Goal: Transaction & Acquisition: Purchase product/service

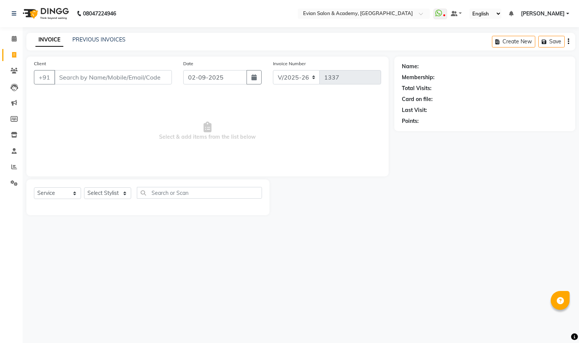
select select "4688"
select select "service"
type input "9284168261"
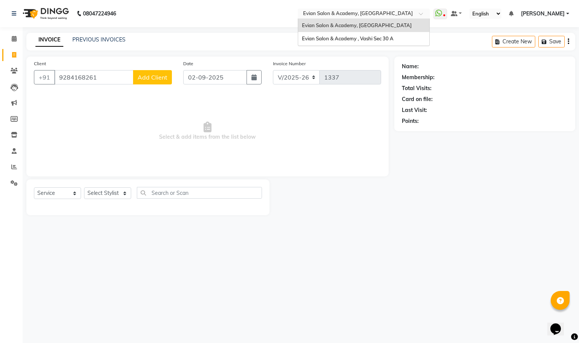
click at [421, 13] on div at bounding box center [364, 15] width 132 height 8
click at [394, 35] on span "Evian Salon & Academy , Vashi Sec 30 A" at bounding box center [348, 38] width 92 height 6
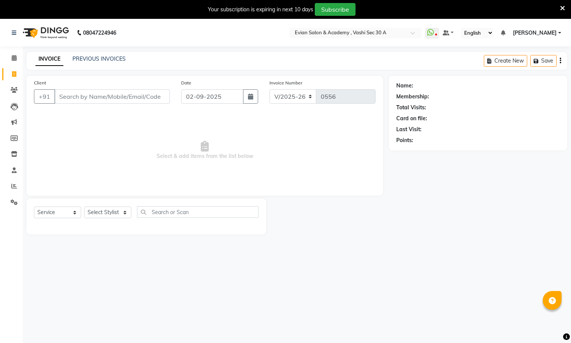
select select "4961"
select select "service"
type input "9284168261"
click at [151, 97] on span "Add Client" at bounding box center [150, 97] width 30 height 8
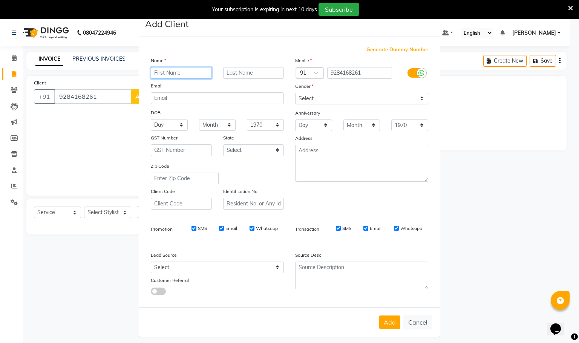
paste input "GAURAV"
type input "GAURAV"
click at [332, 101] on select "Select Male Female Other Prefer Not To Say" at bounding box center [361, 99] width 133 height 12
select select "male"
click at [295, 93] on select "Select Male Female Other Prefer Not To Say" at bounding box center [361, 99] width 133 height 12
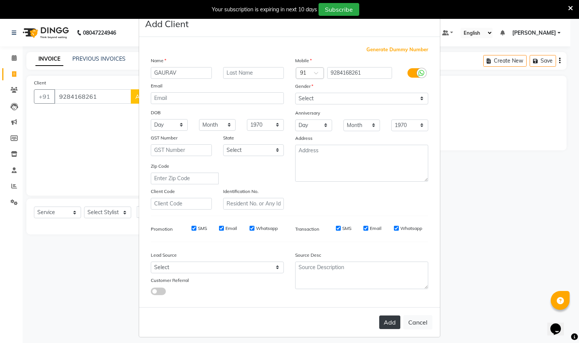
click at [382, 324] on button "Add" at bounding box center [389, 323] width 21 height 14
select select
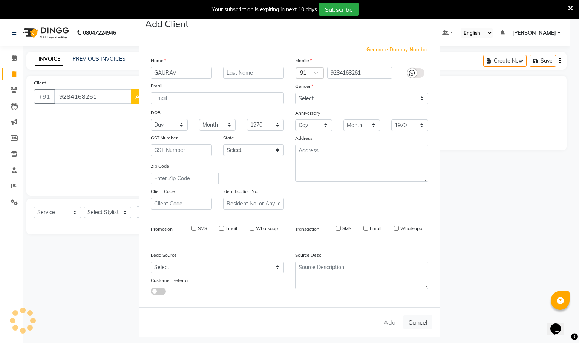
select select
checkbox input "false"
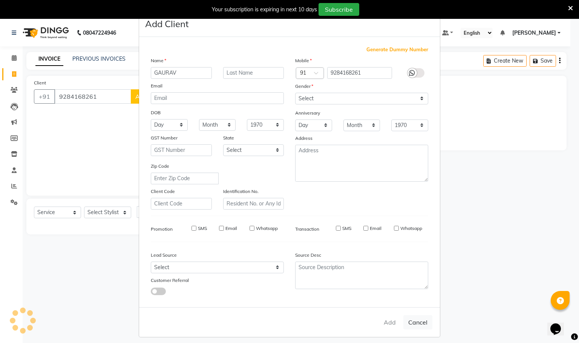
checkbox input "false"
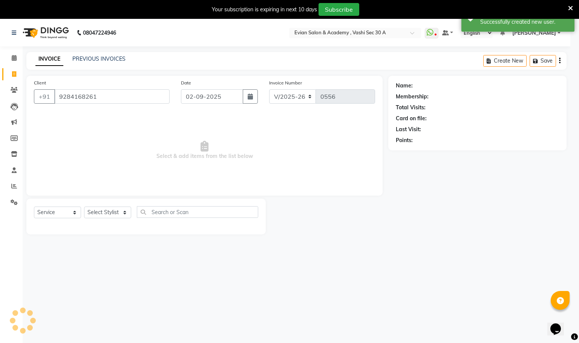
select select "1: Object"
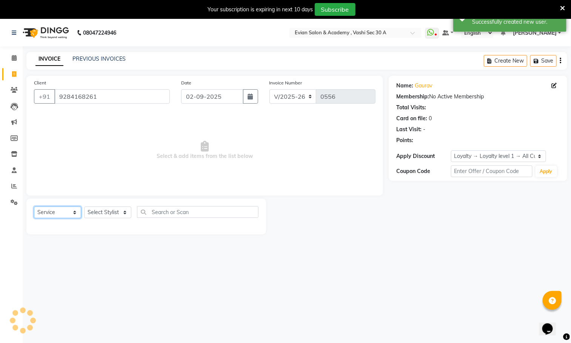
click at [56, 214] on select "Select Service Product Membership Package Voucher Prepaid Gift Card" at bounding box center [57, 213] width 47 height 12
select select "membership"
click at [34, 207] on select "Select Service Product Membership Package Voucher Prepaid Gift Card" at bounding box center [57, 213] width 47 height 12
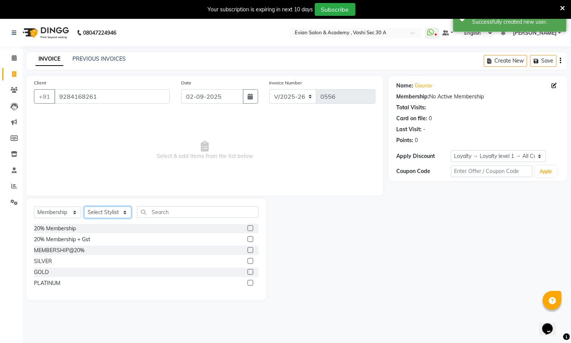
click at [106, 212] on select "Select Stylist ABUZAR SIR Admin ALFIYA ANAS ARMAN ARSALAN DISHA MAMPI MAM MUKES…" at bounding box center [107, 213] width 47 height 12
select select "87493"
click at [84, 207] on select "Select Stylist ABUZAR SIR Admin ALFIYA ANAS ARMAN ARSALAN DISHA MAMPI MAM MUKES…" at bounding box center [107, 213] width 47 height 12
click at [250, 263] on label at bounding box center [250, 261] width 6 height 6
click at [250, 263] on input "checkbox" at bounding box center [249, 261] width 5 height 5
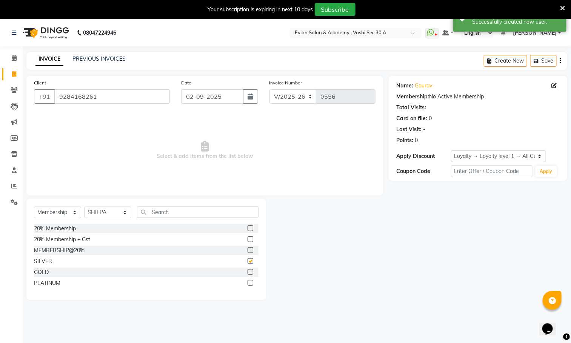
select select "select"
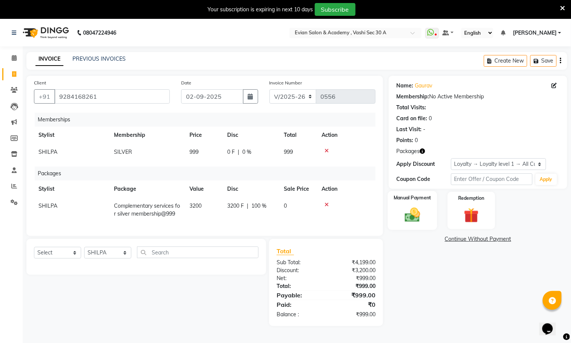
click at [391, 200] on div "Manual Payment" at bounding box center [412, 210] width 49 height 39
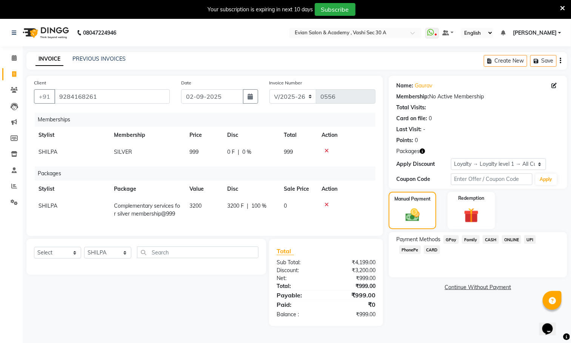
click at [453, 237] on span "GPay" at bounding box center [450, 239] width 15 height 9
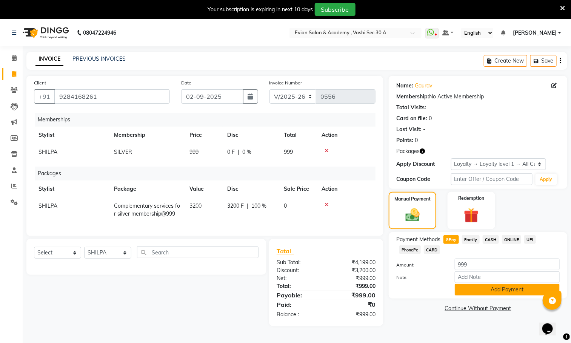
click at [478, 290] on button "Add Payment" at bounding box center [507, 290] width 105 height 12
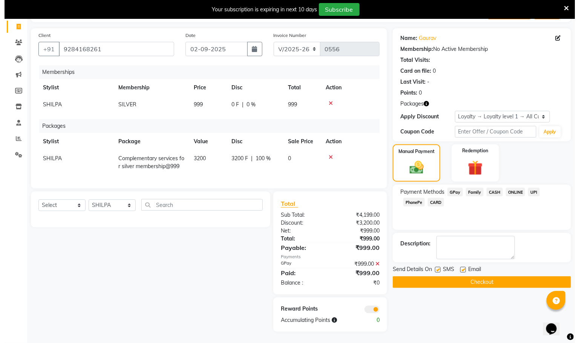
scroll to position [56, 0]
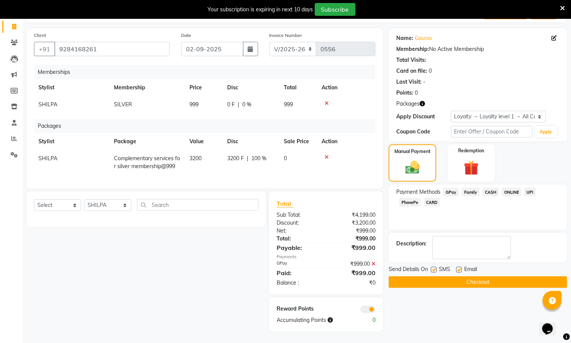
click at [370, 309] on span at bounding box center [367, 310] width 15 height 8
click at [375, 311] on input "checkbox" at bounding box center [375, 311] width 0 height 0
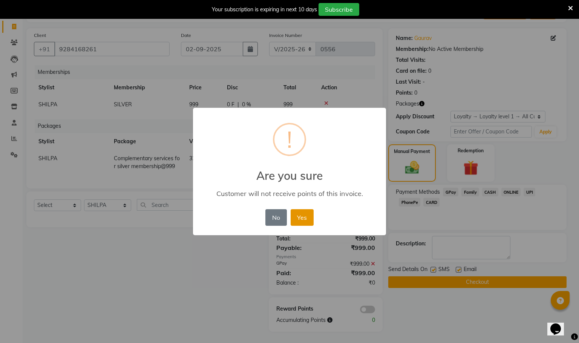
click at [303, 218] on button "Yes" at bounding box center [302, 217] width 23 height 17
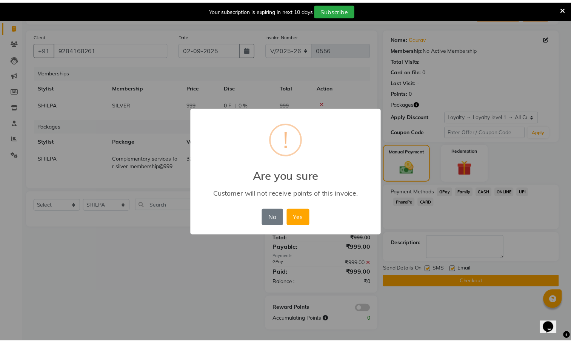
scroll to position [45, 0]
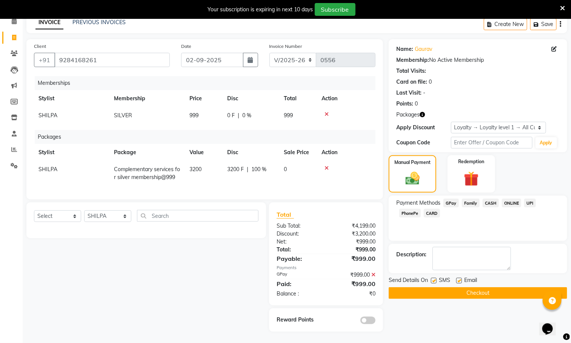
click at [406, 287] on button "Checkout" at bounding box center [478, 293] width 178 height 12
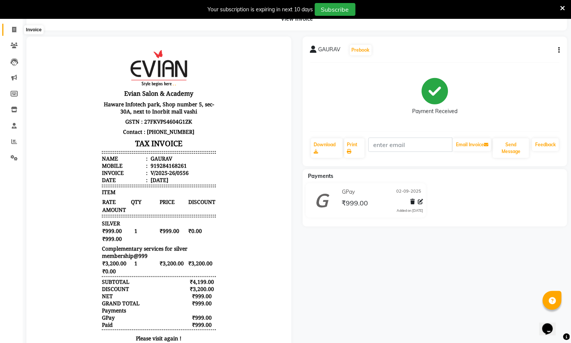
click at [16, 29] on span at bounding box center [14, 30] width 13 height 9
select select "service"
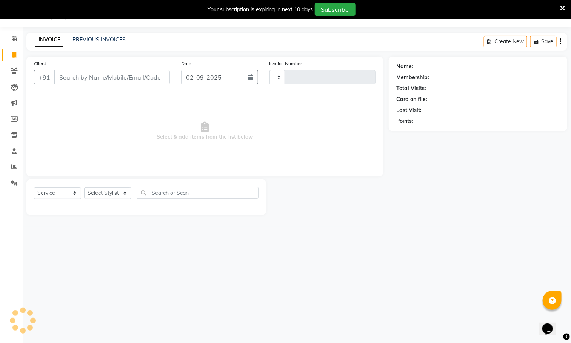
scroll to position [19, 0]
type input "0557"
select select "4961"
click at [112, 191] on select "Select Stylist ABUZAR SIR Admin ALFIYA ANAS ARMAN ARSALAN DISHA MAMPI MAM MUKES…" at bounding box center [107, 193] width 47 height 12
select select "87493"
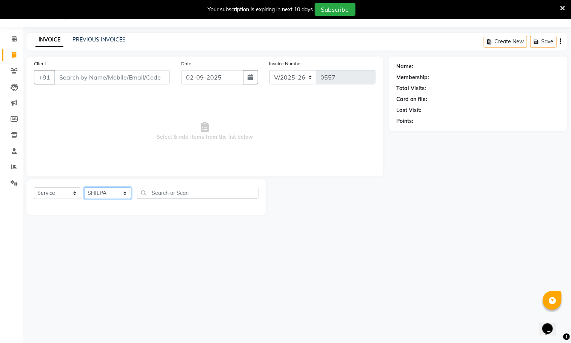
click at [84, 188] on select "Select Stylist ABUZAR SIR Admin ALFIYA ANAS ARMAN ARSALAN DISHA MAMPI MAM MUKES…" at bounding box center [107, 193] width 47 height 12
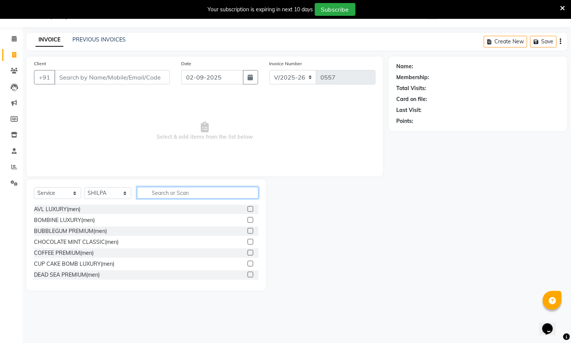
click at [163, 194] on input "text" at bounding box center [197, 193] width 121 height 12
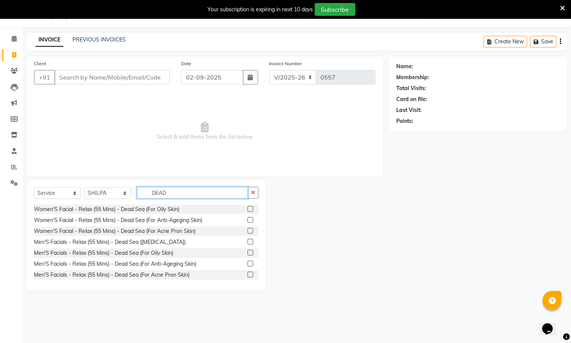
scroll to position [0, 0]
type input "DEAD"
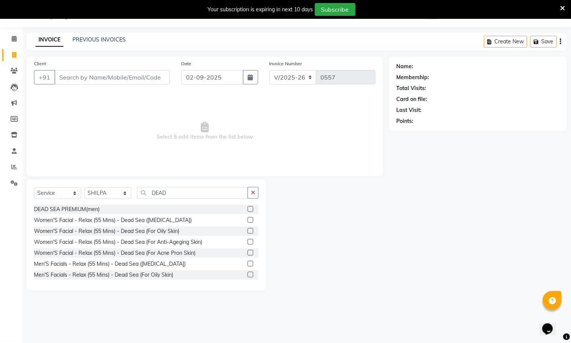
click at [247, 273] on label at bounding box center [250, 275] width 6 height 6
click at [247, 273] on input "checkbox" at bounding box center [249, 275] width 5 height 5
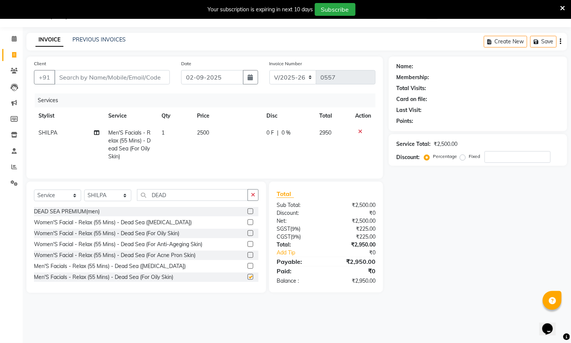
checkbox input "false"
click at [190, 201] on input "DEAD" at bounding box center [192, 195] width 111 height 12
type input "D"
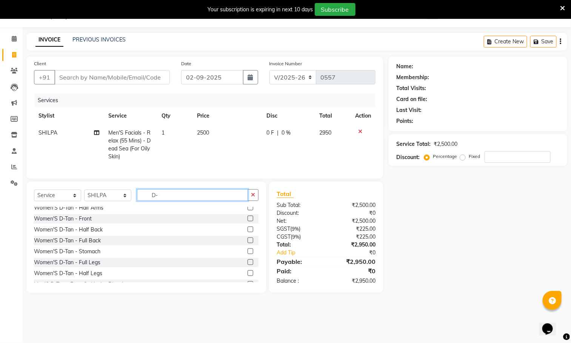
scroll to position [99, 0]
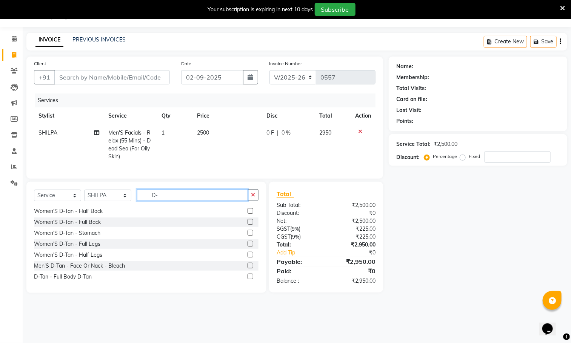
type input "D-"
click at [247, 269] on label at bounding box center [250, 266] width 6 height 6
click at [247, 269] on input "checkbox" at bounding box center [249, 266] width 5 height 5
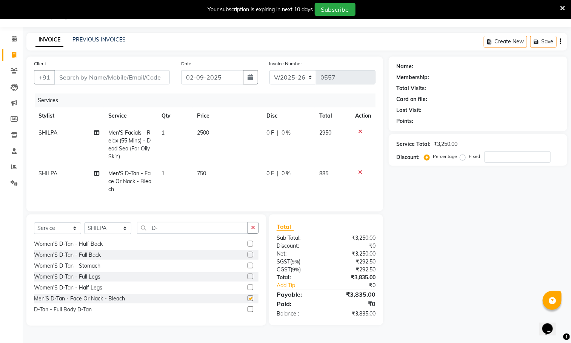
checkbox input "false"
click at [180, 234] on input "D-" at bounding box center [192, 228] width 111 height 12
type input "D"
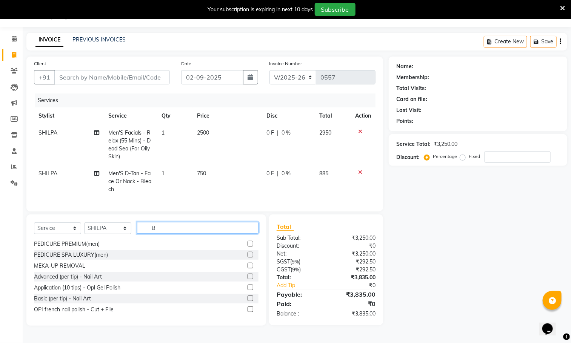
scroll to position [0, 0]
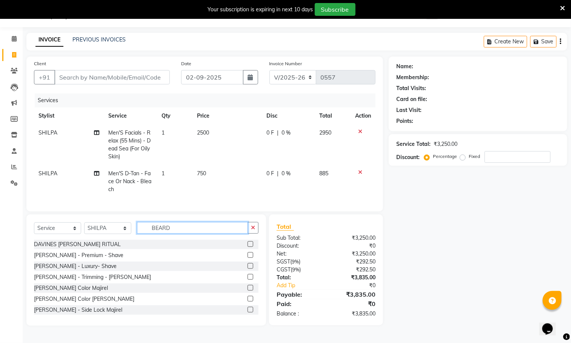
type input "BEARD"
click at [247, 280] on label at bounding box center [250, 277] width 6 height 6
click at [247, 280] on input "checkbox" at bounding box center [249, 277] width 5 height 5
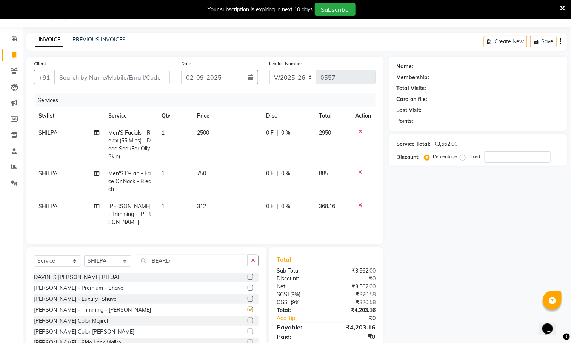
checkbox input "false"
click at [51, 205] on span "SHILPA" at bounding box center [47, 206] width 19 height 7
select select "87493"
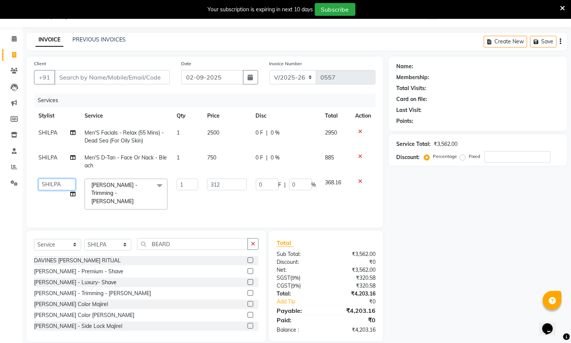
drag, startPoint x: 58, startPoint y: 179, endPoint x: 56, endPoint y: 184, distance: 5.3
click at [58, 179] on select "ABUZAR SIR Admin ALFIYA ANAS ARMAN ARSALAN DISHA MAMPI MAM MUKESH NABEEL NEELAM…" at bounding box center [56, 185] width 37 height 12
select select "39659"
click at [201, 244] on input "BEARD" at bounding box center [192, 244] width 111 height 12
type input "B"
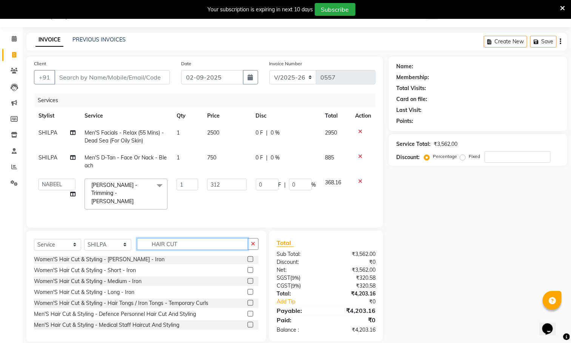
scroll to position [170, 0]
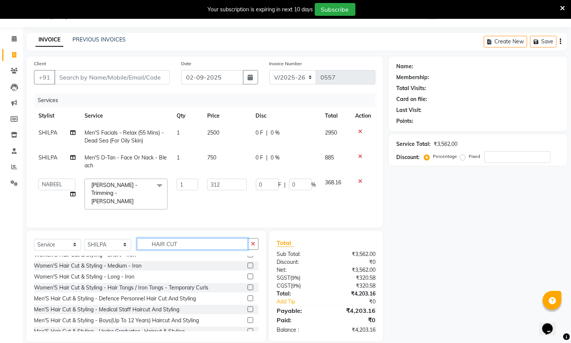
type input "HAIR CUT"
click at [247, 301] on label at bounding box center [250, 299] width 6 height 6
click at [247, 301] on input "checkbox" at bounding box center [249, 299] width 5 height 5
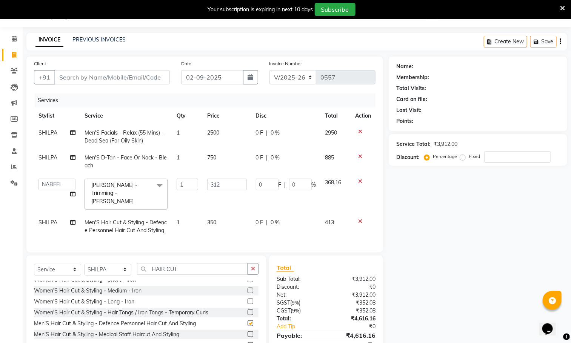
checkbox input "false"
click at [233, 135] on td "2500" at bounding box center [227, 136] width 48 height 25
select select "87493"
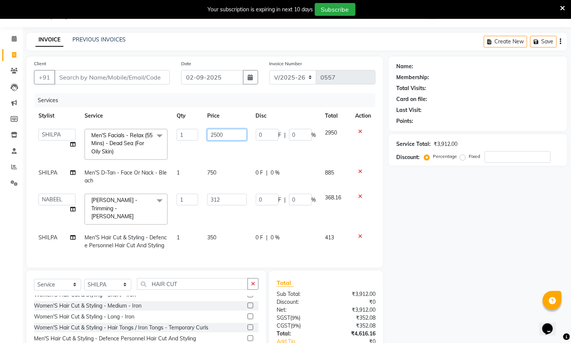
click at [239, 135] on input "2500" at bounding box center [226, 135] width 39 height 12
type input "2"
type input "3320"
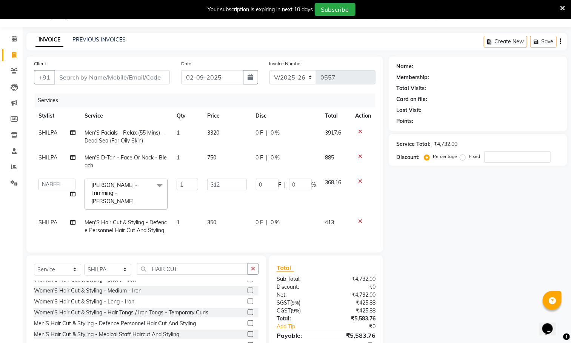
click at [239, 179] on tbody "SHILPA Men'S Facials - Relax (55 Mins) - Dead Sea (For Oily Skin) 1 3320 0 F | …" at bounding box center [204, 181] width 341 height 115
click at [223, 158] on td "750" at bounding box center [227, 161] width 48 height 25
select select "87493"
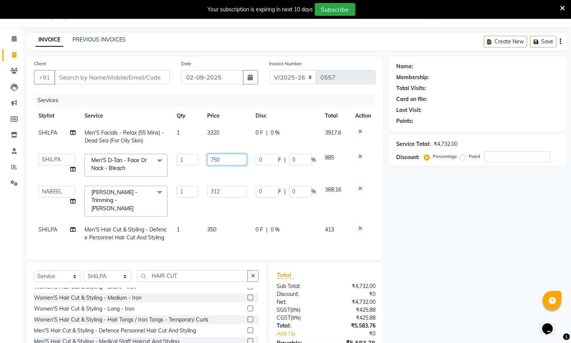
click at [227, 157] on input "750" at bounding box center [226, 160] width 39 height 12
type input "7"
type input "812.5"
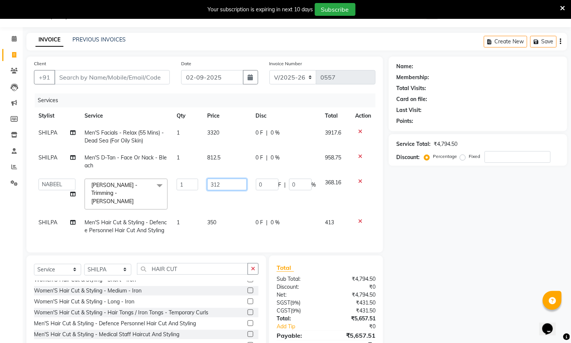
click at [235, 194] on td "312" at bounding box center [227, 194] width 48 height 40
type input "312.5"
click at [214, 224] on td "350" at bounding box center [227, 226] width 48 height 25
select select "87493"
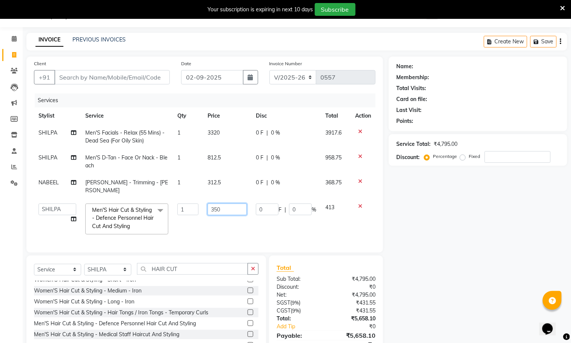
click at [225, 204] on input "350" at bounding box center [226, 210] width 39 height 12
type input "3"
type input "248.75"
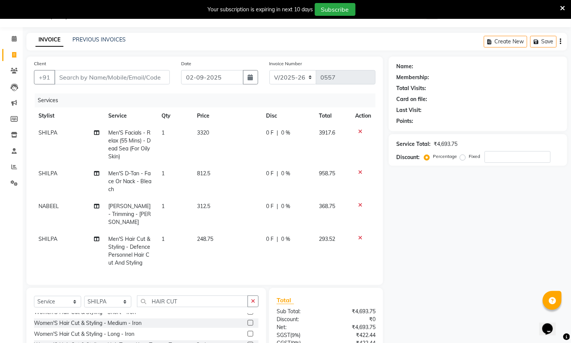
click at [487, 224] on div "Name: Membership: Total Visits: Card on file: Last Visit: Points: Service Total…" at bounding box center [481, 228] width 184 height 343
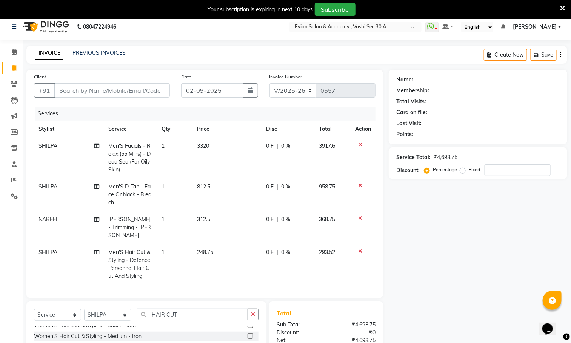
scroll to position [0, 0]
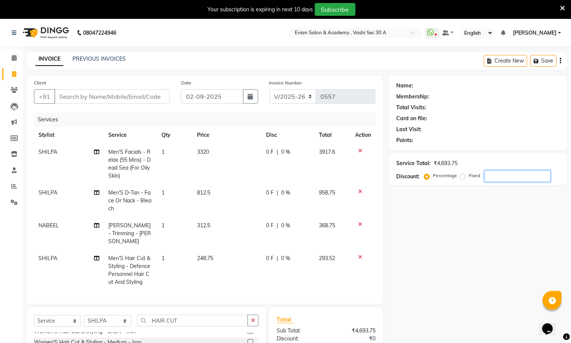
click at [506, 175] on input "number" at bounding box center [517, 177] width 66 height 12
type input "15"
click at [518, 226] on div "Name: Membership: Total Visits: Card on file: Last Visit: Points: Service Total…" at bounding box center [481, 247] width 184 height 343
paste input "GAURAV"
type input "GAURAV"
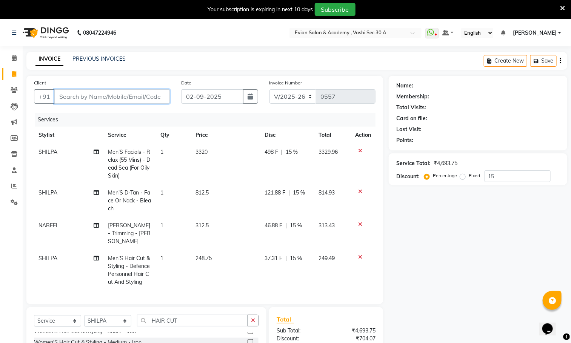
type input "0"
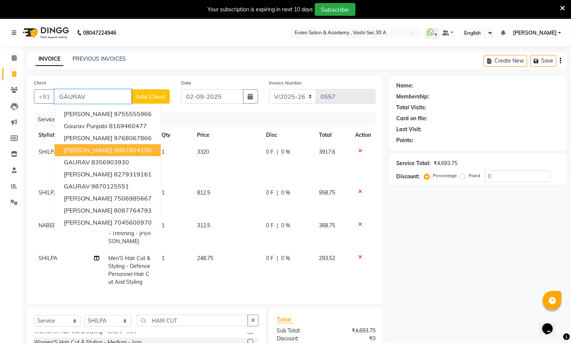
click at [71, 94] on input "GAURAV" at bounding box center [92, 96] width 77 height 14
paste input "9284168261"
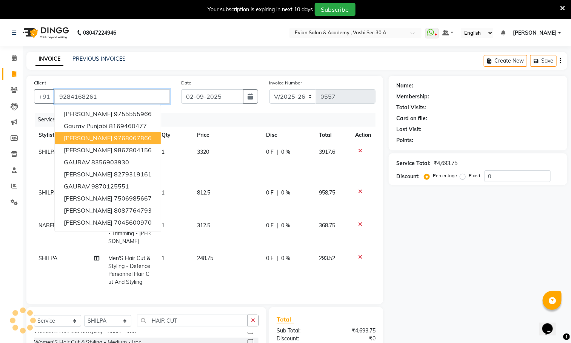
type input "9284168261"
select select "2: Object"
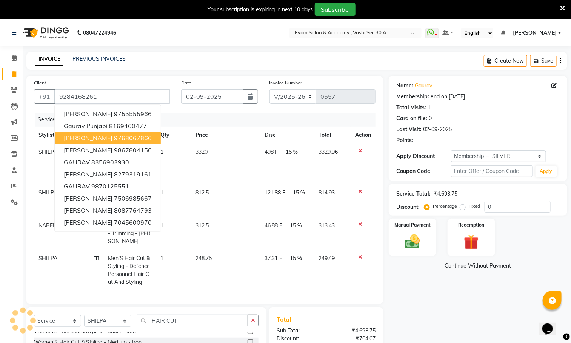
type input "15"
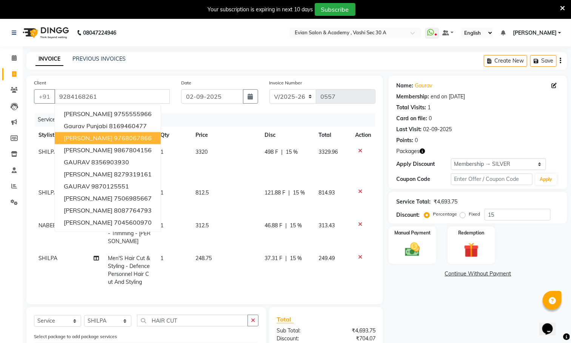
click at [462, 303] on div "Name: Gaurav Membership: end on 02-09-2026 Total Visits: 1 Card on file: 0 Last…" at bounding box center [481, 260] width 184 height 368
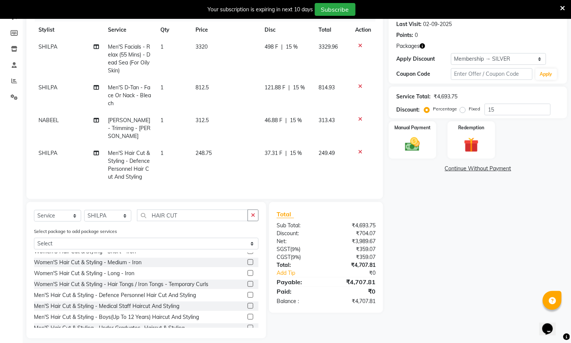
scroll to position [56, 0]
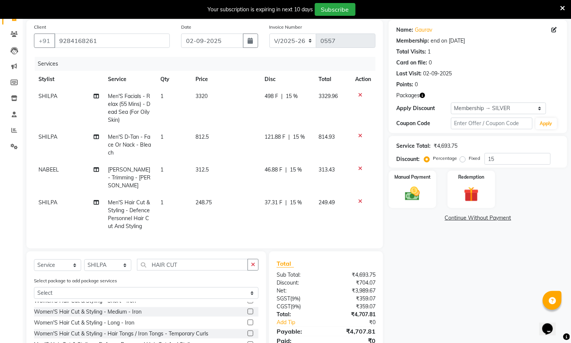
click at [227, 92] on td "3320" at bounding box center [225, 108] width 69 height 41
select select "87493"
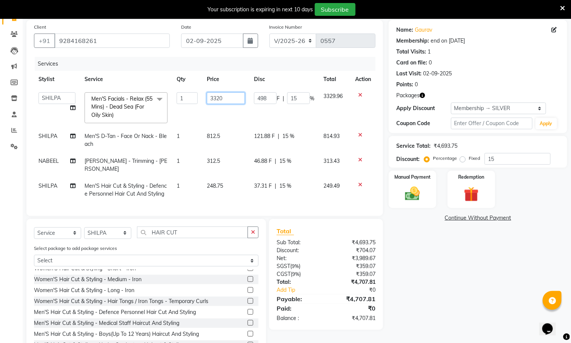
click at [232, 98] on input "3320" at bounding box center [226, 98] width 38 height 12
type input "3"
type input "3372"
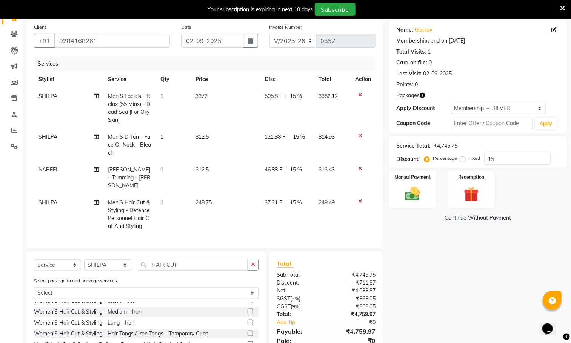
click at [224, 140] on td "812.5" at bounding box center [225, 145] width 69 height 33
select select "87493"
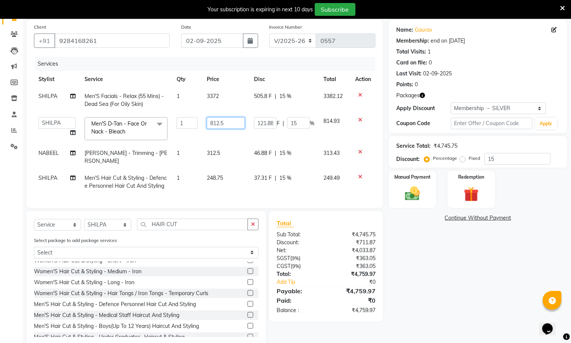
click at [233, 127] on input "812.5" at bounding box center [226, 123] width 38 height 12
type input "8"
type input "865"
click at [228, 153] on tbody "SHILPA Men'S Facials - Relax (55 Mins) - Dead Sea (For Oily Skin) 1 3372 505.8 …" at bounding box center [204, 141] width 341 height 107
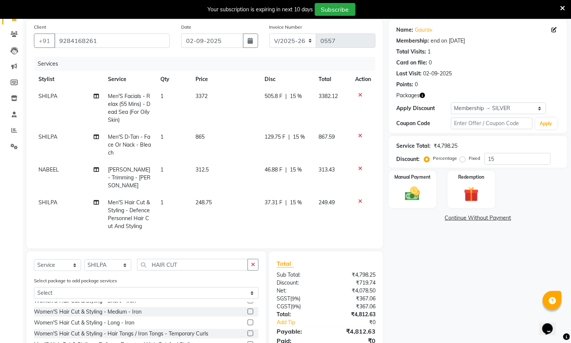
click at [227, 166] on td "312.5" at bounding box center [225, 177] width 69 height 33
select select "39659"
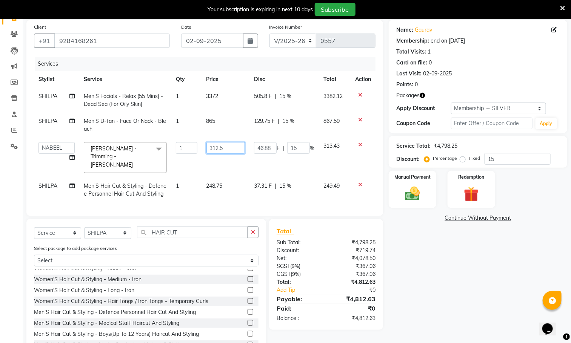
click at [237, 149] on input "312.5" at bounding box center [225, 148] width 39 height 12
type input "3"
type input "365"
click at [236, 179] on tbody "SHILPA Men'S Facials - Relax (55 Mins) - Dead Sea (For Oily Skin) 1 3372 505.8 …" at bounding box center [204, 145] width 341 height 115
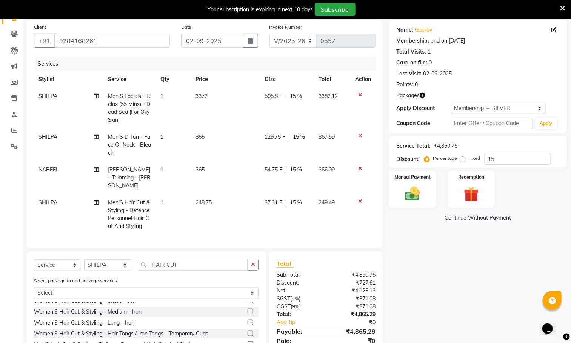
click at [230, 194] on td "248.75" at bounding box center [225, 214] width 69 height 41
select select "87493"
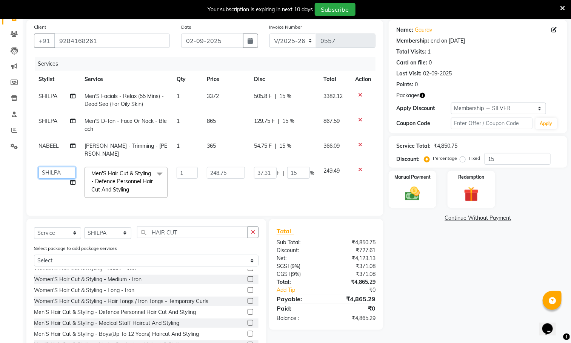
click at [50, 167] on select "ABUZAR SIR Admin ALFIYA ANAS ARMAN ARSALAN DISHA MAMPI MAM MUKESH NABEEL NEELAM…" at bounding box center [56, 173] width 37 height 12
select select "39659"
click at [240, 167] on input "248.75" at bounding box center [226, 173] width 38 height 12
type input "2"
type input "301"
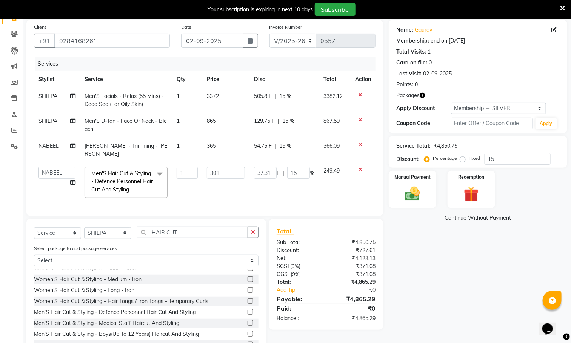
click at [444, 265] on div "Name: Gaurav Membership: end on 02-09-2026 Total Visits: 1 Card on file: 0 Last…" at bounding box center [481, 188] width 184 height 336
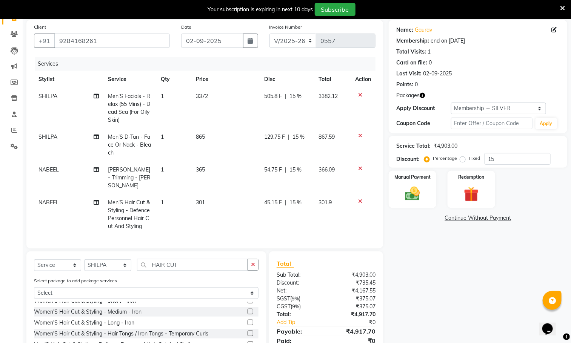
click at [231, 94] on td "3372" at bounding box center [225, 108] width 68 height 41
select select "87493"
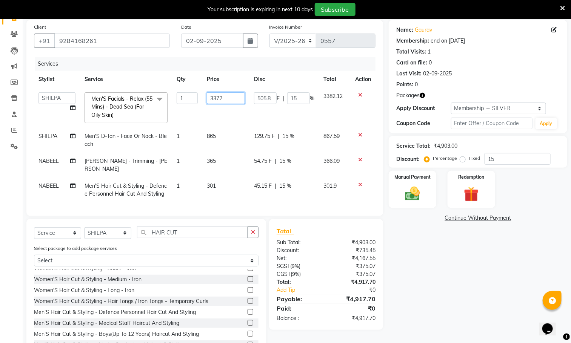
click at [231, 96] on input "3372" at bounding box center [226, 98] width 38 height 12
type input "3267"
click at [227, 131] on td "865" at bounding box center [226, 140] width 48 height 25
select select "87493"
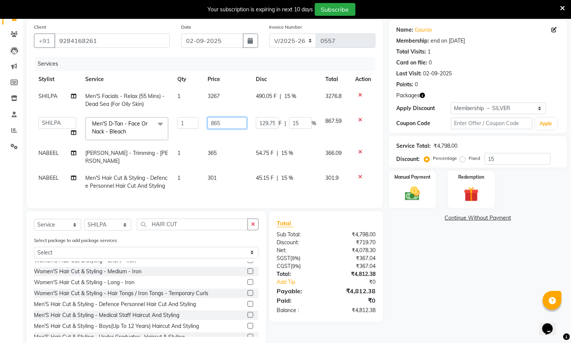
click at [227, 125] on input "865" at bounding box center [226, 123] width 39 height 12
type input "8"
type input "760"
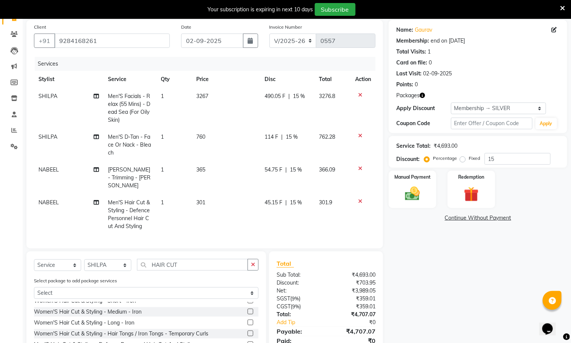
click at [222, 146] on tbody "SHILPA Men'S Facials - Relax (55 Mins) - Dead Sea (For Oily Skin) 1 3267 490.05…" at bounding box center [204, 161] width 341 height 147
click at [218, 167] on td "365" at bounding box center [226, 177] width 69 height 33
select select "39659"
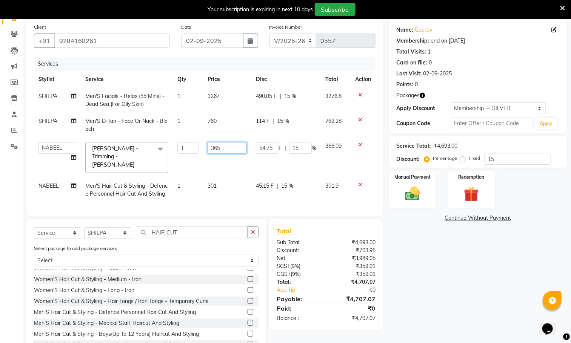
click at [231, 145] on input "365" at bounding box center [226, 148] width 39 height 12
type input "3"
type input "260"
click at [224, 181] on tbody "SHILPA Men'S Facials - Relax (55 Mins) - Dead Sea (For Oily Skin) 1 3267 490.05…" at bounding box center [204, 145] width 341 height 115
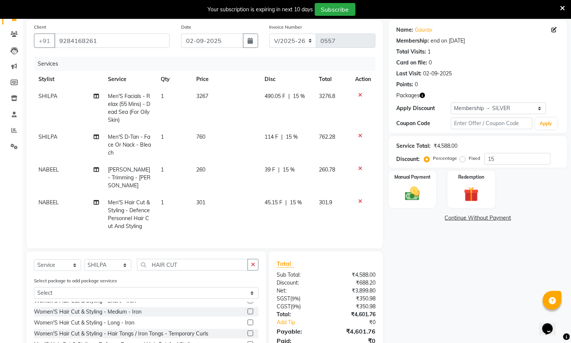
click at [223, 194] on td "301" at bounding box center [226, 214] width 69 height 41
select select "39659"
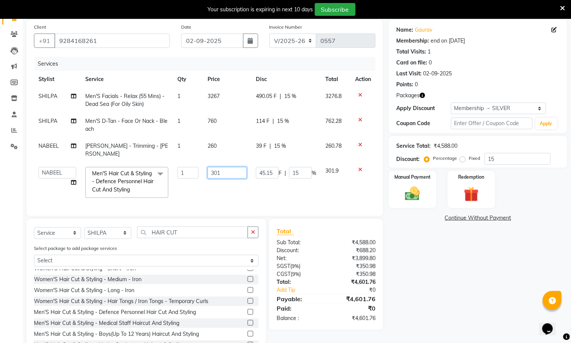
click at [238, 167] on input "301" at bounding box center [226, 173] width 39 height 12
type input "3"
type input "196"
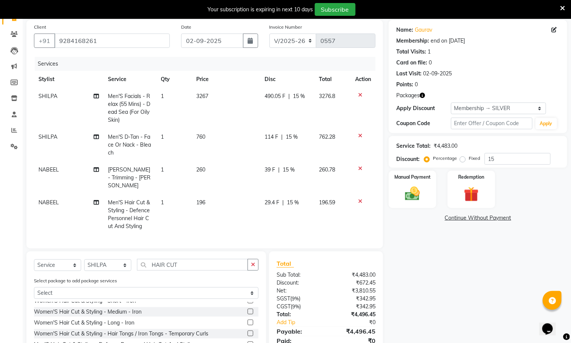
click at [430, 278] on div "Name: Gaurav Membership: end on 02-09-2026 Total Visits: 1 Card on file: 0 Last…" at bounding box center [481, 204] width 184 height 368
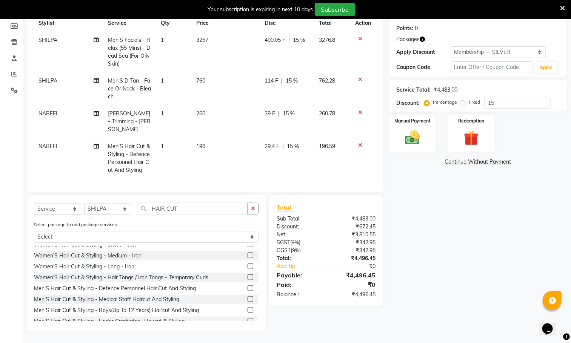
click at [212, 140] on td "196" at bounding box center [226, 158] width 69 height 41
select select "39659"
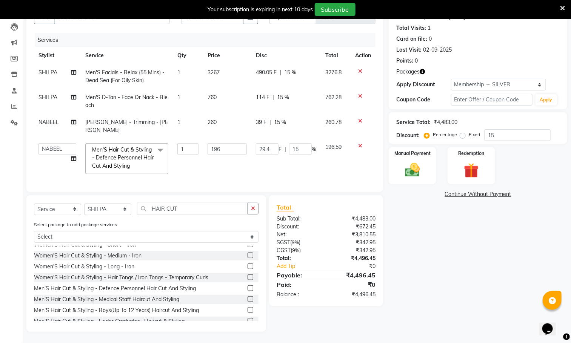
scroll to position [80, 0]
click at [237, 143] on input "196" at bounding box center [226, 149] width 39 height 12
type input "199"
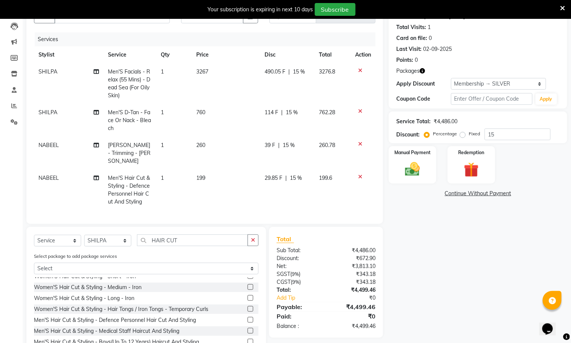
click at [433, 236] on div "Name: Gaurav Membership: end on 02-09-2026 Total Visits: 1 Card on file: 0 Last…" at bounding box center [481, 179] width 184 height 368
click at [423, 175] on img at bounding box center [412, 170] width 25 height 18
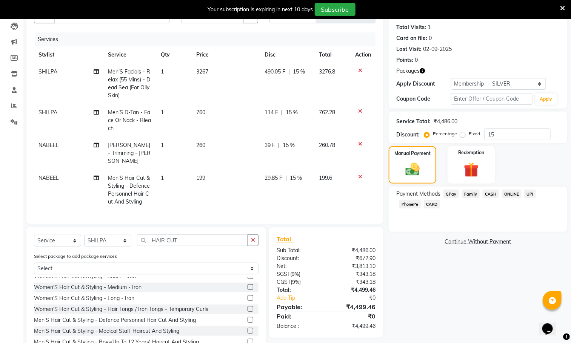
click at [447, 194] on span "GPay" at bounding box center [450, 194] width 15 height 9
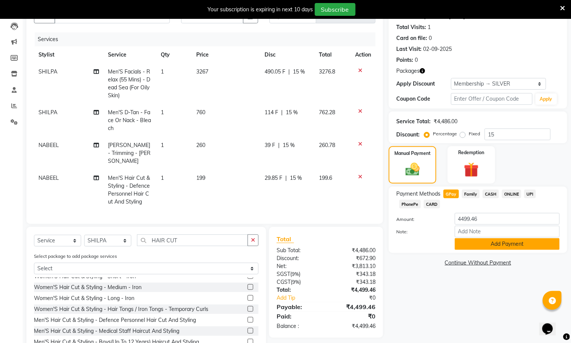
click at [494, 247] on button "Add Payment" at bounding box center [507, 244] width 105 height 12
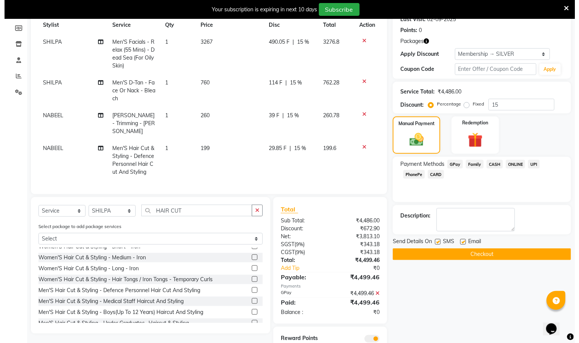
scroll to position [137, 0]
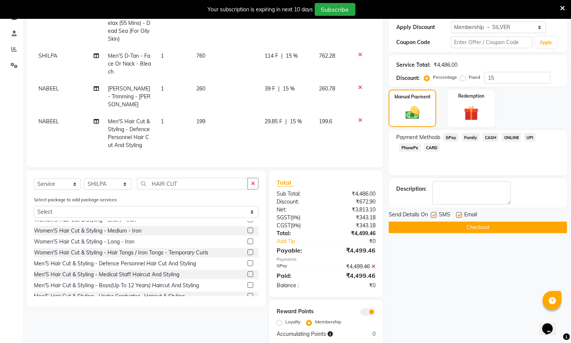
click at [285, 325] on label "Loyalty" at bounding box center [292, 322] width 15 height 7
click at [279, 325] on input "Loyalty" at bounding box center [280, 322] width 5 height 5
radio input "true"
click at [367, 308] on div "Reward Points Loyalty Membership Accumulating Points 190.65" at bounding box center [326, 323] width 114 height 46
click at [366, 310] on span at bounding box center [367, 313] width 15 height 8
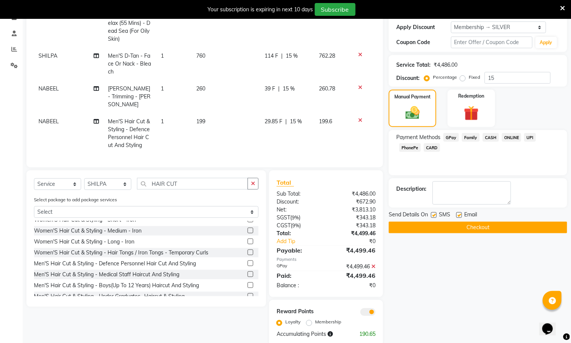
click at [375, 313] on input "checkbox" at bounding box center [375, 313] width 0 height 0
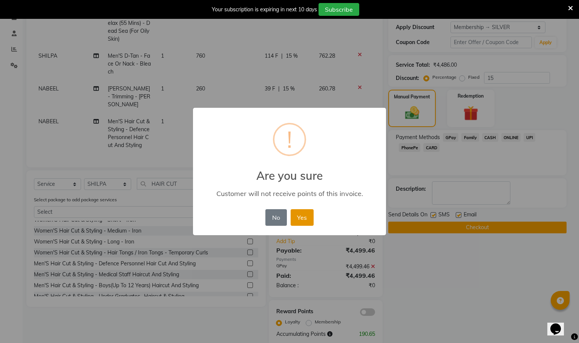
click at [309, 214] on button "Yes" at bounding box center [302, 217] width 23 height 17
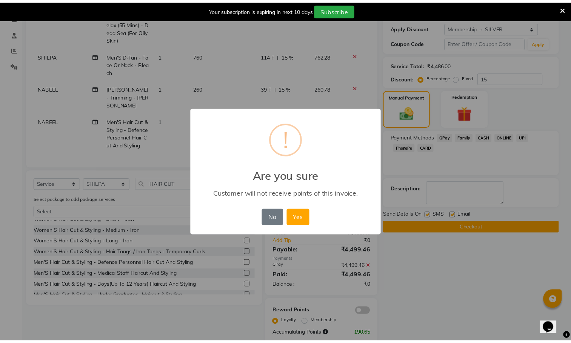
scroll to position [129, 0]
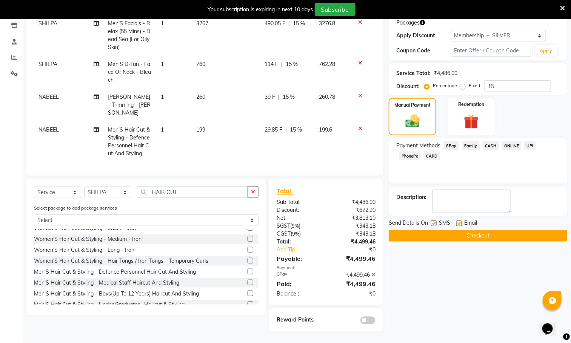
click at [436, 234] on button "Checkout" at bounding box center [478, 236] width 178 height 12
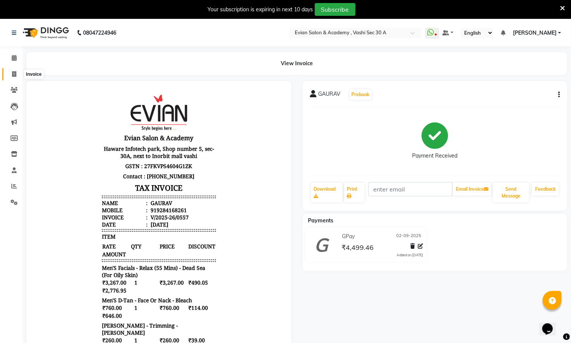
click at [16, 72] on icon at bounding box center [14, 74] width 4 height 6
select select "service"
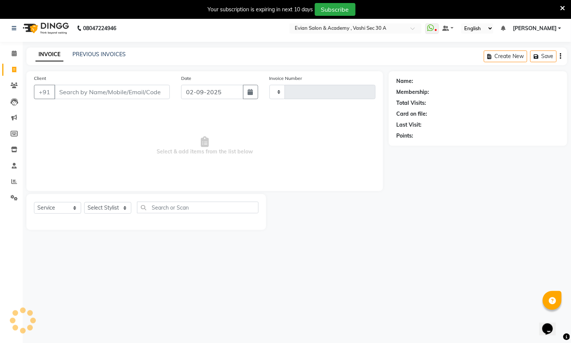
type input "0558"
select select "4961"
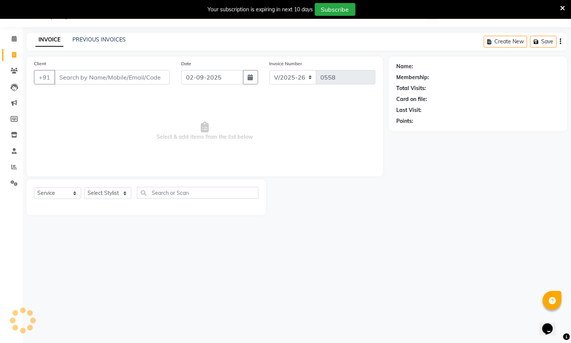
click at [68, 78] on input "Client" at bounding box center [111, 77] width 115 height 14
type input "7303202464"
click at [161, 77] on span "Add Client" at bounding box center [150, 78] width 30 height 8
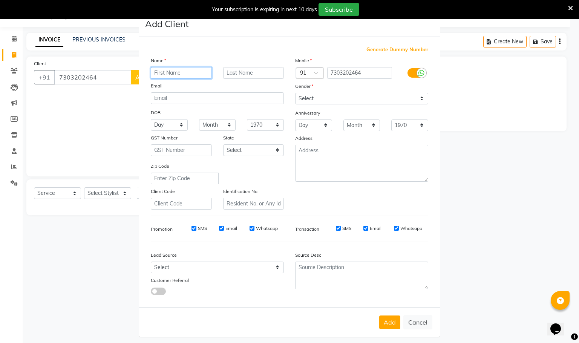
paste input "DR. TRIPTI"
type input "DR. TRIPTI"
click at [316, 102] on select "Select Male Female Other Prefer Not To Say" at bounding box center [361, 99] width 133 height 12
select select "[DEMOGRAPHIC_DATA]"
click at [295, 93] on select "Select Male Female Other Prefer Not To Say" at bounding box center [361, 99] width 133 height 12
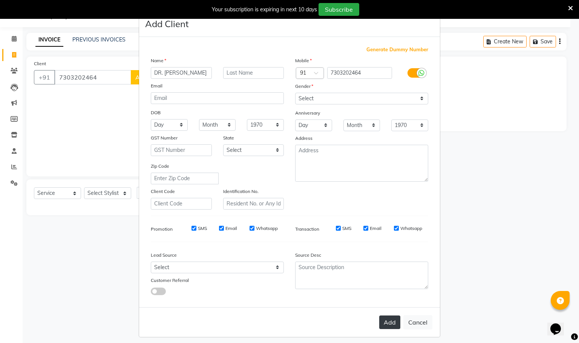
click at [386, 320] on button "Add" at bounding box center [389, 323] width 21 height 14
select select
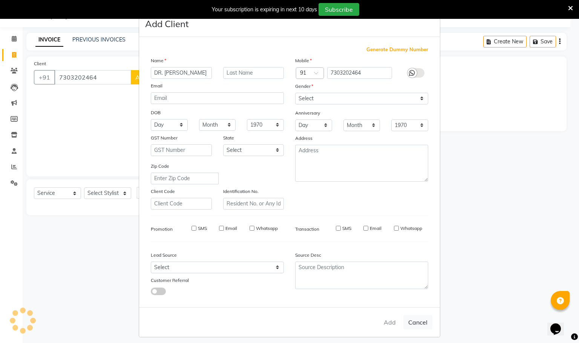
select select
checkbox input "false"
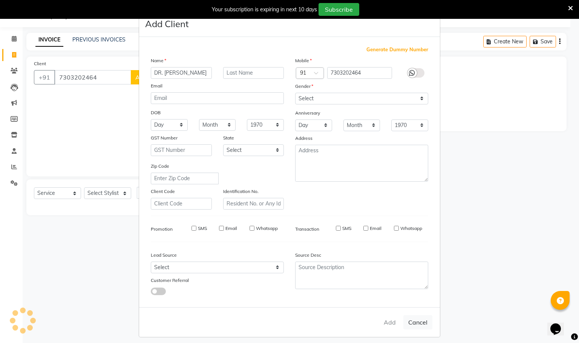
checkbox input "false"
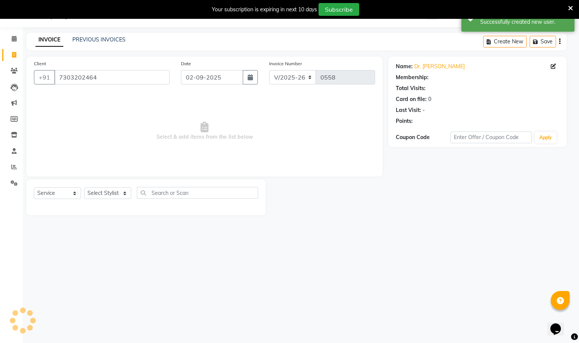
select select "1: Object"
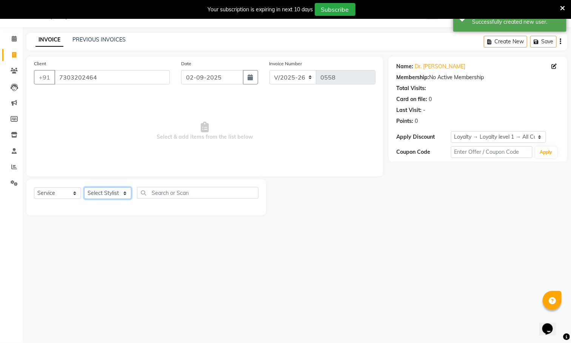
click at [117, 195] on select "Select Stylist ABUZAR SIR Admin ALFIYA ANAS ARMAN ARSALAN DISHA MAMPI MAM MUKES…" at bounding box center [107, 193] width 47 height 12
select select "31327"
click at [84, 188] on select "Select Stylist ABUZAR SIR Admin ALFIYA ANAS ARMAN ARSALAN DISHA MAMPI MAM MUKES…" at bounding box center [107, 193] width 47 height 12
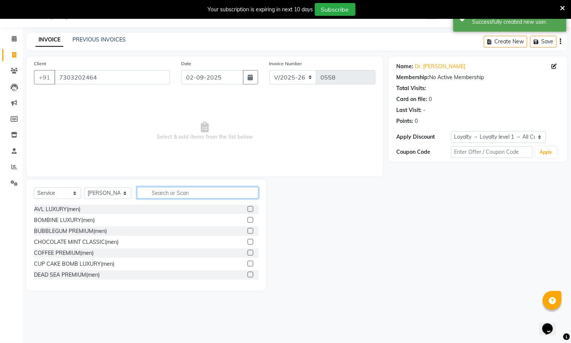
click at [178, 195] on input "text" at bounding box center [197, 193] width 121 height 12
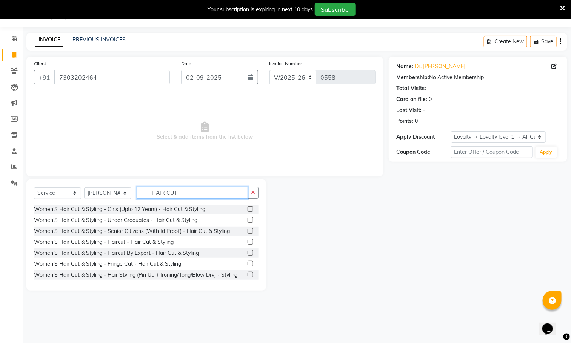
type input "HAIR CUT"
click at [247, 255] on label at bounding box center [250, 253] width 6 height 6
click at [247, 255] on input "checkbox" at bounding box center [249, 253] width 5 height 5
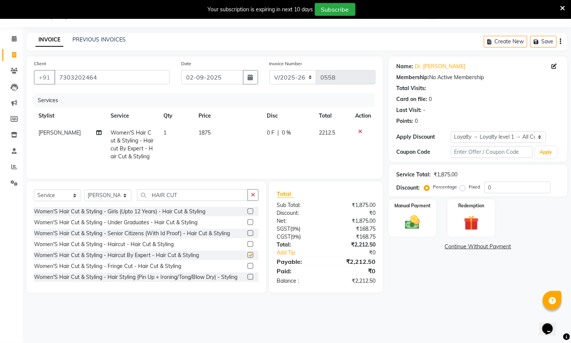
checkbox input "false"
click at [117, 201] on select "Select Stylist ABUZAR SIR Admin ALFIYA ANAS ARMAN ARSALAN DISHA MAMPI MAM MUKES…" at bounding box center [107, 196] width 47 height 12
select select "39659"
click at [84, 198] on select "Select Stylist ABUZAR SIR Admin ALFIYA ANAS ARMAN ARSALAN DISHA MAMPI MAM MUKES…" at bounding box center [107, 196] width 47 height 12
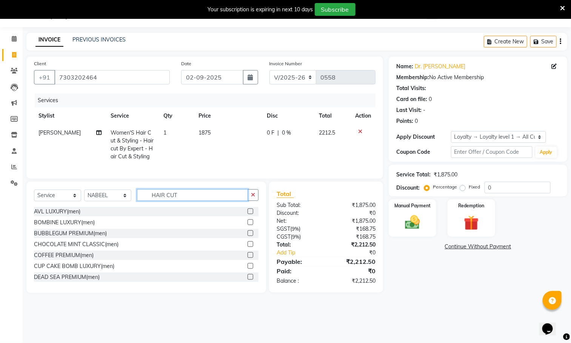
drag, startPoint x: 192, startPoint y: 198, endPoint x: 192, endPoint y: 192, distance: 6.0
click at [192, 198] on input "HAIR CUT" at bounding box center [192, 195] width 111 height 12
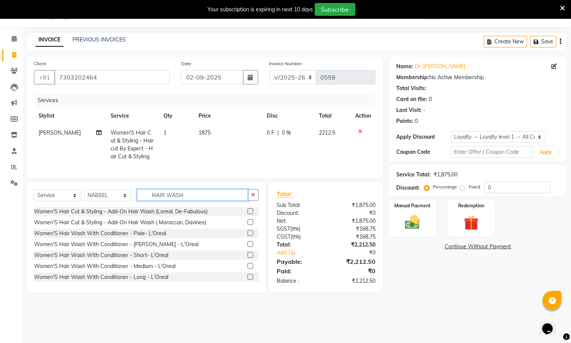
type input "HAIR WASH"
click at [247, 269] on label at bounding box center [250, 266] width 6 height 6
click at [247, 269] on input "checkbox" at bounding box center [249, 266] width 5 height 5
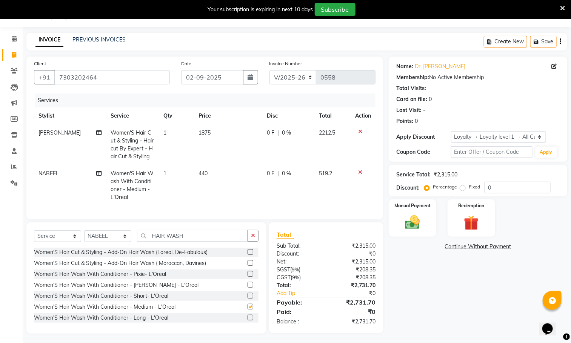
checkbox input "false"
click at [228, 132] on td "1875" at bounding box center [228, 144] width 68 height 41
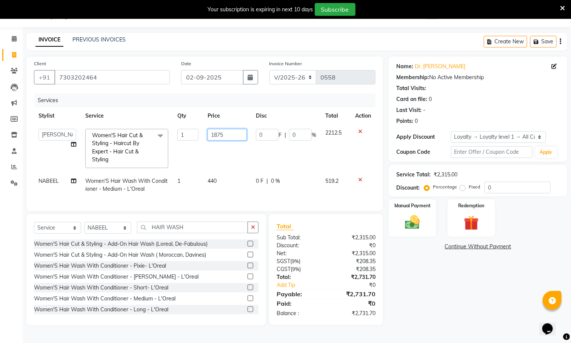
click at [243, 131] on input "1875" at bounding box center [226, 135] width 39 height 12
type input "1"
type input "875"
click at [235, 185] on td "440" at bounding box center [227, 185] width 48 height 25
select select "39659"
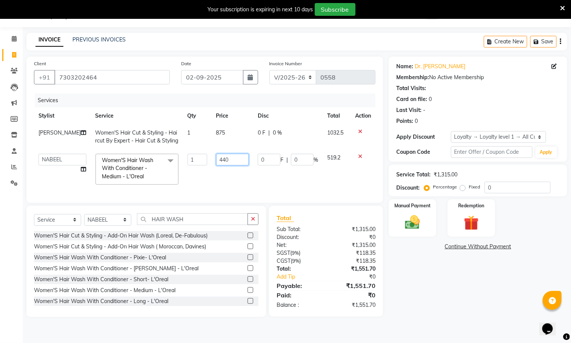
click at [237, 164] on input "440" at bounding box center [232, 160] width 32 height 12
click at [234, 155] on input "440" at bounding box center [232, 160] width 32 height 12
type input "4"
type input "313.5"
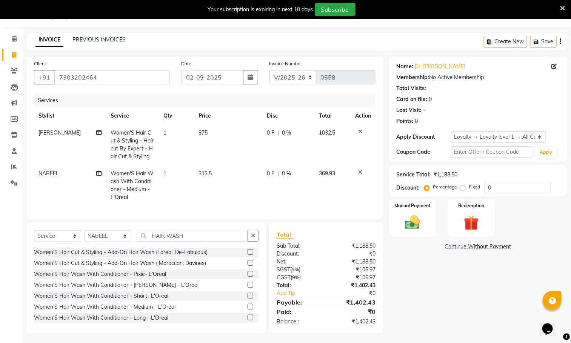
click at [511, 181] on div "Service Total: ₹1,188.50 Discount: Percentage Fixed 0" at bounding box center [477, 181] width 163 height 26
click at [510, 184] on input "0" at bounding box center [517, 188] width 66 height 12
type input "20"
click at [392, 222] on div "Manual Payment" at bounding box center [412, 218] width 49 height 39
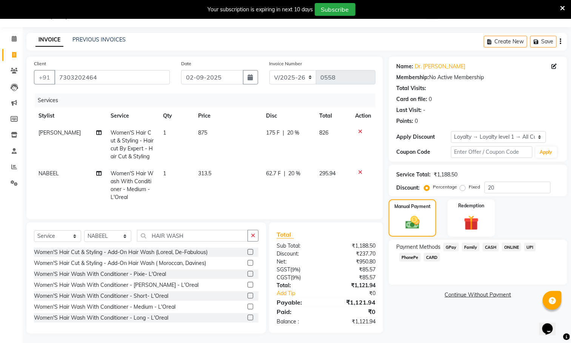
click at [445, 246] on span "GPay" at bounding box center [450, 247] width 15 height 9
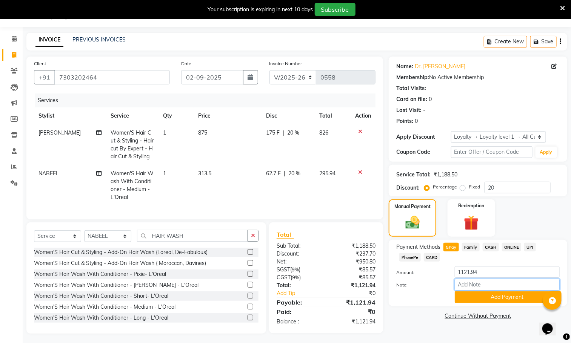
click at [461, 289] on input "Note:" at bounding box center [507, 285] width 105 height 12
click at [461, 300] on button "Add Payment" at bounding box center [507, 298] width 105 height 12
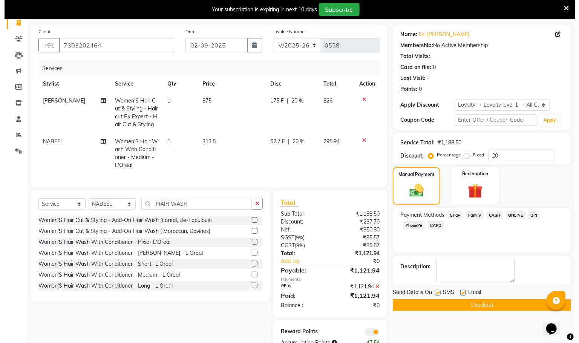
scroll to position [82, 0]
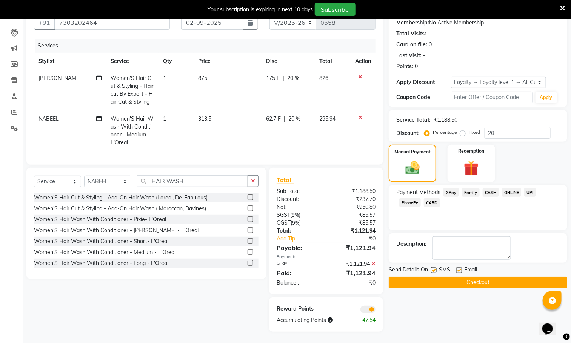
click at [369, 309] on span at bounding box center [367, 310] width 15 height 8
click at [375, 311] on input "checkbox" at bounding box center [375, 311] width 0 height 0
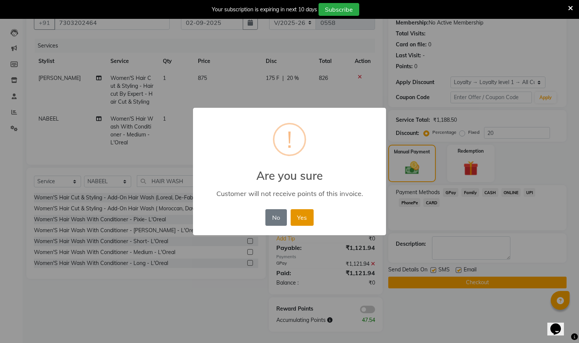
click at [297, 210] on button "Yes" at bounding box center [302, 217] width 23 height 17
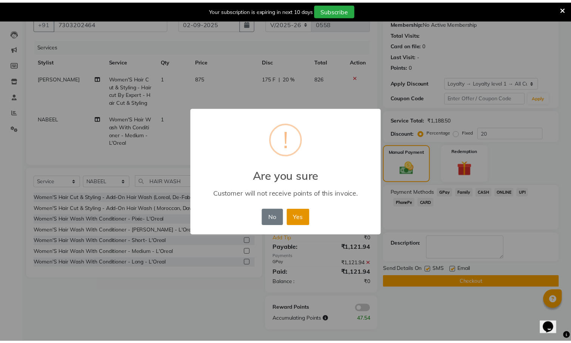
scroll to position [71, 0]
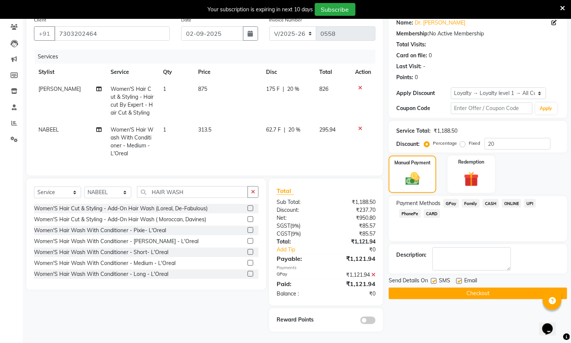
click at [402, 288] on button "Checkout" at bounding box center [478, 294] width 178 height 12
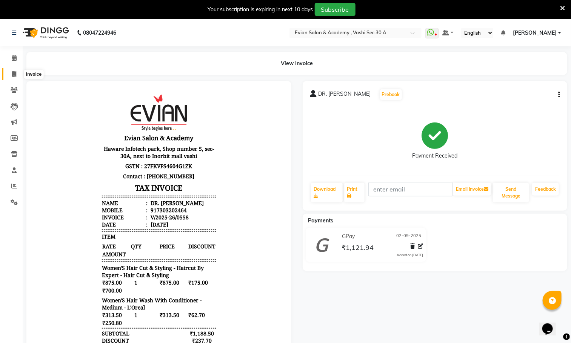
click at [16, 76] on span at bounding box center [14, 74] width 13 height 9
select select "service"
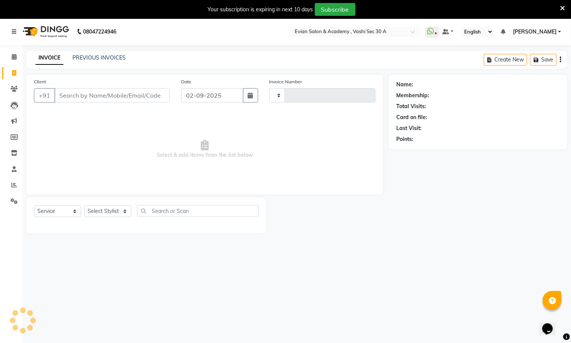
type input "0559"
select select "4961"
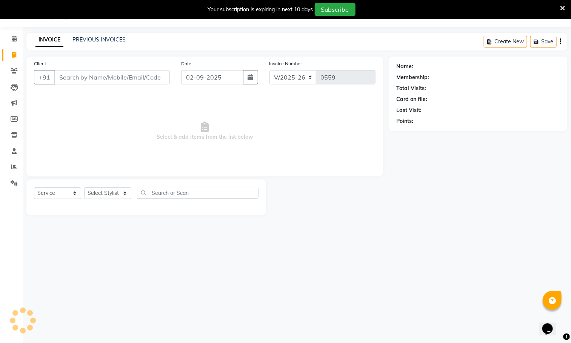
click at [106, 78] on input "Client" at bounding box center [111, 77] width 115 height 14
type input "9755052378"
click at [164, 77] on span "Add Client" at bounding box center [150, 78] width 30 height 8
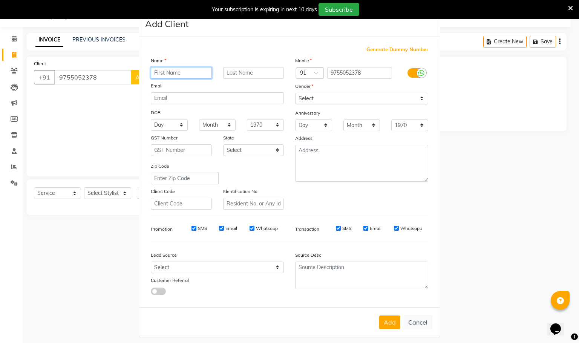
paste input "ONISSEKH"
type input "ONISSEKH"
drag, startPoint x: 309, startPoint y: 99, endPoint x: 309, endPoint y: 104, distance: 5.3
click at [309, 99] on select "Select Male Female Other Prefer Not To Say" at bounding box center [361, 99] width 133 height 12
select select "male"
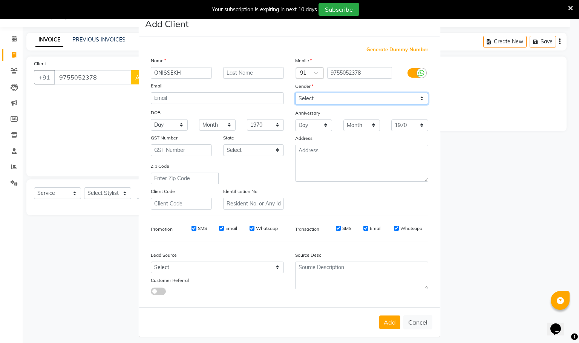
click at [295, 93] on select "Select Male Female Other Prefer Not To Say" at bounding box center [361, 99] width 133 height 12
click at [387, 325] on button "Add" at bounding box center [389, 323] width 21 height 14
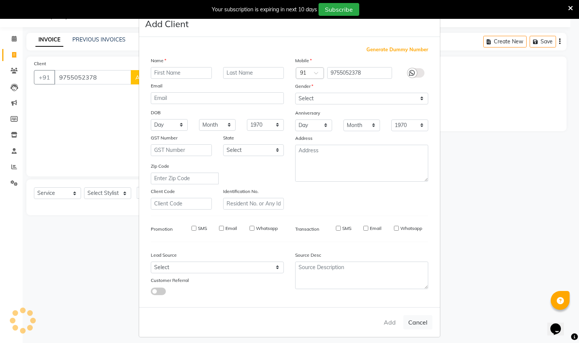
select select
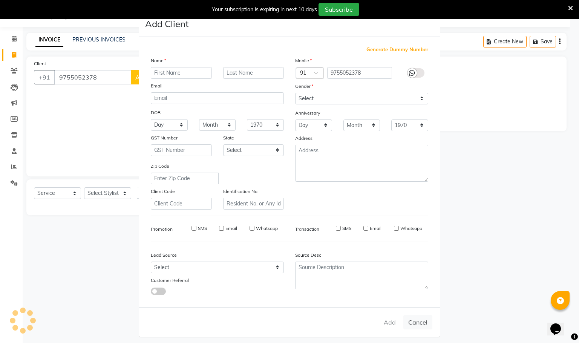
select select
checkbox input "false"
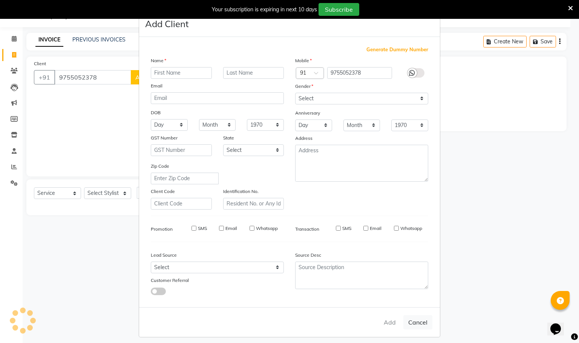
checkbox input "false"
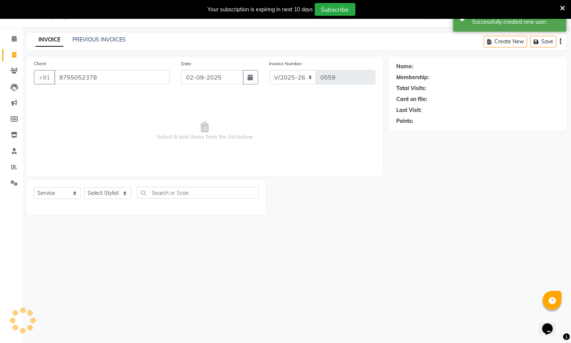
select select "1: Object"
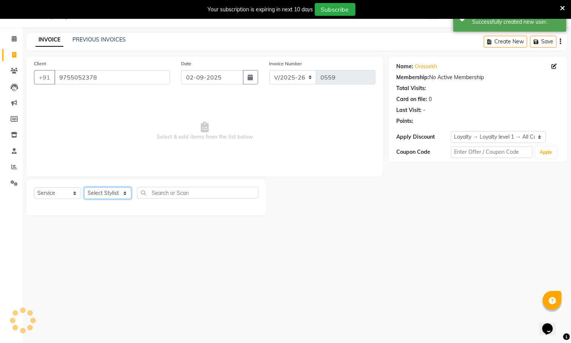
click at [129, 195] on select "Select Stylist ABUZAR SIR Admin ALFIYA ANAS ARMAN ARSALAN DISHA MAMPI MAM MUKES…" at bounding box center [107, 193] width 47 height 12
select select "39659"
click at [84, 188] on select "Select Stylist ABUZAR SIR Admin ALFIYA ANAS ARMAN ARSALAN DISHA MAMPI MAM MUKES…" at bounding box center [107, 193] width 47 height 12
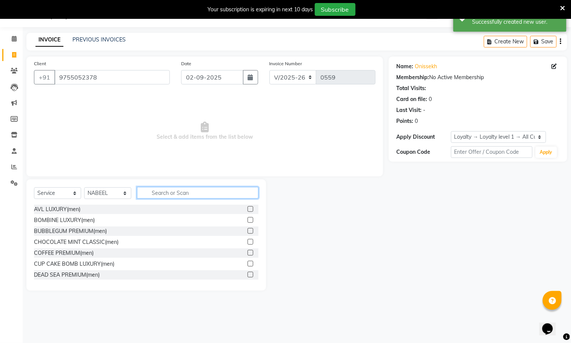
click at [185, 191] on input "text" at bounding box center [197, 193] width 121 height 12
type input "BEARD"
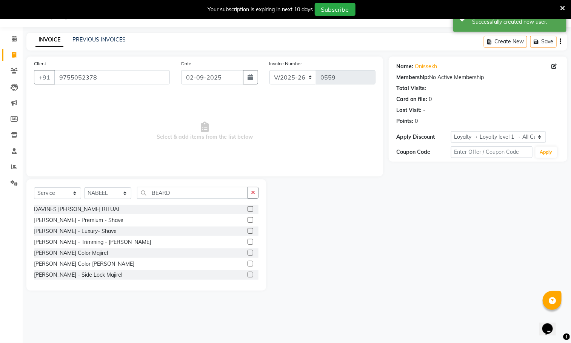
click at [247, 222] on label at bounding box center [250, 220] width 6 height 6
click at [247, 222] on input "checkbox" at bounding box center [249, 220] width 5 height 5
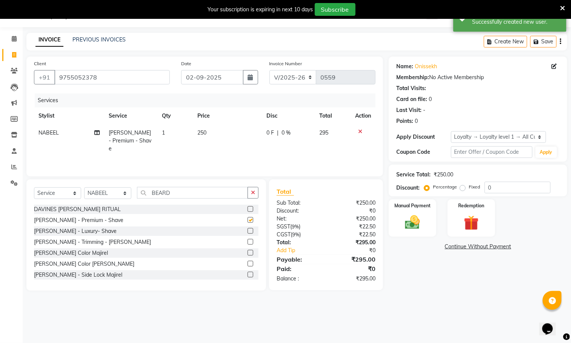
checkbox input "false"
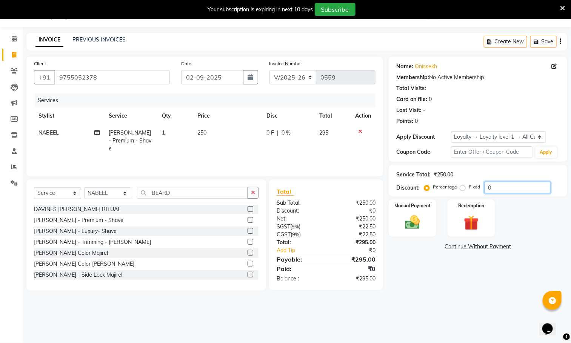
click at [515, 191] on input "0" at bounding box center [517, 188] width 66 height 12
type input "20"
click at [560, 41] on icon "button" at bounding box center [560, 41] width 2 height 0
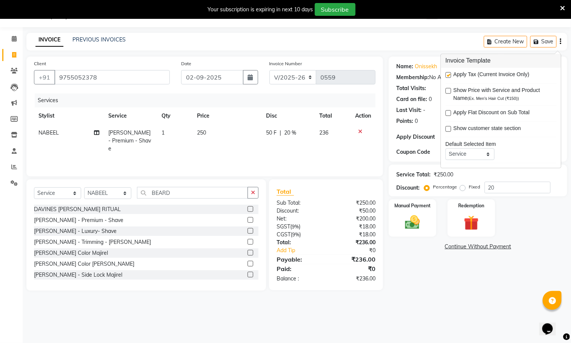
click at [449, 76] on label at bounding box center [449, 75] width 6 height 6
click at [449, 76] on input "checkbox" at bounding box center [448, 75] width 5 height 5
checkbox input "false"
click at [427, 215] on div "Manual Payment" at bounding box center [412, 218] width 49 height 39
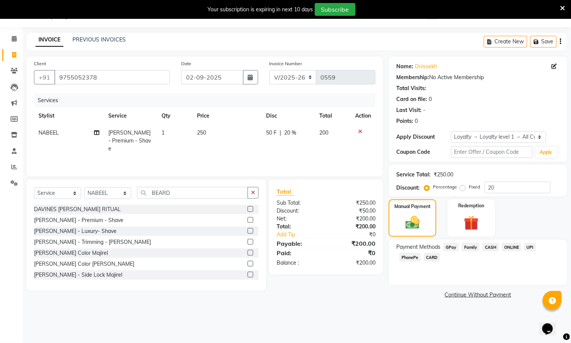
click at [448, 247] on span "GPay" at bounding box center [450, 247] width 15 height 9
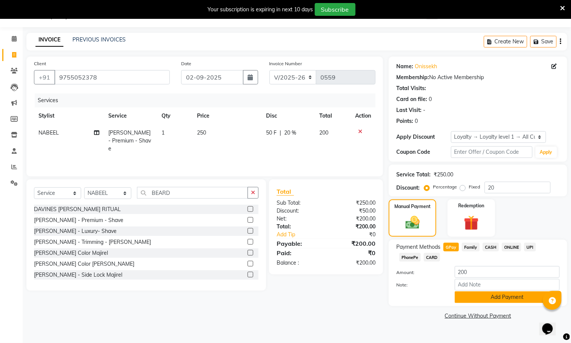
click at [473, 297] on button "Add Payment" at bounding box center [507, 298] width 105 height 12
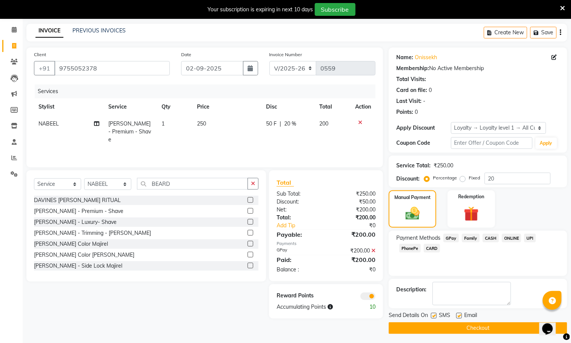
scroll to position [31, 0]
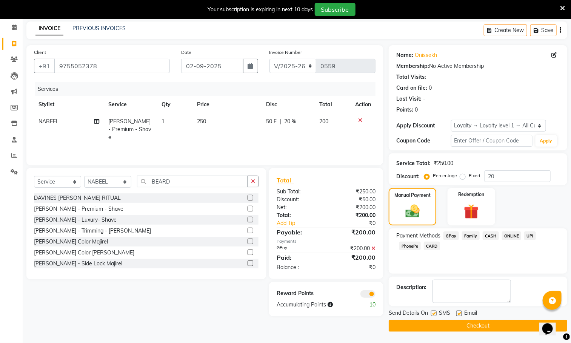
click at [366, 295] on span at bounding box center [367, 294] width 15 height 8
click at [375, 295] on input "checkbox" at bounding box center [375, 295] width 0 height 0
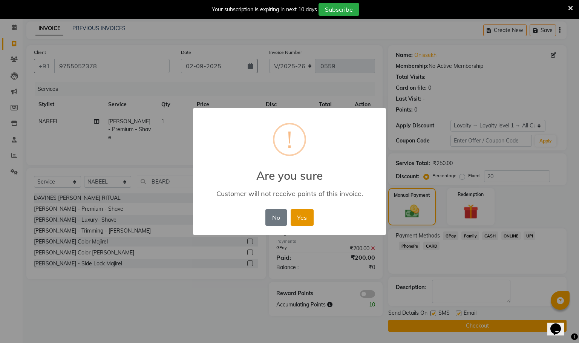
click at [307, 213] on button "Yes" at bounding box center [302, 217] width 23 height 17
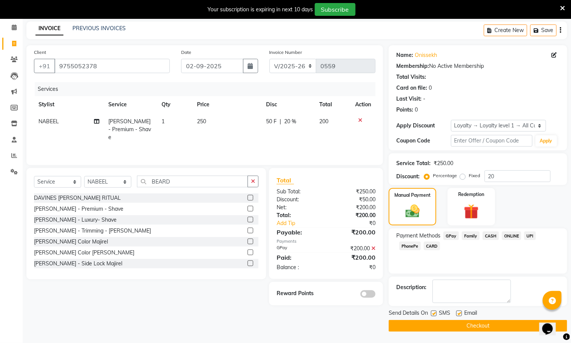
click at [432, 321] on button "Checkout" at bounding box center [478, 326] width 178 height 12
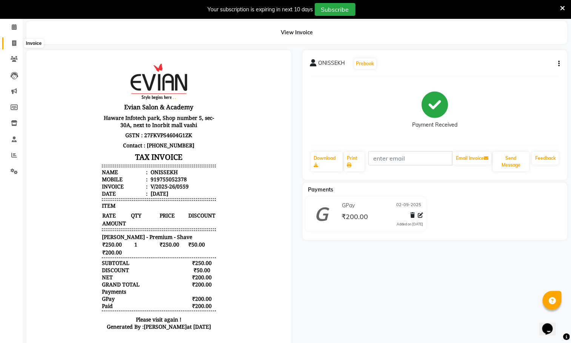
click at [15, 40] on icon at bounding box center [14, 43] width 4 height 6
select select "service"
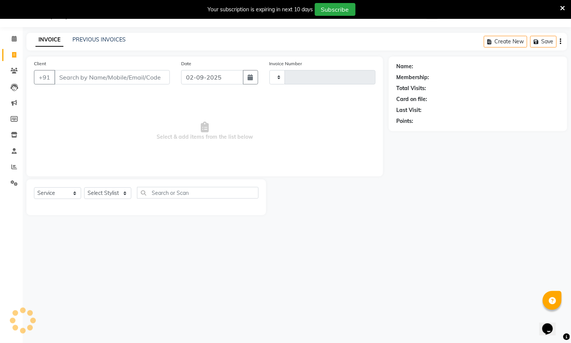
scroll to position [19, 0]
select select "4961"
type input "0560"
click at [71, 70] on input "Client" at bounding box center [111, 77] width 115 height 14
type input "8050709513"
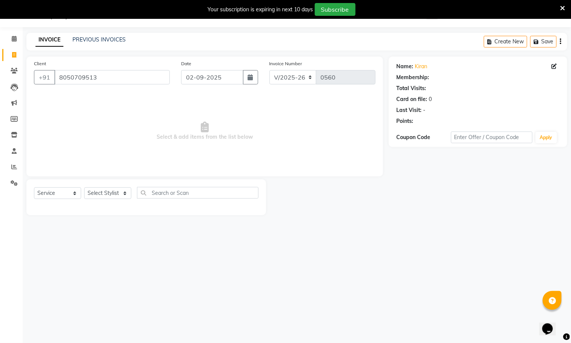
select select "1: Object"
click at [91, 199] on select "Select Stylist ABUZAR SIR Admin ALFIYA ANAS ARMAN ARSALAN DISHA MAMPI MAM MUKES…" at bounding box center [107, 193] width 47 height 12
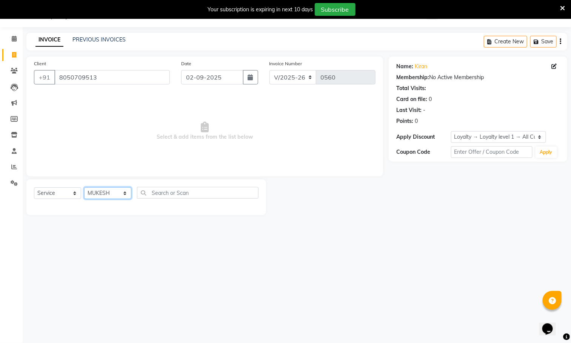
click at [84, 188] on select "Select Stylist ABUZAR SIR Admin ALFIYA ANAS ARMAN ARSALAN DISHA MAMPI MAM MUKES…" at bounding box center [107, 193] width 47 height 12
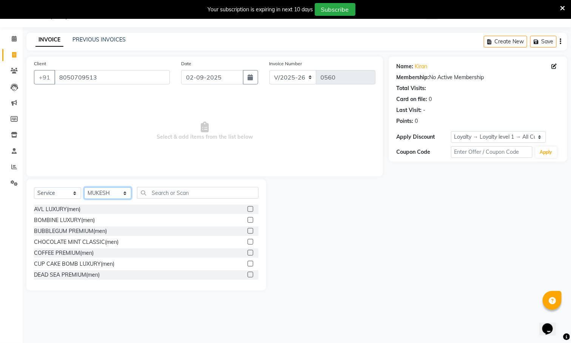
click at [103, 192] on select "Select Stylist ABUZAR SIR Admin ALFIYA ANAS ARMAN ARSALAN DISHA MAMPI MAM MUKES…" at bounding box center [107, 193] width 47 height 12
select select "39659"
click at [84, 188] on select "Select Stylist ABUZAR SIR Admin ALFIYA ANAS ARMAN ARSALAN DISHA MAMPI MAM MUKES…" at bounding box center [107, 193] width 47 height 12
click at [158, 196] on input "text" at bounding box center [197, 193] width 121 height 12
click at [183, 192] on input "text" at bounding box center [197, 193] width 121 height 12
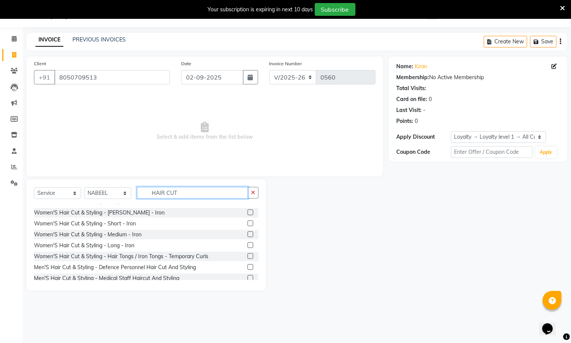
scroll to position [170, 0]
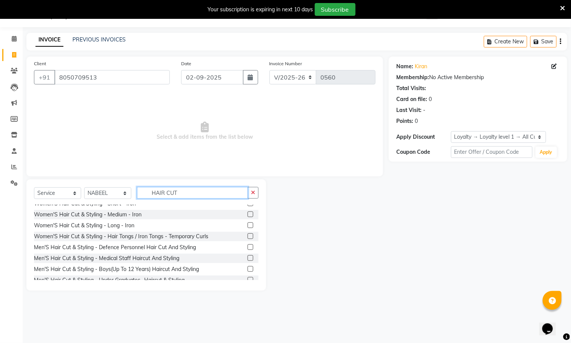
type input "HAIR CUT"
click at [247, 250] on label at bounding box center [250, 247] width 6 height 6
click at [247, 250] on input "checkbox" at bounding box center [249, 247] width 5 height 5
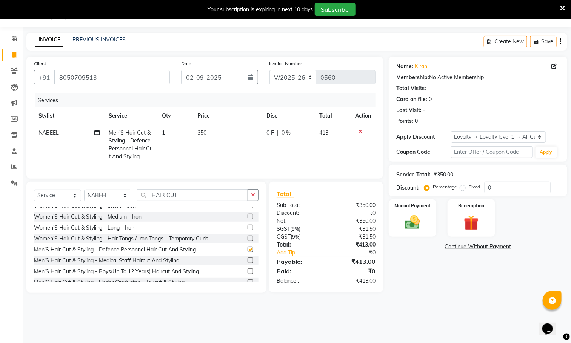
checkbox input "false"
click at [201, 201] on input "HAIR CUT" at bounding box center [192, 195] width 111 height 12
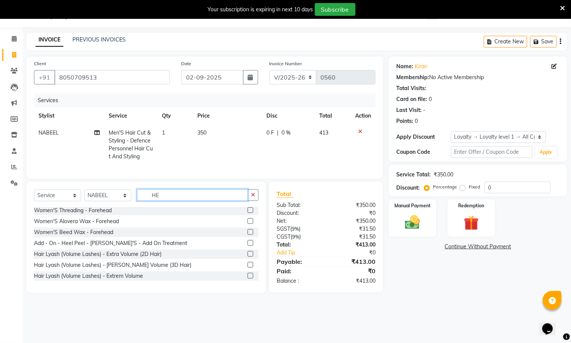
scroll to position [0, 0]
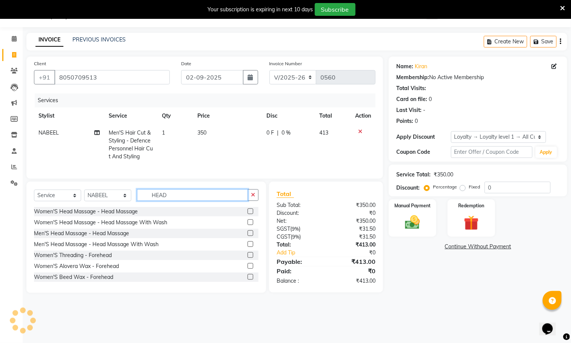
type input "HEAD"
click at [247, 236] on label at bounding box center [250, 233] width 6 height 6
click at [247, 236] on input "checkbox" at bounding box center [249, 233] width 5 height 5
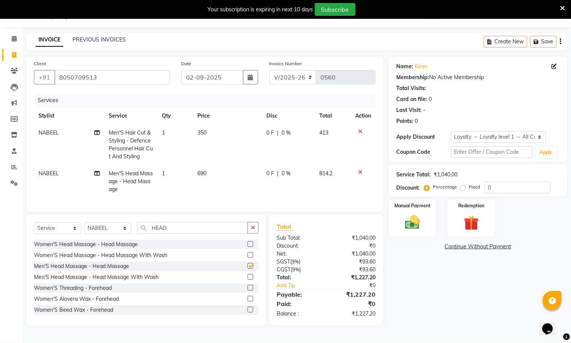
checkbox input "false"
click at [183, 234] on input "HEAD" at bounding box center [192, 228] width 111 height 12
type input "H"
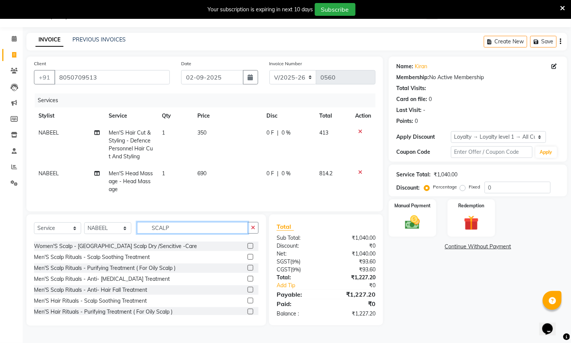
scroll to position [143, 0]
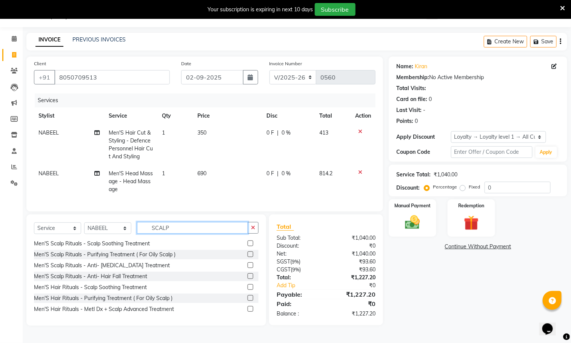
type input "SCALP"
click at [247, 246] on label at bounding box center [250, 244] width 6 height 6
click at [247, 246] on input "checkbox" at bounding box center [249, 243] width 5 height 5
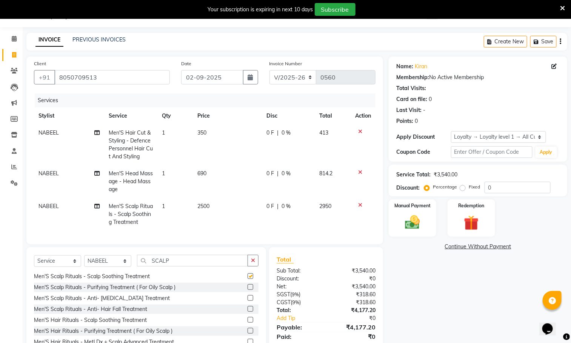
checkbox input "false"
click at [179, 266] on input "SCALP" at bounding box center [192, 261] width 111 height 12
type input "S"
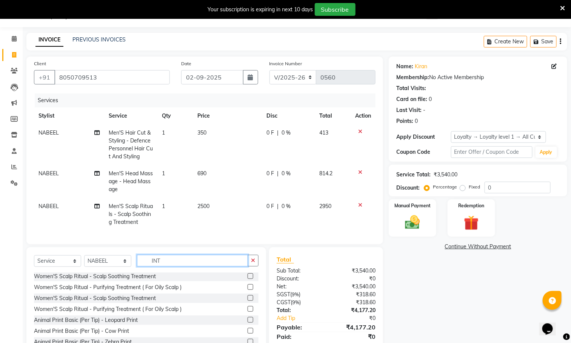
scroll to position [0, 0]
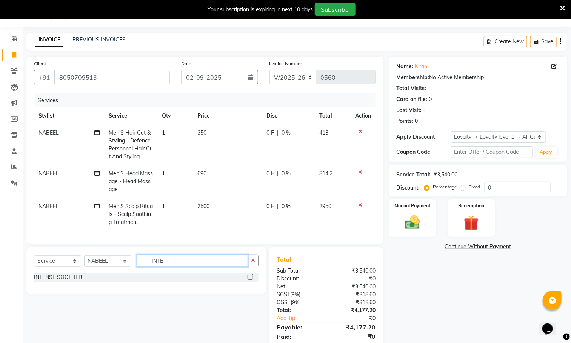
type input "INTE"
click at [252, 280] on label at bounding box center [250, 277] width 6 height 6
click at [252, 280] on input "checkbox" at bounding box center [249, 277] width 5 height 5
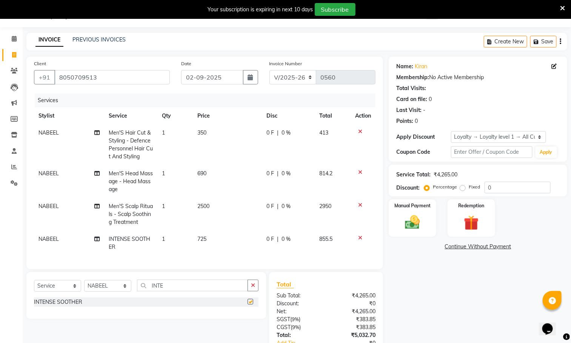
checkbox input "false"
click at [163, 292] on input "INTE" at bounding box center [192, 286] width 111 height 12
type input "I"
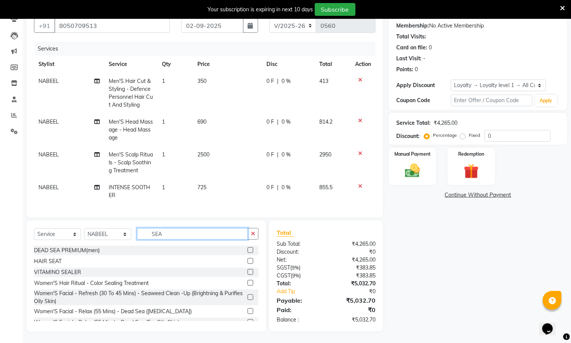
type input "SEA"
click at [247, 273] on label at bounding box center [250, 272] width 6 height 6
click at [247, 273] on input "checkbox" at bounding box center [249, 272] width 5 height 5
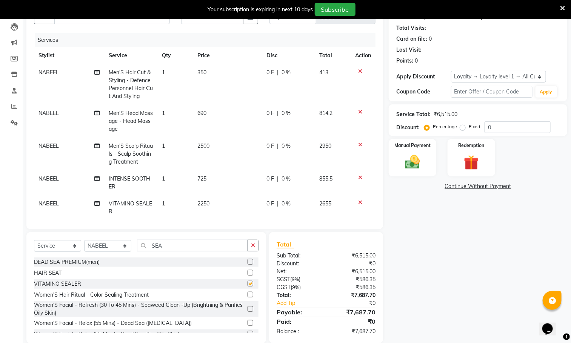
checkbox input "false"
click at [185, 247] on input "SEA" at bounding box center [192, 246] width 111 height 12
type input "S"
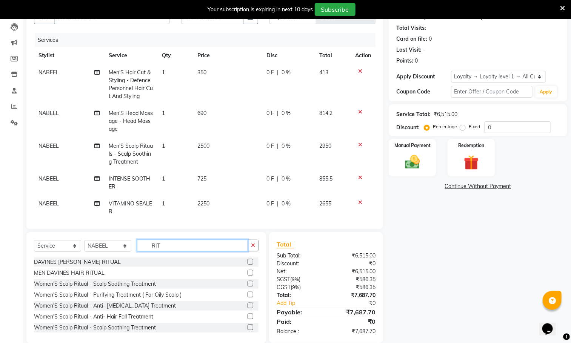
type input "RIT"
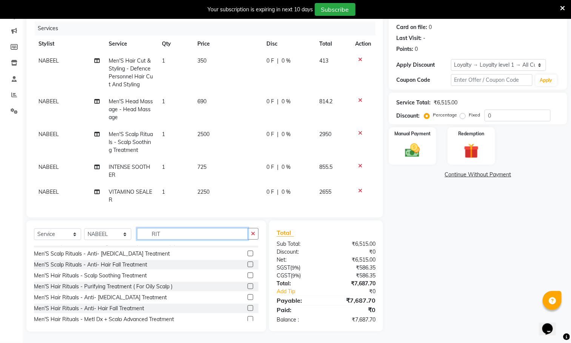
scroll to position [263, 0]
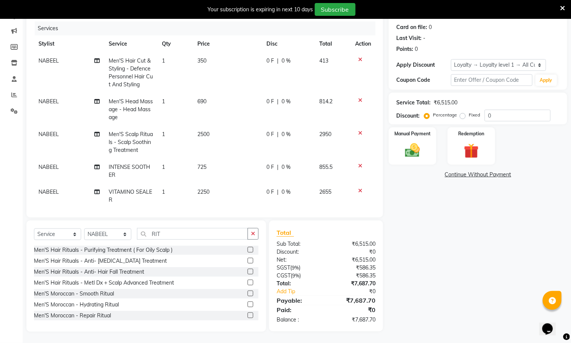
click at [247, 250] on label at bounding box center [250, 250] width 6 height 6
click at [247, 250] on input "checkbox" at bounding box center [249, 250] width 5 height 5
checkbox input "false"
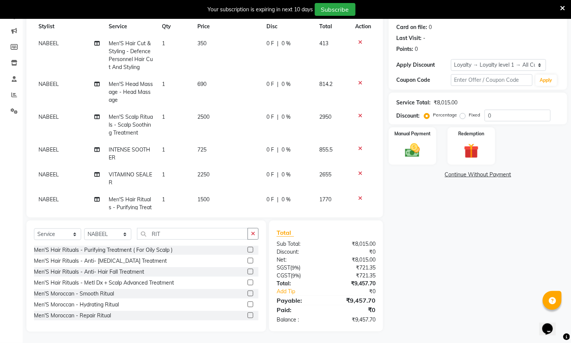
scroll to position [0, 0]
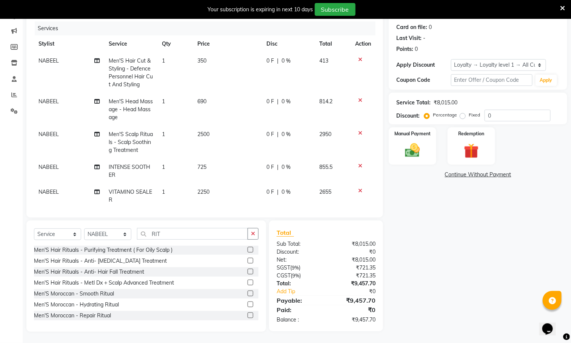
click at [562, 8] on icon at bounding box center [562, 8] width 5 height 7
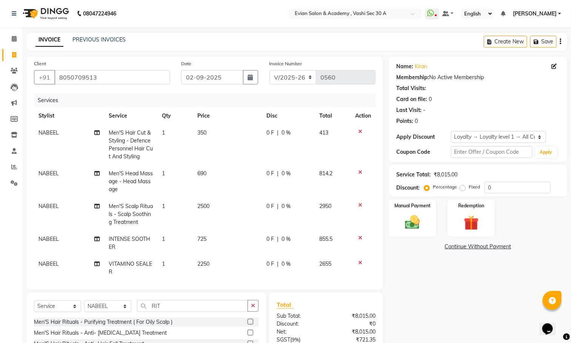
click at [203, 134] on td "350" at bounding box center [227, 144] width 69 height 41
select select "39659"
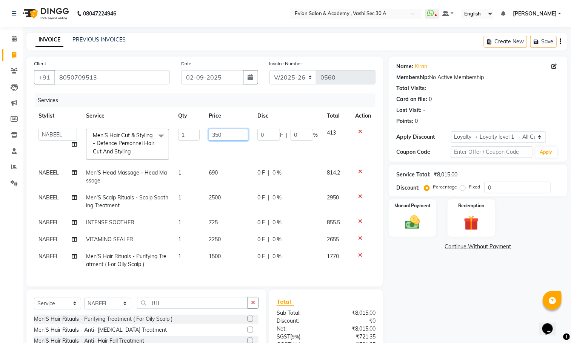
click at [222, 135] on input "350" at bounding box center [229, 135] width 40 height 12
type input "3"
type input "250"
click at [229, 174] on td "690" at bounding box center [228, 176] width 49 height 25
select select "39659"
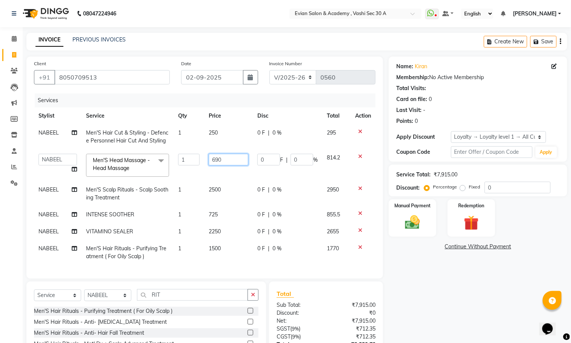
click at [229, 164] on input "690" at bounding box center [229, 160] width 40 height 12
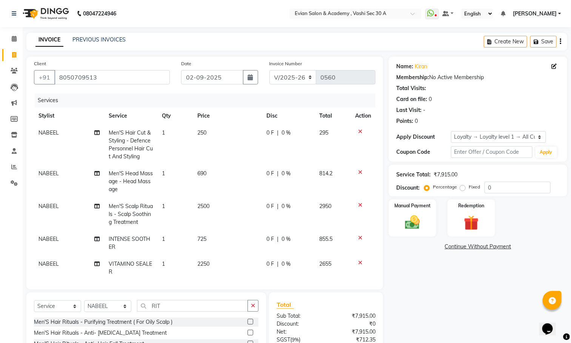
click at [222, 175] on td "690" at bounding box center [227, 181] width 69 height 33
select select "39659"
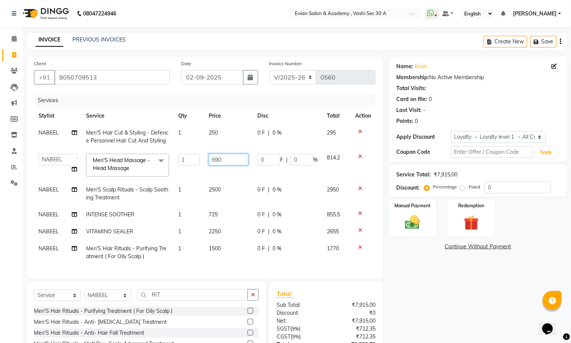
click at [235, 163] on input "690" at bounding box center [229, 160] width 40 height 12
type input "6"
type input "500"
click at [218, 187] on tbody "NABEEL Men'S Hair Cut & Styling - Defence Personnel Hair Cut And Styling 1 250 …" at bounding box center [204, 194] width 341 height 141
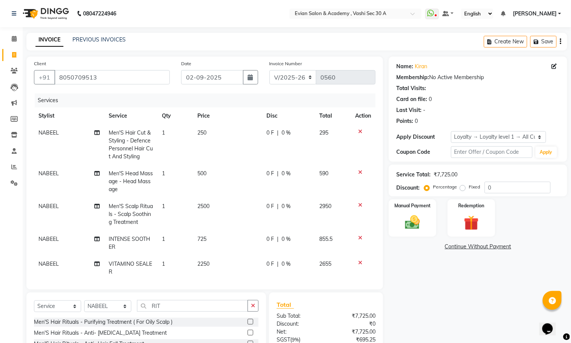
click at [219, 203] on td "2500" at bounding box center [227, 214] width 69 height 33
select select "39659"
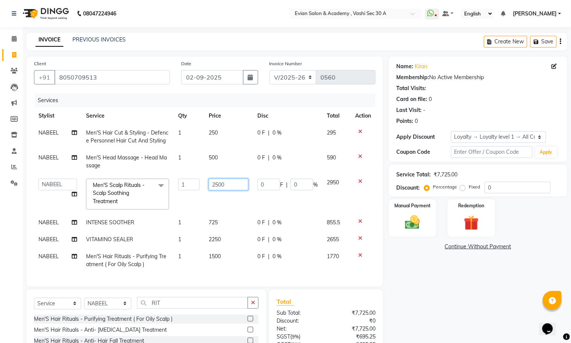
click at [231, 184] on input "2500" at bounding box center [229, 185] width 40 height 12
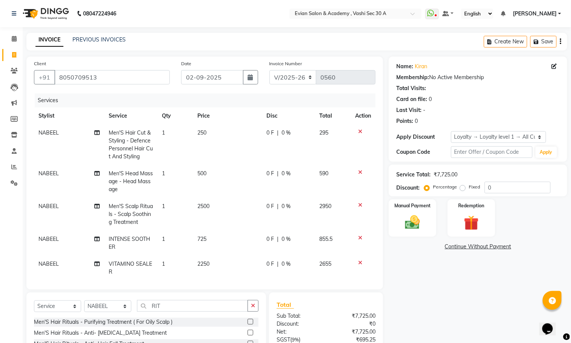
click at [213, 216] on td "2500" at bounding box center [227, 214] width 69 height 33
select select "39659"
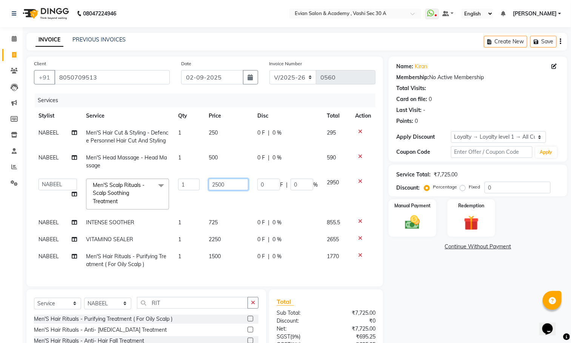
click at [232, 189] on input "2500" at bounding box center [229, 185] width 40 height 12
type input "2"
type input "1875"
click at [232, 217] on tbody "NABEEL Men'S Hair Cut & Styling - Defence Personnel Hair Cut And Styling 1 250 …" at bounding box center [204, 198] width 341 height 149
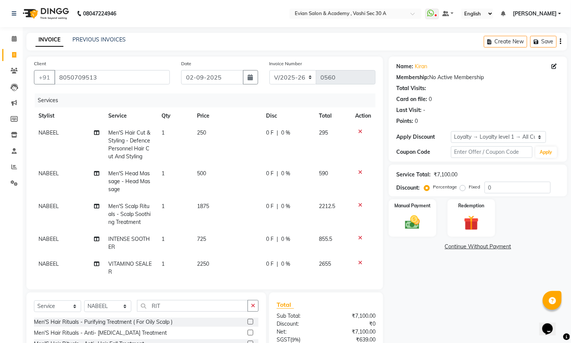
click at [225, 234] on td "725" at bounding box center [226, 243] width 69 height 25
select select "39659"
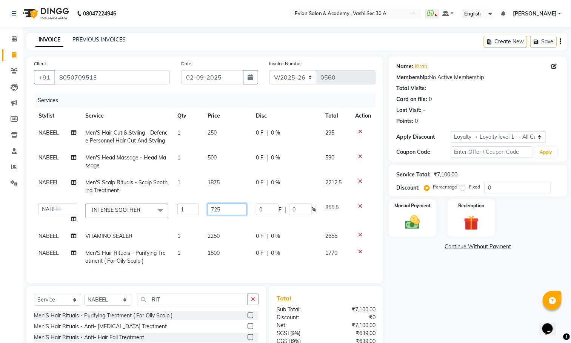
click at [235, 210] on input "725" at bounding box center [226, 210] width 39 height 12
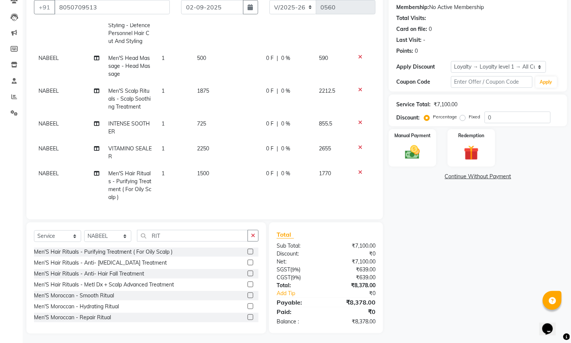
scroll to position [72, 0]
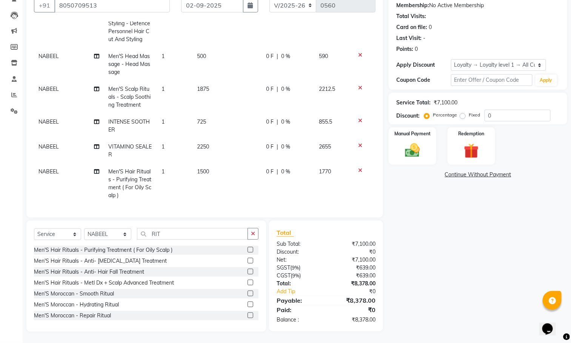
click at [217, 140] on td "2250" at bounding box center [226, 150] width 69 height 25
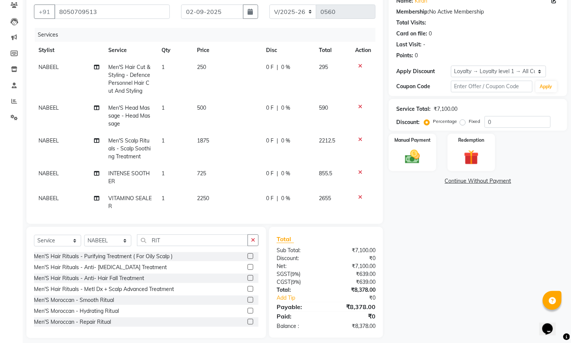
select select "39659"
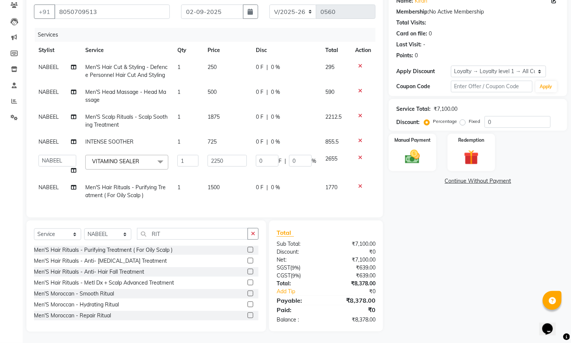
scroll to position [66, 0]
click at [236, 156] on input "2250" at bounding box center [226, 161] width 39 height 12
type input "2"
type input "975"
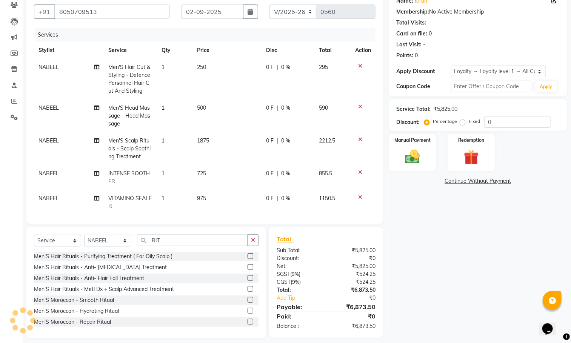
click at [221, 192] on tbody "NABEEL Men'S Hair Cut & Styling - Defence Personnel Hair Cut And Styling 1 250 …" at bounding box center [204, 157] width 341 height 197
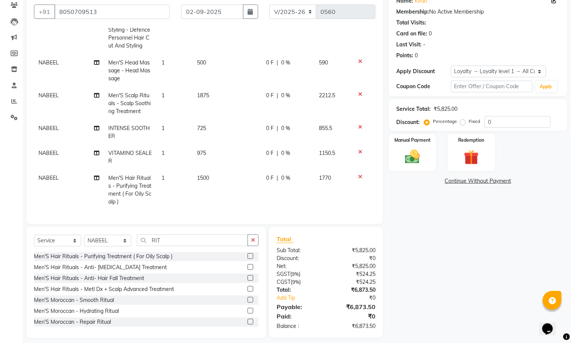
click at [221, 191] on td "1500" at bounding box center [226, 190] width 69 height 41
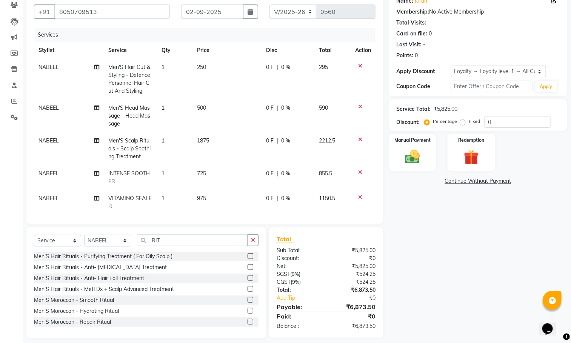
select select "39659"
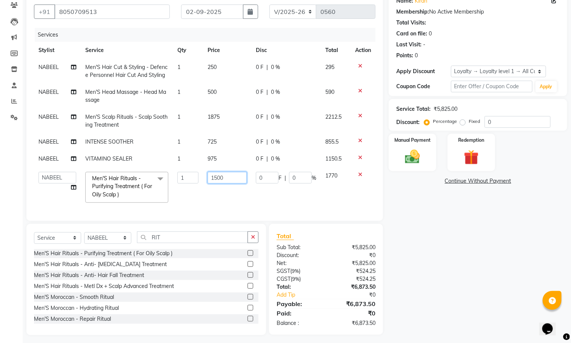
click at [238, 174] on input "1500" at bounding box center [226, 178] width 39 height 12
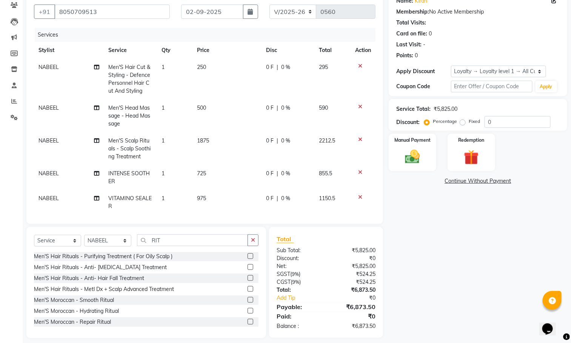
scroll to position [54, 0]
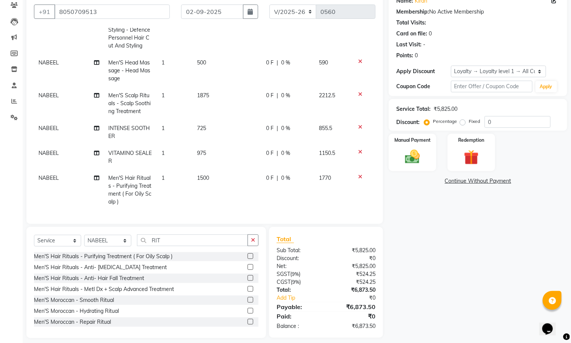
click at [215, 175] on td "1500" at bounding box center [226, 190] width 69 height 41
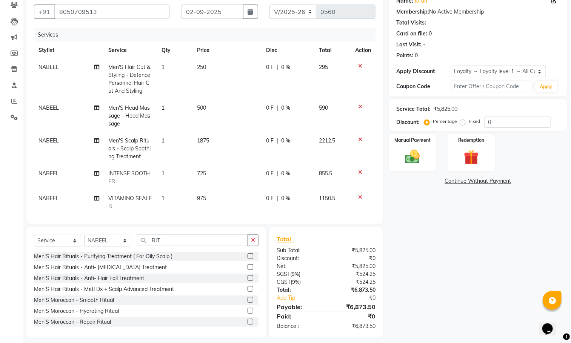
select select "39659"
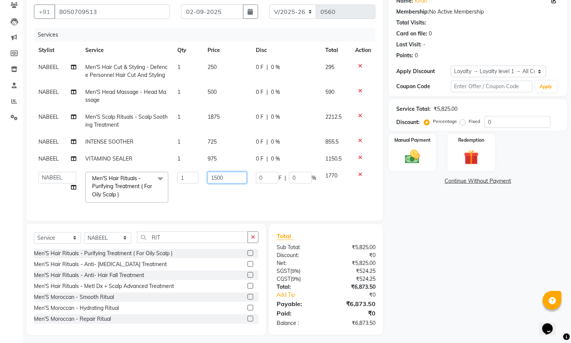
click at [227, 178] on input "1500" at bounding box center [226, 178] width 39 height 12
type input "1"
type input "1875"
click at [513, 124] on input "0" at bounding box center [517, 122] width 66 height 12
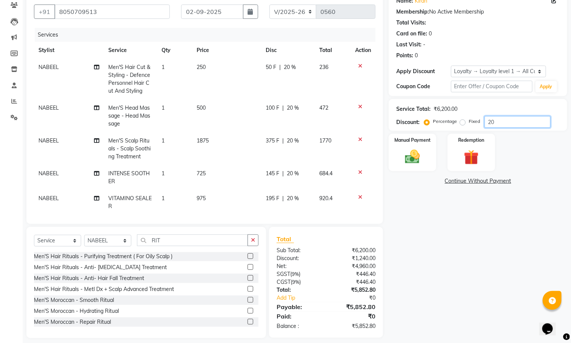
type input "20"
click at [449, 251] on div "Name: Kiran Membership: No Active Membership Total Visits: Card on file: 0 Last…" at bounding box center [481, 164] width 184 height 347
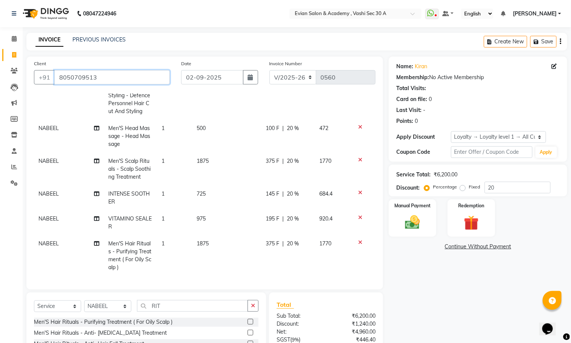
click at [72, 75] on input "8050709513" at bounding box center [111, 77] width 115 height 14
paste input "879788801"
type input "8879788801"
type input "0"
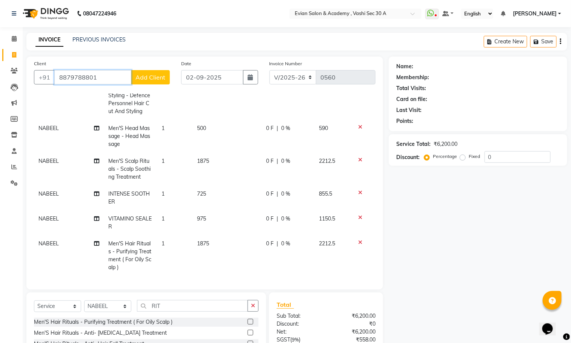
click at [77, 77] on input "8879788801" at bounding box center [92, 77] width 77 height 14
paste input "050709513"
type input "8050709513"
select select "1: Object"
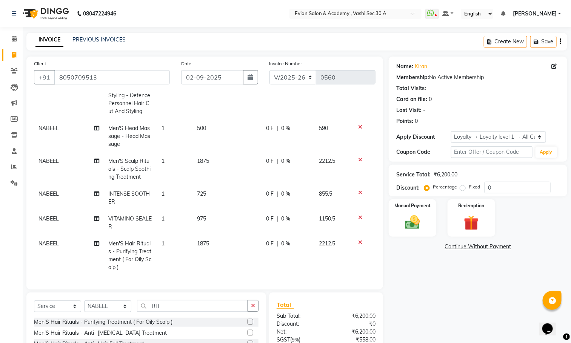
click at [495, 177] on div "Service Total: ₹6,200.00" at bounding box center [477, 175] width 163 height 8
click at [498, 183] on input "0" at bounding box center [517, 188] width 66 height 12
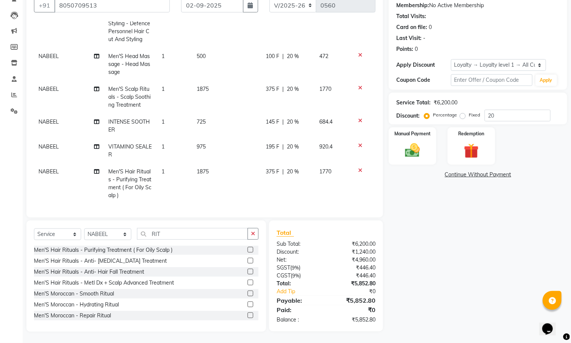
click at [470, 267] on div "Name: Kiran Membership: No Active Membership Total Visits: Card on file: 0 Last…" at bounding box center [481, 158] width 184 height 347
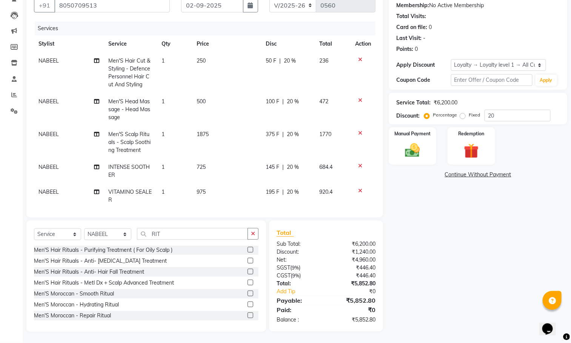
scroll to position [0, 0]
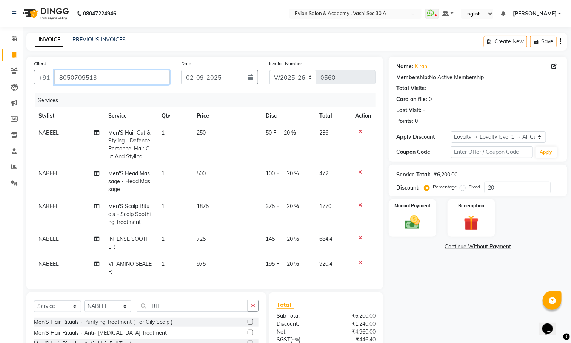
click at [74, 75] on input "8050709513" at bounding box center [111, 77] width 115 height 14
type input "0"
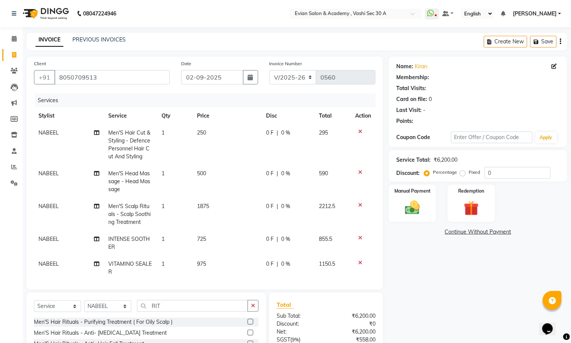
select select "1: Object"
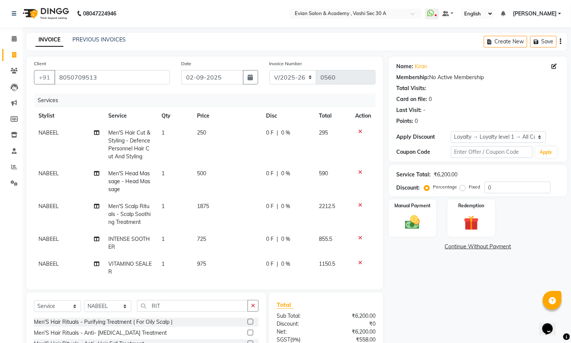
scroll to position [54, 0]
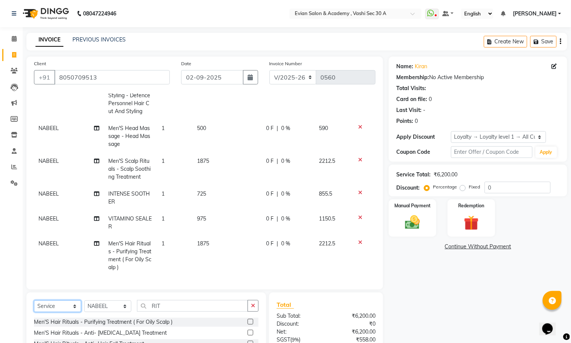
click at [45, 306] on select "Select Service Product Membership Package Voucher Prepaid Gift Card" at bounding box center [57, 307] width 47 height 12
select select "membership"
click at [34, 301] on select "Select Service Product Membership Package Voucher Prepaid Gift Card" at bounding box center [57, 307] width 47 height 12
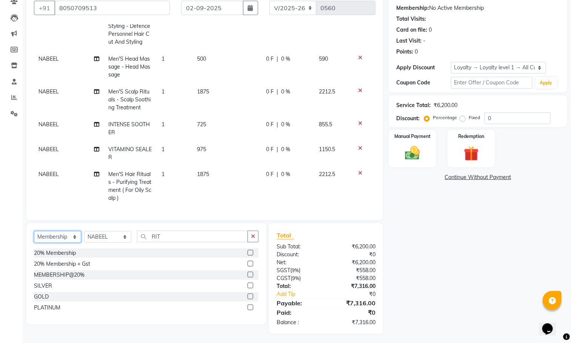
scroll to position [72, 0]
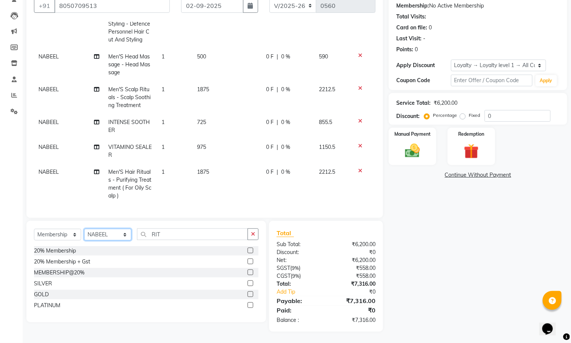
click at [103, 237] on select "Select Stylist ABUZAR SIR Admin ALFIYA ANAS ARMAN ARSALAN DISHA MAMPI MAM MUKES…" at bounding box center [107, 235] width 47 height 12
select select "62911"
click at [84, 229] on select "Select Stylist ABUZAR SIR Admin ALFIYA ANAS ARMAN ARSALAN DISHA MAMPI MAM MUKES…" at bounding box center [107, 235] width 47 height 12
click at [251, 303] on label at bounding box center [250, 306] width 6 height 6
click at [251, 303] on input "checkbox" at bounding box center [249, 305] width 5 height 5
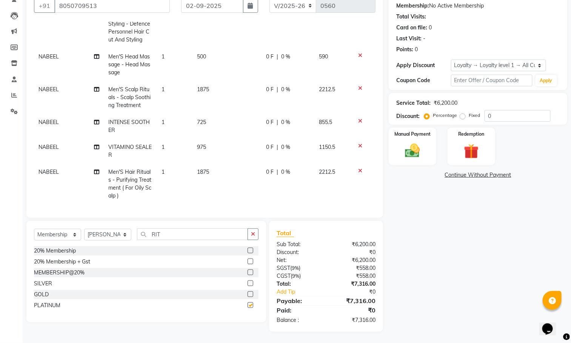
select select "select"
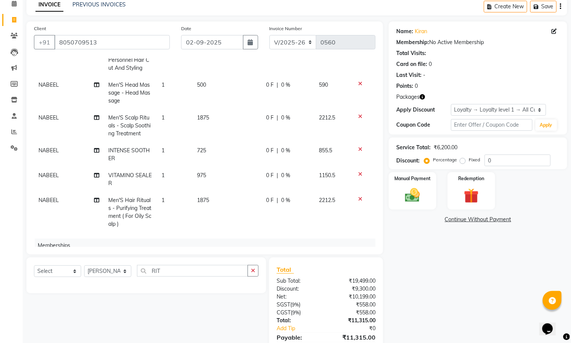
scroll to position [15, 0]
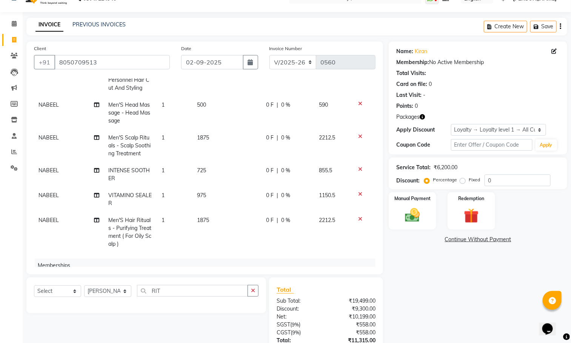
click at [358, 218] on icon at bounding box center [360, 219] width 4 height 5
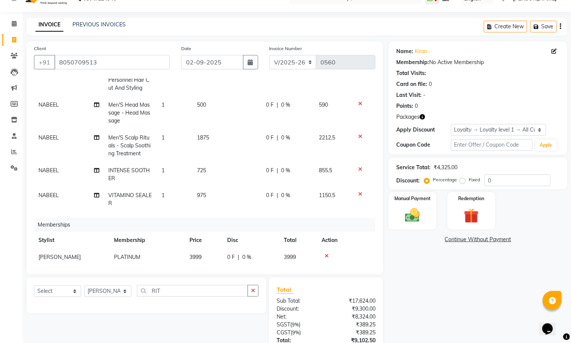
click at [358, 195] on icon at bounding box center [360, 194] width 4 height 5
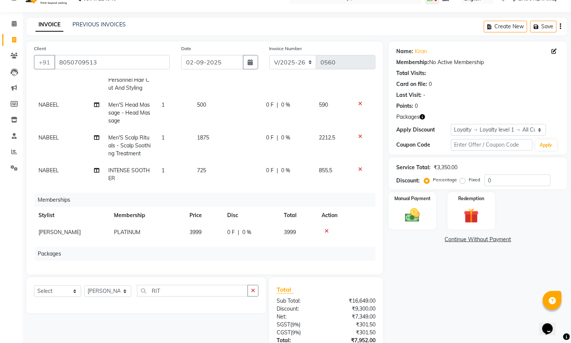
click at [358, 171] on icon at bounding box center [360, 169] width 4 height 5
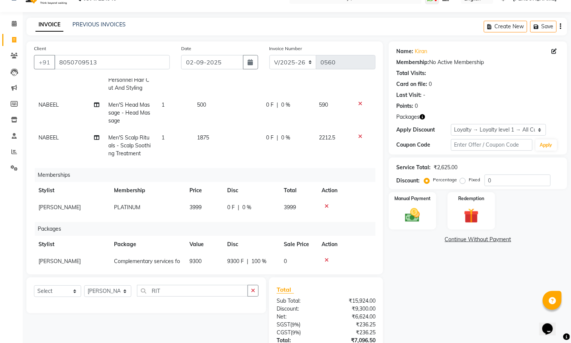
click at [350, 140] on td at bounding box center [362, 145] width 25 height 33
click at [352, 110] on td at bounding box center [362, 113] width 25 height 33
click at [352, 133] on td at bounding box center [362, 145] width 25 height 33
click at [358, 104] on icon at bounding box center [360, 103] width 4 height 5
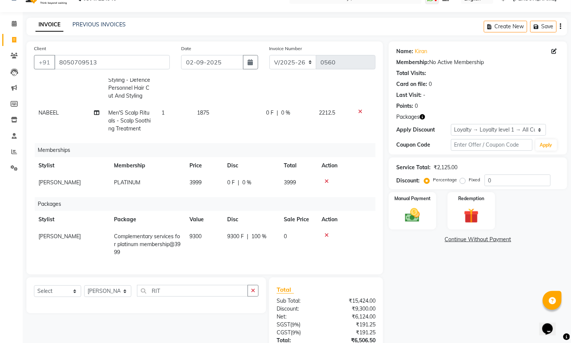
click at [358, 109] on icon at bounding box center [360, 111] width 4 height 5
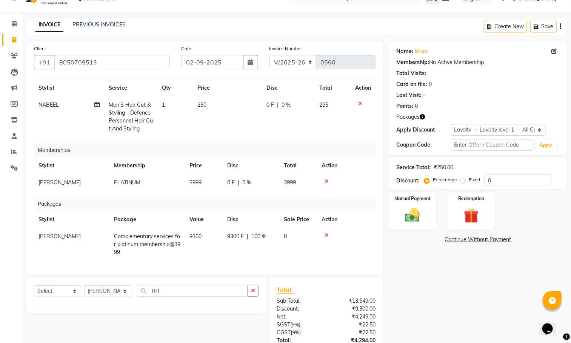
scroll to position [21, 0]
click at [358, 101] on icon at bounding box center [360, 103] width 4 height 5
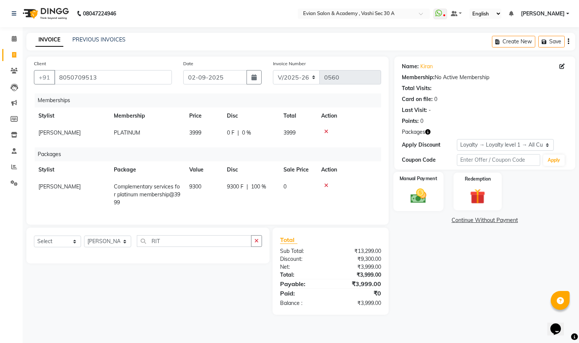
click at [426, 196] on img at bounding box center [419, 196] width 26 height 18
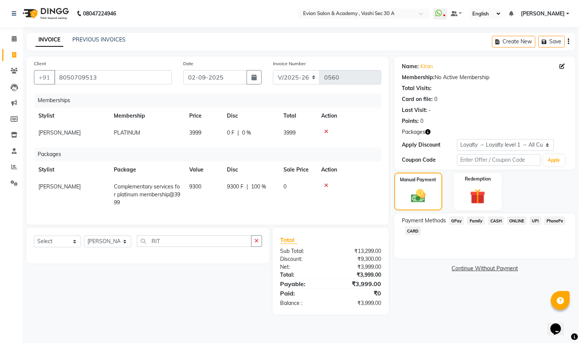
click at [411, 231] on span "CARD" at bounding box center [413, 231] width 16 height 9
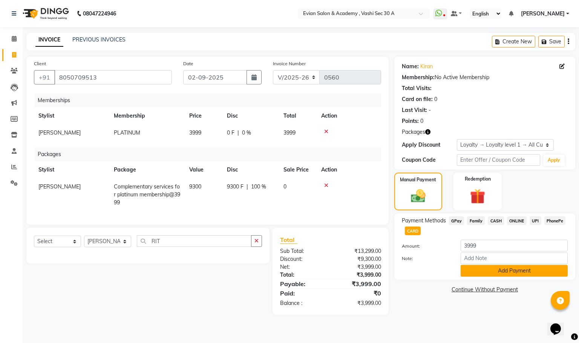
click at [491, 267] on button "Add Payment" at bounding box center [514, 271] width 107 height 12
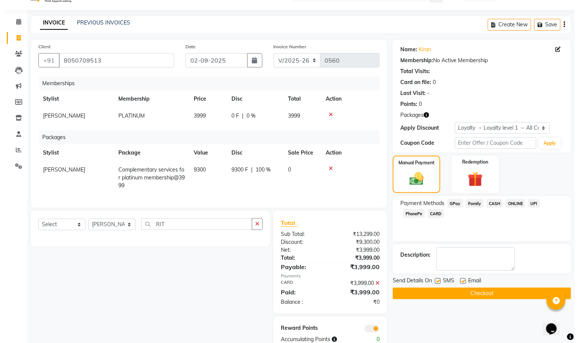
scroll to position [45, 0]
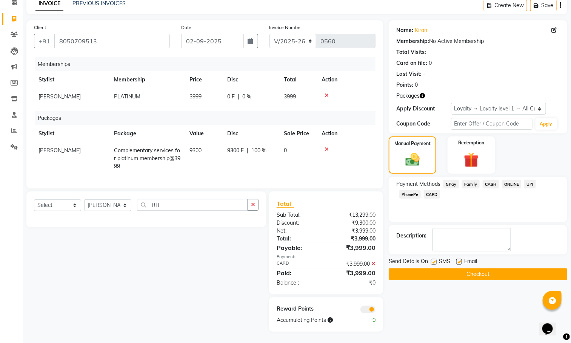
click at [366, 308] on span at bounding box center [367, 310] width 15 height 8
click at [375, 311] on input "checkbox" at bounding box center [375, 311] width 0 height 0
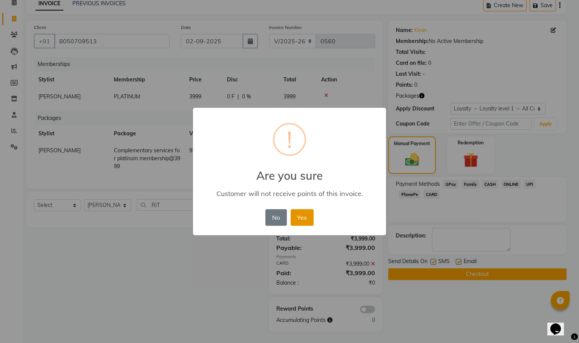
click at [301, 216] on button "Yes" at bounding box center [302, 217] width 23 height 17
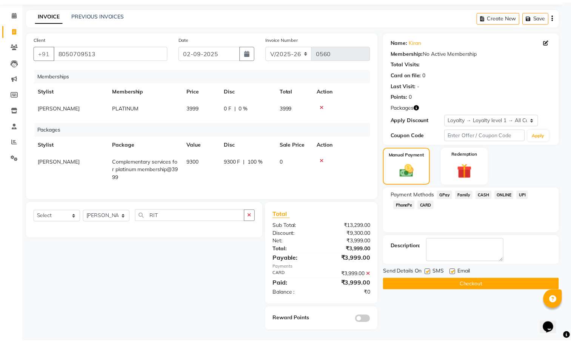
scroll to position [33, 0]
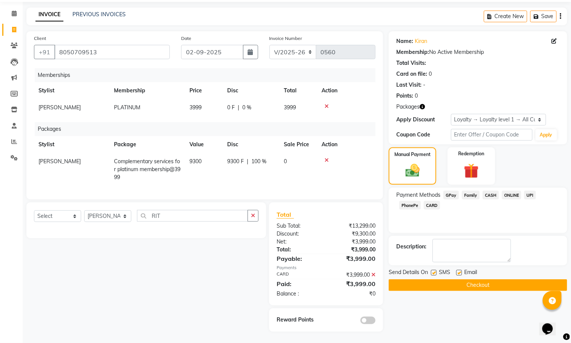
click at [416, 280] on button "Checkout" at bounding box center [478, 286] width 178 height 12
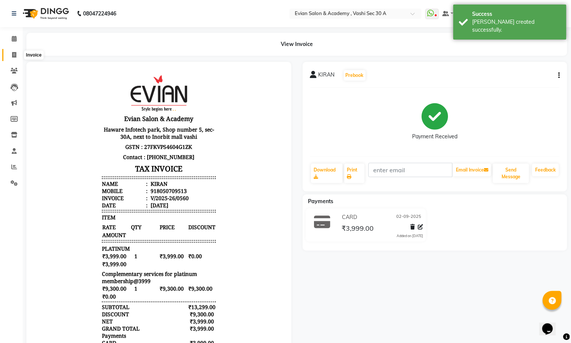
click at [15, 54] on icon at bounding box center [14, 55] width 4 height 6
select select "service"
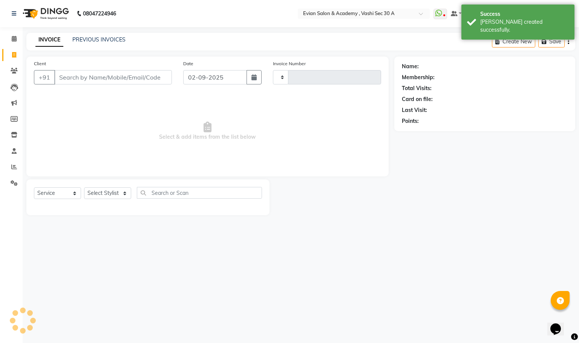
type input "0561"
select select "4961"
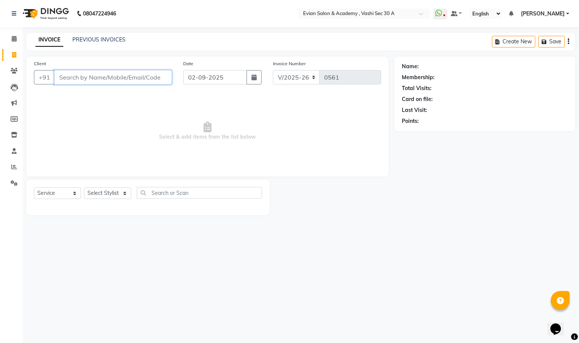
click at [91, 75] on input "Client" at bounding box center [113, 77] width 118 height 14
paste input "8050709513"
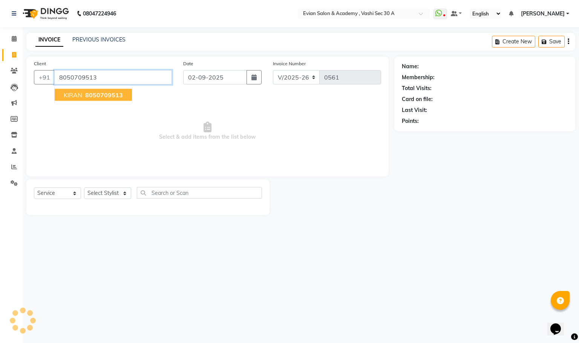
type input "8050709513"
select select "2: Object"
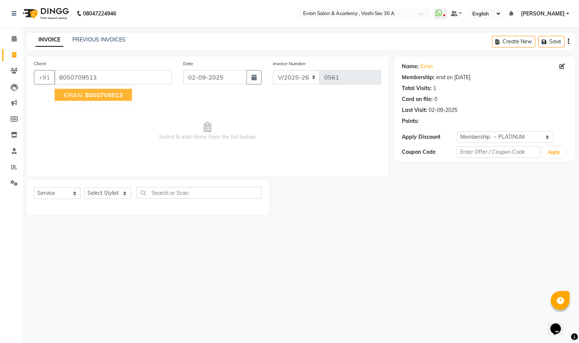
click at [117, 95] on span "8050709513" at bounding box center [104, 95] width 38 height 8
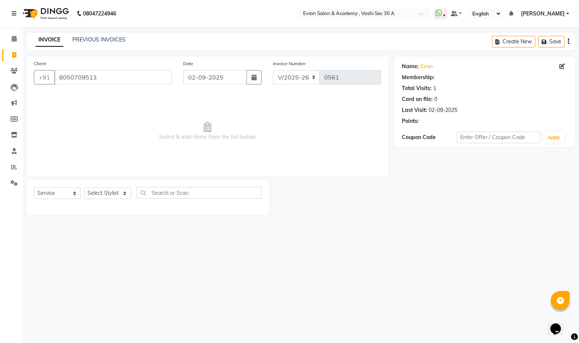
select select "2: Object"
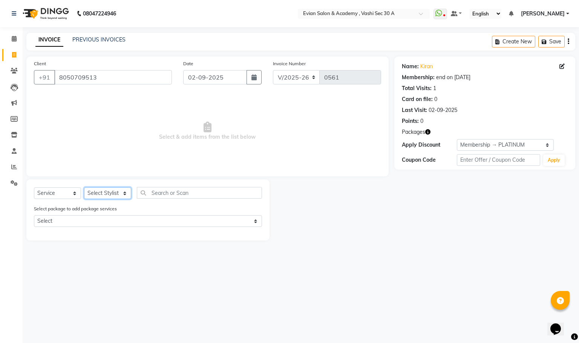
click at [123, 196] on select "Select Stylist ABUZAR SIR Admin ALFIYA ANAS ARMAN ARSALAN DISHA MAMPI MAM MUKES…" at bounding box center [107, 193] width 47 height 12
select select "39659"
click at [84, 188] on select "Select Stylist ABUZAR SIR Admin ALFIYA ANAS ARMAN ARSALAN DISHA MAMPI MAM MUKES…" at bounding box center [107, 193] width 47 height 12
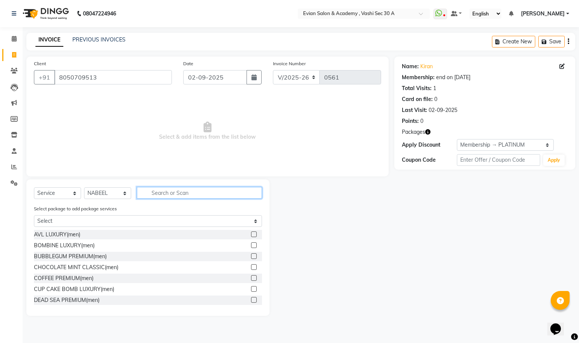
click at [189, 193] on input "text" at bounding box center [199, 193] width 125 height 12
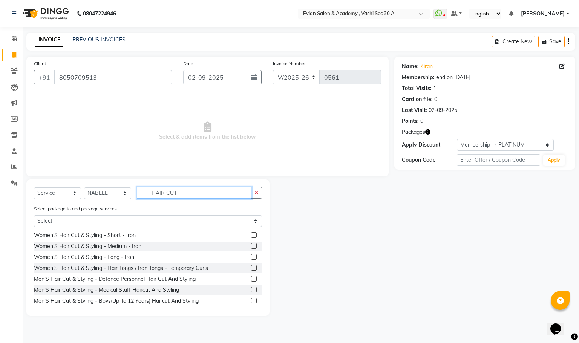
scroll to position [170, 0]
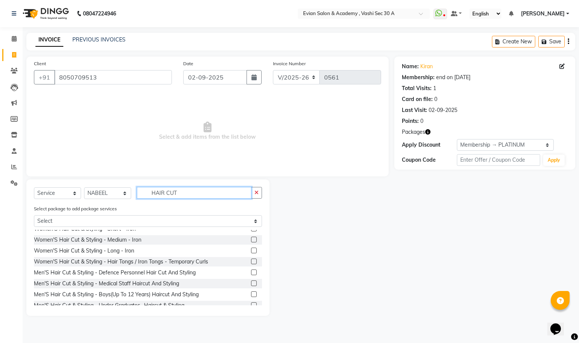
type input "HAIR CUT"
click at [251, 272] on label at bounding box center [254, 273] width 6 height 6
click at [251, 272] on input "checkbox" at bounding box center [253, 272] width 5 height 5
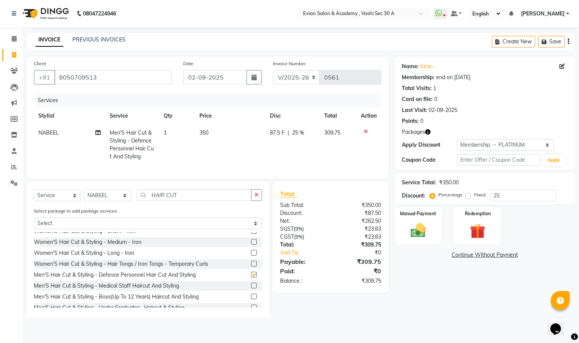
checkbox input "false"
click at [206, 201] on input "HAIR CUT" at bounding box center [194, 195] width 115 height 12
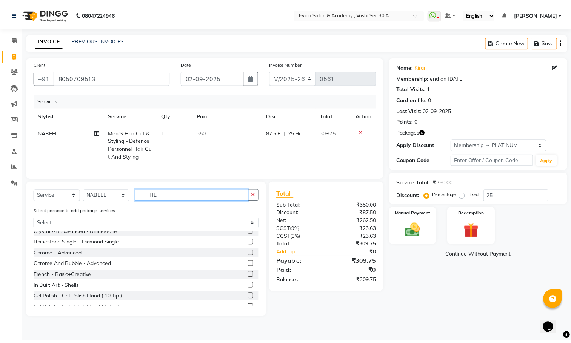
scroll to position [0, 0]
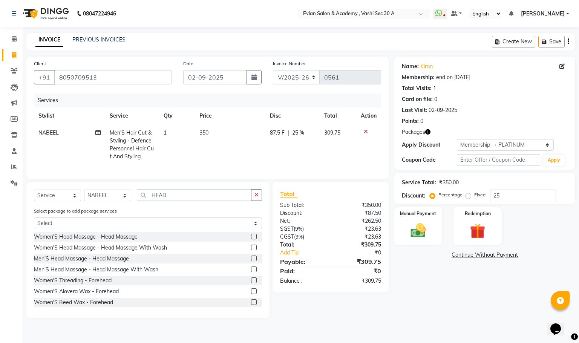
click at [251, 261] on label at bounding box center [254, 259] width 6 height 6
click at [251, 261] on input "checkbox" at bounding box center [253, 259] width 5 height 5
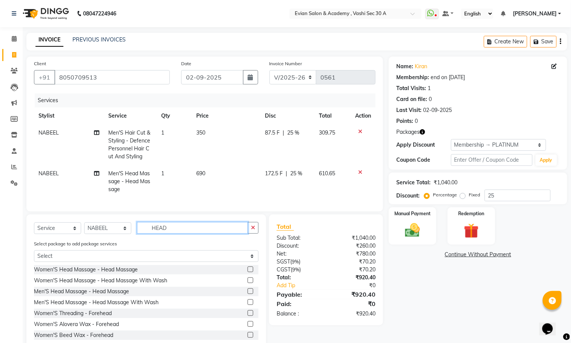
click at [174, 234] on input "HEAD" at bounding box center [192, 228] width 111 height 12
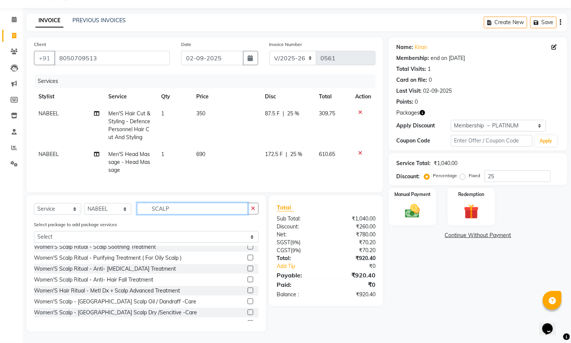
scroll to position [143, 0]
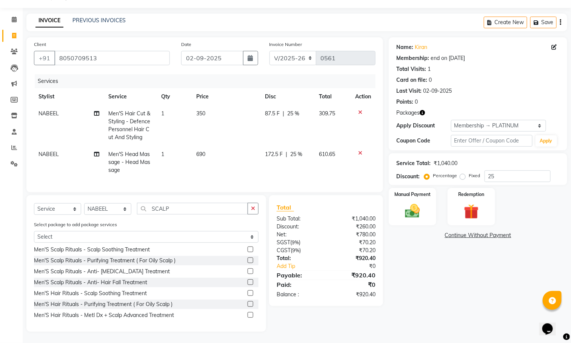
click at [247, 291] on label at bounding box center [250, 293] width 6 height 6
click at [247, 291] on input "checkbox" at bounding box center [249, 293] width 5 height 5
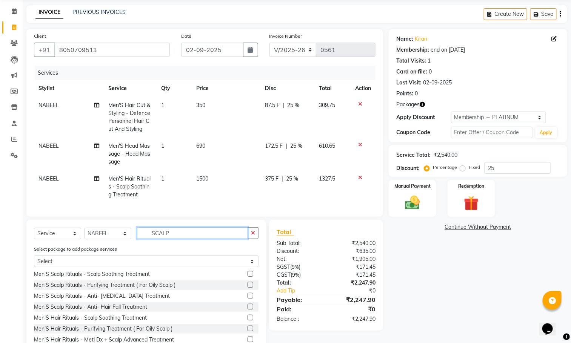
click at [183, 239] on input "SCALP" at bounding box center [192, 233] width 111 height 12
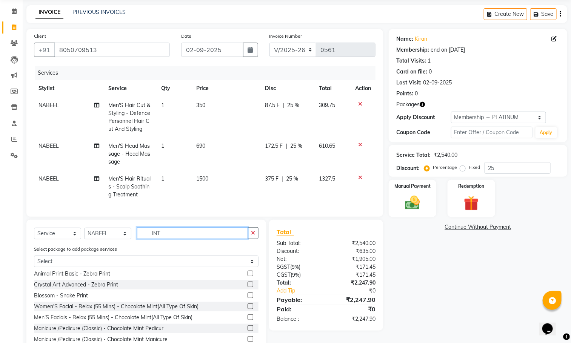
scroll to position [0, 0]
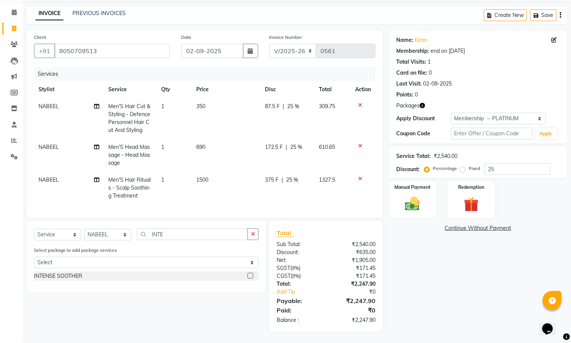
click at [250, 279] on label at bounding box center [250, 276] width 6 height 6
click at [250, 279] on input "checkbox" at bounding box center [249, 276] width 5 height 5
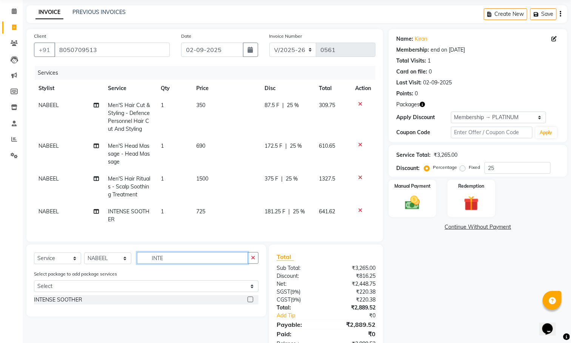
click at [183, 264] on input "INTE" at bounding box center [192, 258] width 111 height 12
click at [249, 303] on label at bounding box center [250, 300] width 6 height 6
click at [249, 303] on input "checkbox" at bounding box center [249, 300] width 5 height 5
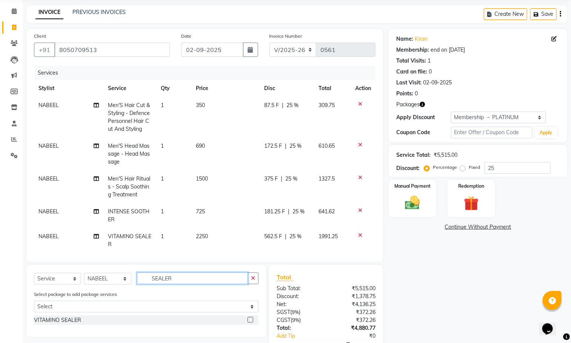
click at [173, 274] on input "SEALER" at bounding box center [192, 279] width 111 height 12
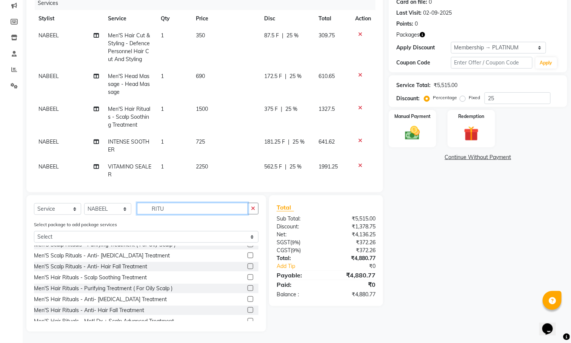
scroll to position [206, 0]
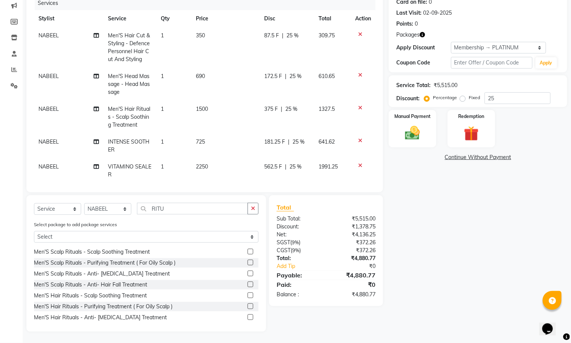
click at [247, 293] on label at bounding box center [250, 296] width 6 height 6
click at [247, 293] on input "checkbox" at bounding box center [249, 295] width 5 height 5
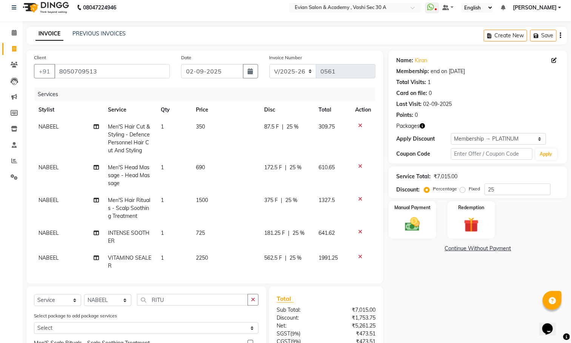
scroll to position [0, 0]
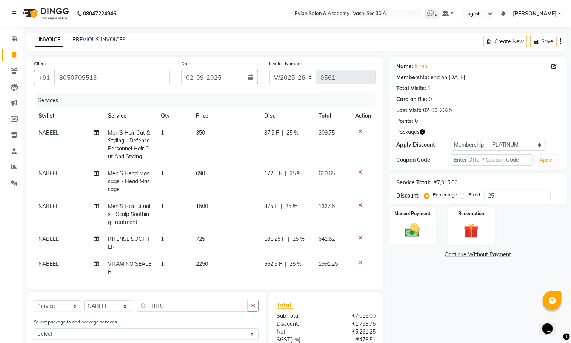
click at [212, 128] on td "350" at bounding box center [225, 144] width 68 height 41
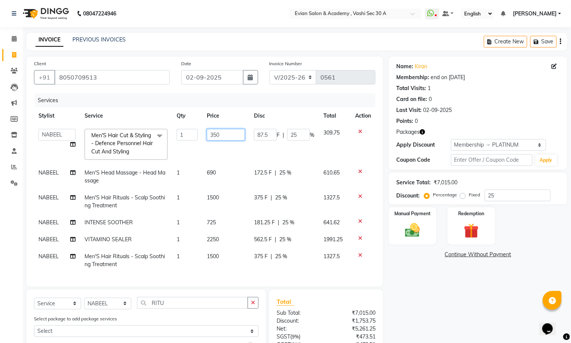
click at [232, 134] on input "350" at bounding box center [226, 135] width 38 height 12
click at [224, 184] on td "690" at bounding box center [226, 176] width 48 height 25
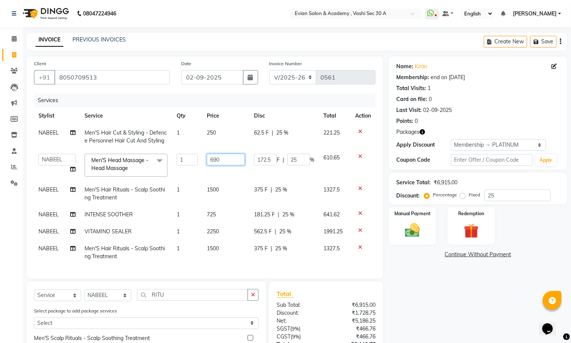
click at [226, 161] on input "690" at bounding box center [226, 160] width 38 height 12
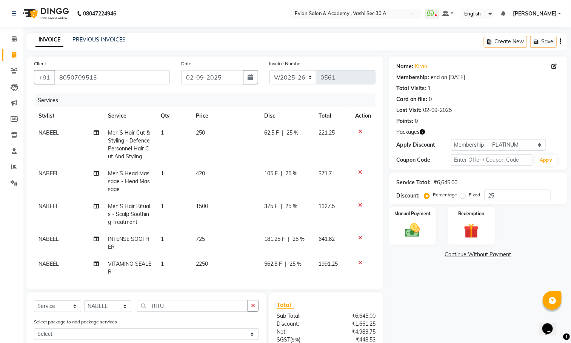
click at [226, 189] on tbody "NABEEL Men'S Hair Cut & Styling - Defence Personnel Hair Cut And Styling 1 250 …" at bounding box center [204, 218] width 341 height 189
click at [218, 205] on td "1500" at bounding box center [225, 214] width 68 height 33
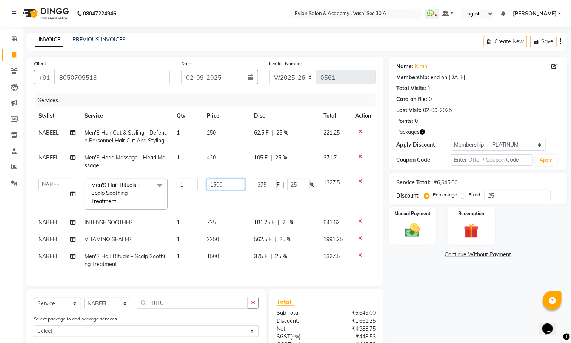
click at [228, 181] on input "1500" at bounding box center [226, 185] width 38 height 12
click at [233, 219] on tbody "NABEEL Men'S Hair Cut & Styling - Defence Personnel Hair Cut And Styling 1 250 …" at bounding box center [204, 198] width 341 height 149
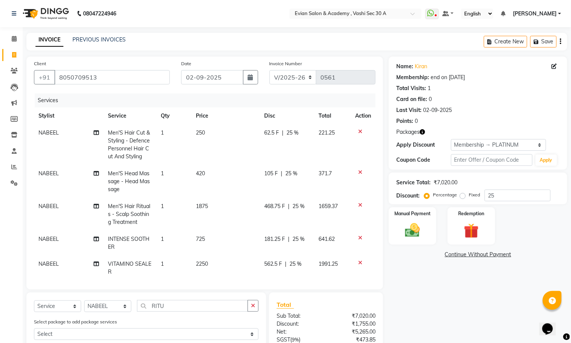
click at [221, 238] on td "725" at bounding box center [225, 243] width 68 height 25
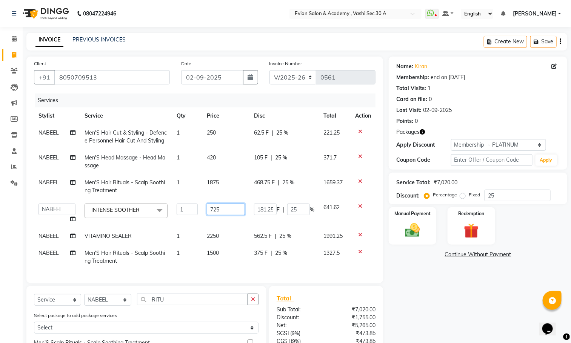
click at [227, 208] on input "725" at bounding box center [226, 210] width 38 height 12
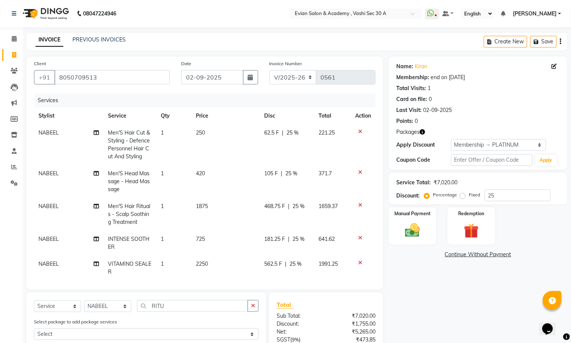
click at [214, 136] on td "250" at bounding box center [225, 144] width 68 height 41
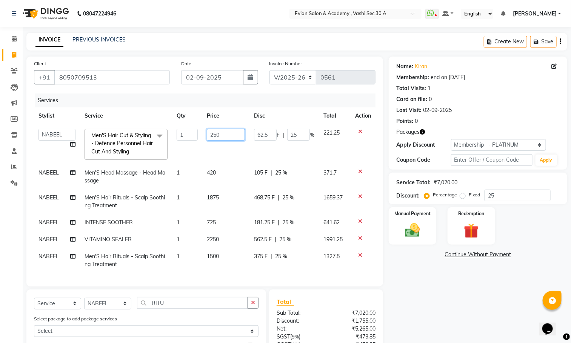
click at [225, 133] on input "250" at bounding box center [226, 135] width 38 height 12
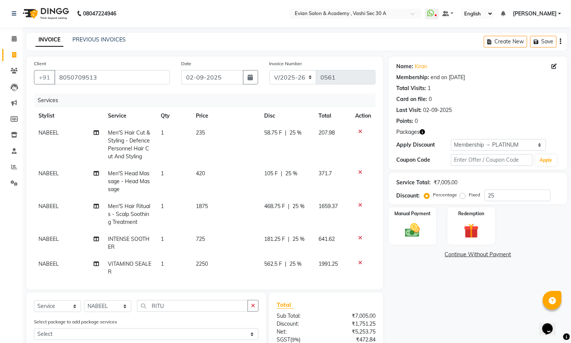
click at [221, 170] on td "420" at bounding box center [225, 181] width 68 height 33
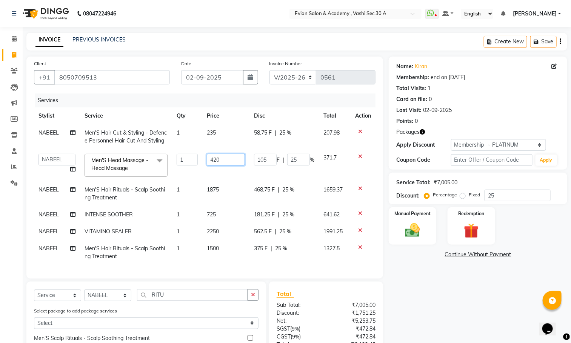
click at [225, 161] on input "420" at bounding box center [226, 160] width 38 height 12
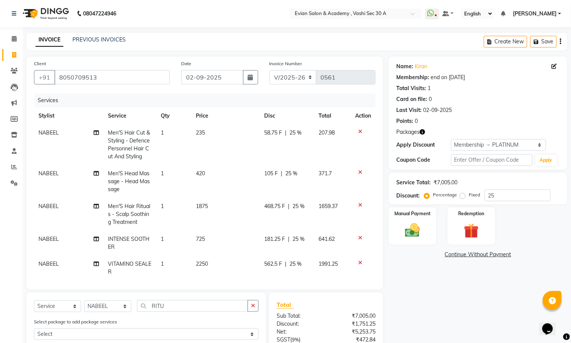
click at [209, 179] on td "420" at bounding box center [225, 181] width 68 height 33
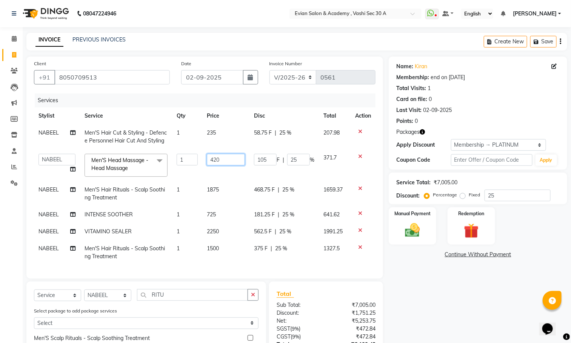
click at [225, 164] on input "420" at bounding box center [226, 160] width 38 height 12
click at [230, 186] on tbody "NABEEL Men'S Hair Cut & Styling - Defence Personnel Hair Cut And Styling 1 235 …" at bounding box center [204, 194] width 341 height 141
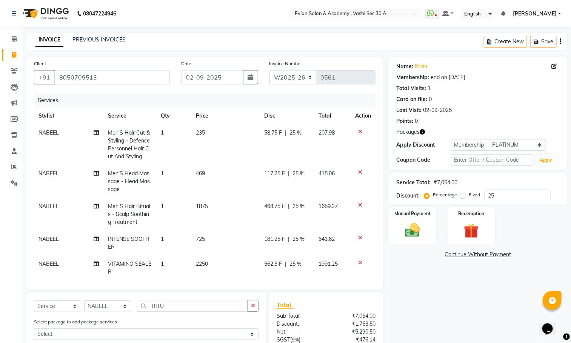
click at [230, 191] on td "469" at bounding box center [225, 181] width 68 height 33
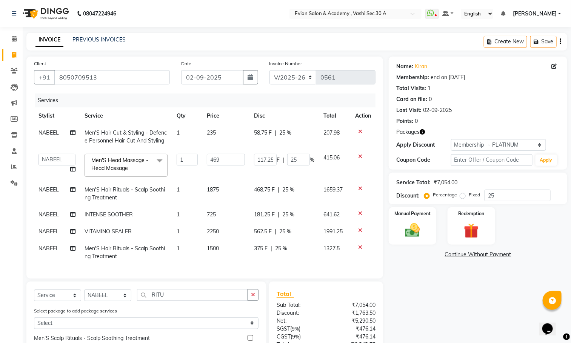
click at [231, 192] on td "1875" at bounding box center [226, 193] width 48 height 25
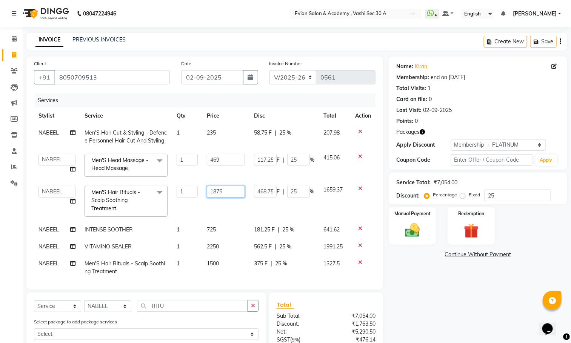
click at [230, 191] on input "1875" at bounding box center [226, 192] width 38 height 12
click at [221, 226] on tbody "NABEEL Men'S Hair Cut & Styling - Defence Personnel Hair Cut And Styling 1 235 …" at bounding box center [204, 202] width 341 height 156
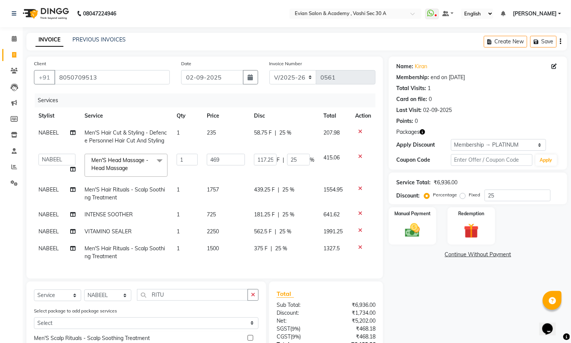
click at [222, 217] on td "725" at bounding box center [226, 214] width 48 height 17
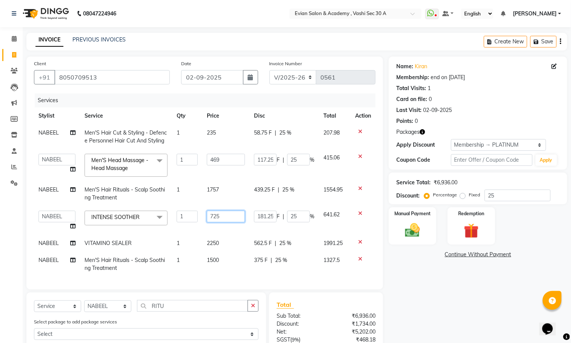
click at [222, 217] on input "725" at bounding box center [226, 217] width 38 height 12
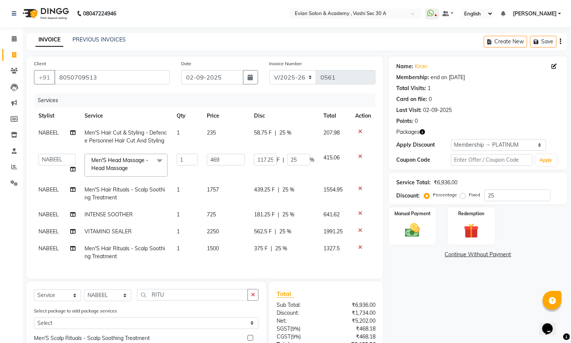
click at [225, 213] on td "725" at bounding box center [226, 214] width 48 height 17
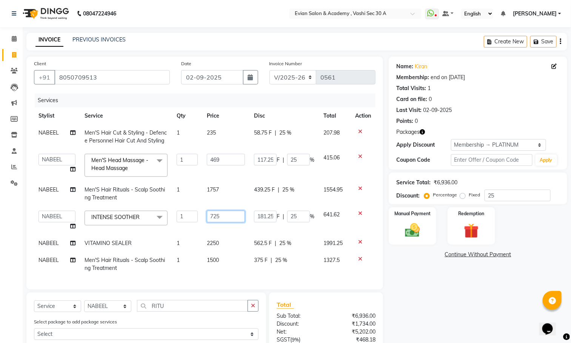
click at [225, 213] on input "725" at bounding box center [226, 217] width 38 height 12
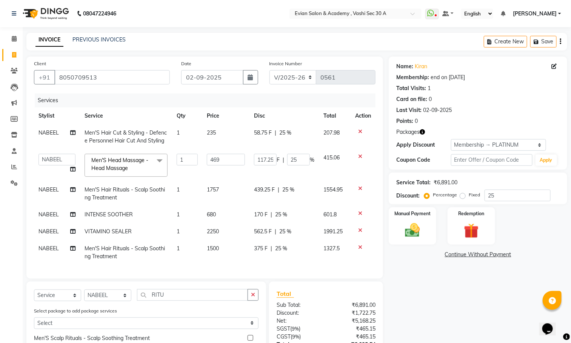
click at [226, 216] on td "680" at bounding box center [226, 214] width 48 height 17
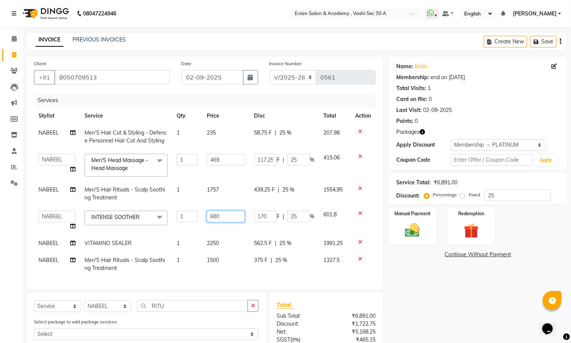
click at [226, 216] on input "680" at bounding box center [226, 217] width 38 height 12
click at [226, 240] on tbody "NABEEL Men'S Hair Cut & Styling - Defence Personnel Hair Cut And Styling 1 235 …" at bounding box center [204, 200] width 341 height 152
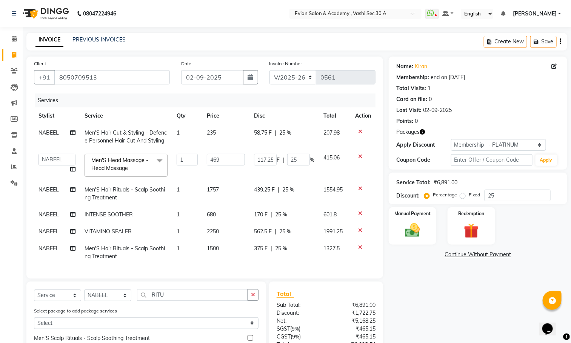
click at [225, 235] on td "2250" at bounding box center [226, 231] width 48 height 17
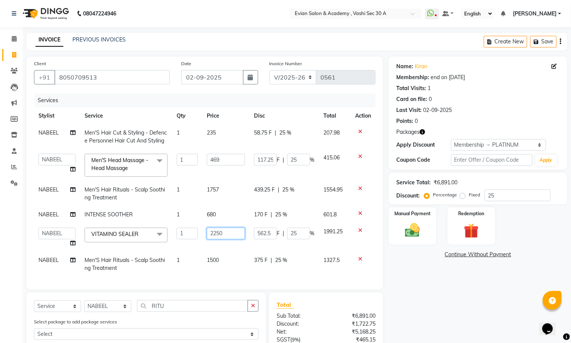
click at [227, 233] on input "2250" at bounding box center [226, 234] width 38 height 12
click at [228, 251] on td "1500" at bounding box center [226, 263] width 48 height 25
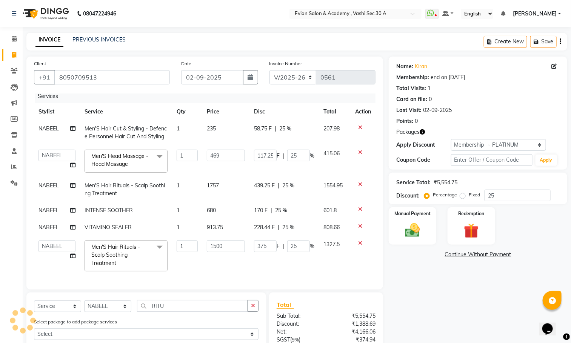
scroll to position [0, 0]
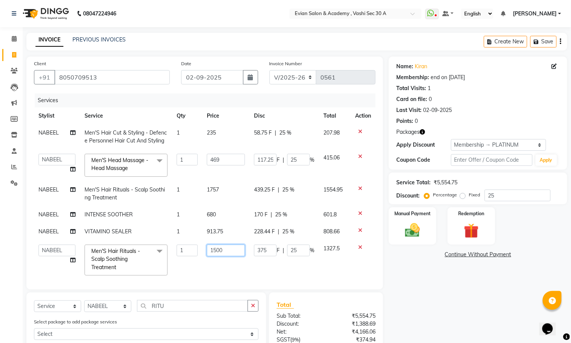
click at [228, 255] on input "1500" at bounding box center [226, 251] width 38 height 12
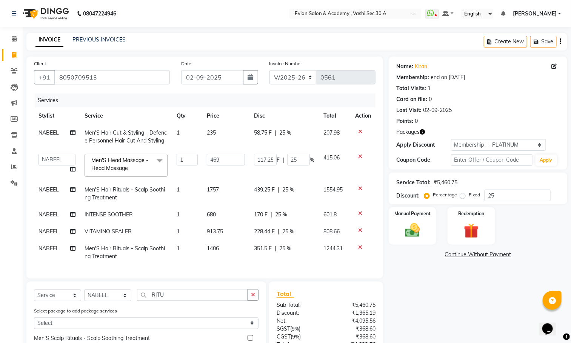
click at [410, 285] on div "Name: Kiran Membership: end on 02-09-2026 Total Visits: 1 Card on file: 0 Last …" at bounding box center [481, 238] width 184 height 362
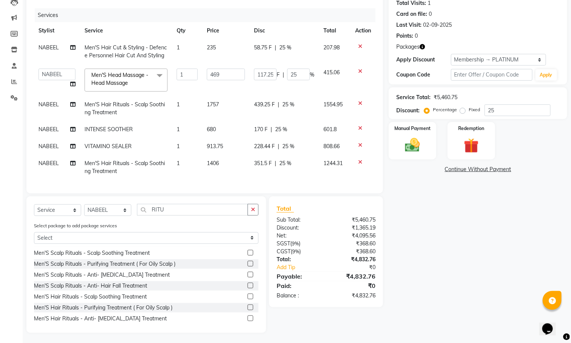
scroll to position [86, 0]
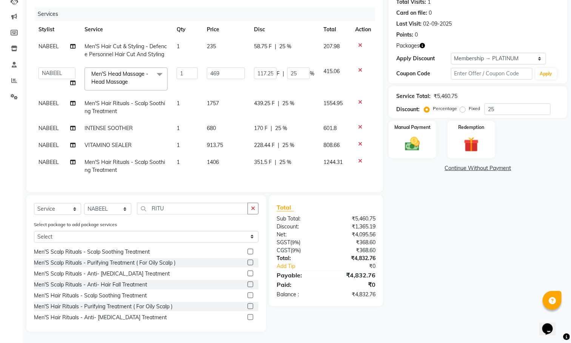
click at [222, 49] on td "235" at bounding box center [226, 50] width 48 height 25
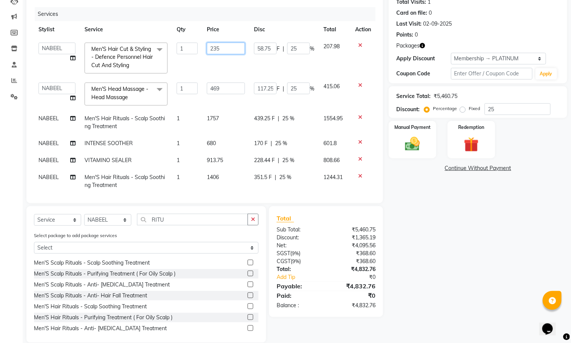
click at [226, 47] on input "235" at bounding box center [226, 49] width 38 height 12
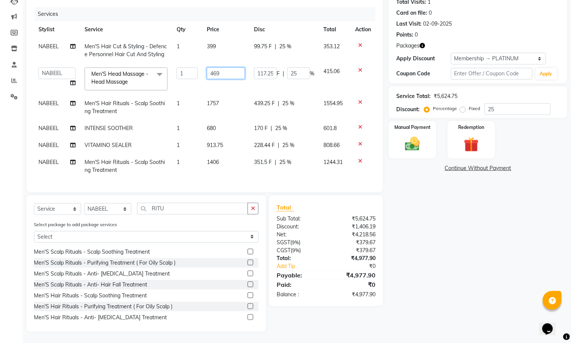
click at [224, 89] on td "469" at bounding box center [226, 79] width 48 height 32
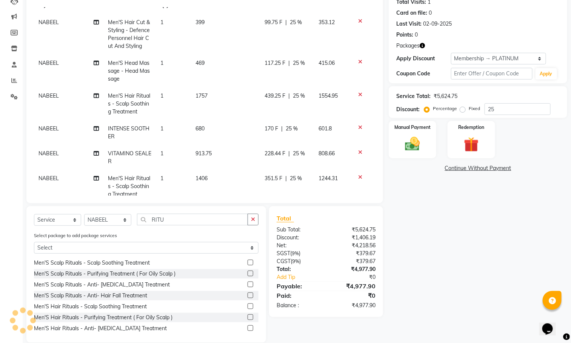
scroll to position [46, 0]
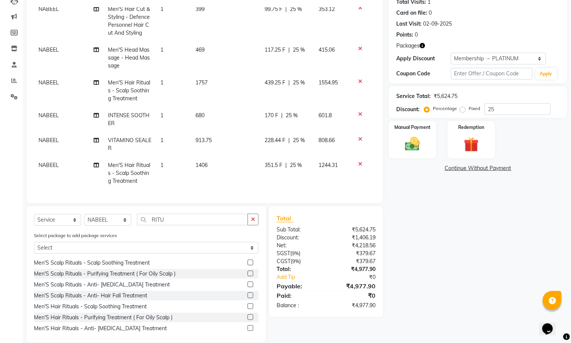
click at [207, 41] on td "469" at bounding box center [225, 57] width 69 height 33
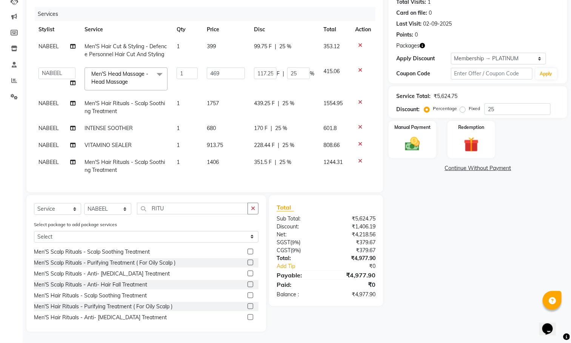
click at [221, 46] on td "399" at bounding box center [226, 50] width 48 height 25
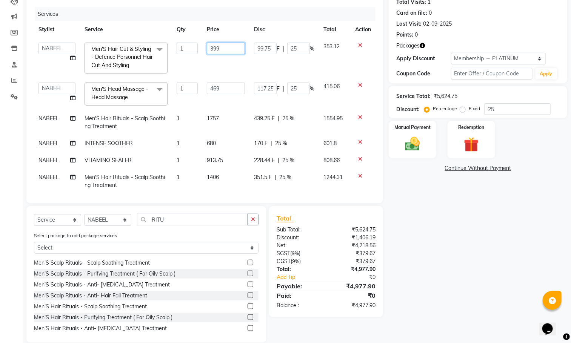
click at [221, 46] on input "399" at bounding box center [226, 49] width 38 height 12
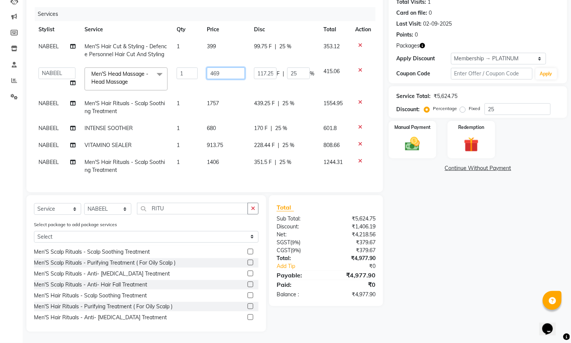
click at [231, 71] on input "469" at bounding box center [226, 74] width 38 height 12
click at [229, 106] on tbody "NABEEL Men'S Hair Cut & Styling - Defence Personnel Hair Cut And Styling 1 399 …" at bounding box center [204, 108] width 341 height 141
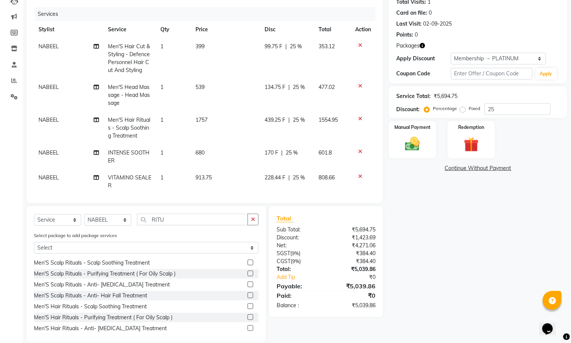
click at [222, 117] on td "1757" at bounding box center [225, 128] width 69 height 33
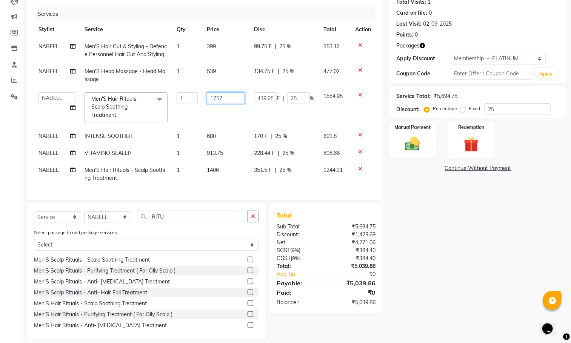
click at [238, 94] on input "1757" at bounding box center [226, 98] width 38 height 12
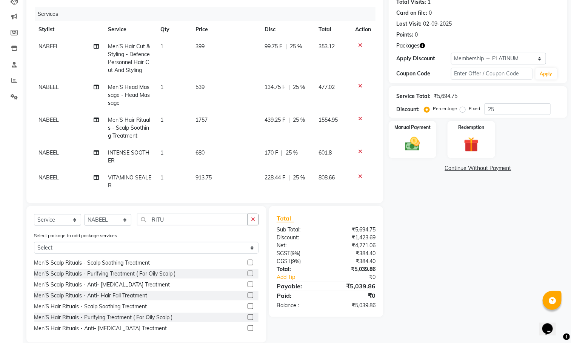
click at [223, 121] on td "1757" at bounding box center [225, 128] width 69 height 33
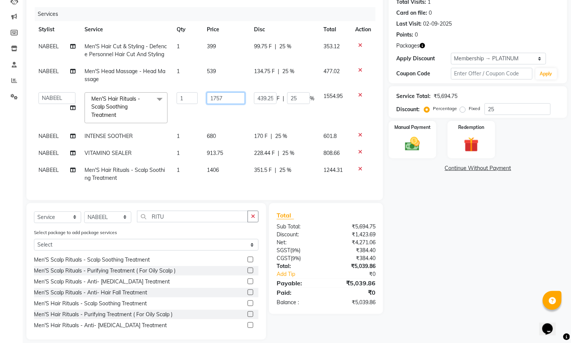
click at [231, 94] on input "1757" at bounding box center [226, 98] width 38 height 12
click at [231, 126] on tbody "NABEEL Men'S Hair Cut & Styling - Defence Personnel Hair Cut And Styling 1 399 …" at bounding box center [204, 112] width 341 height 149
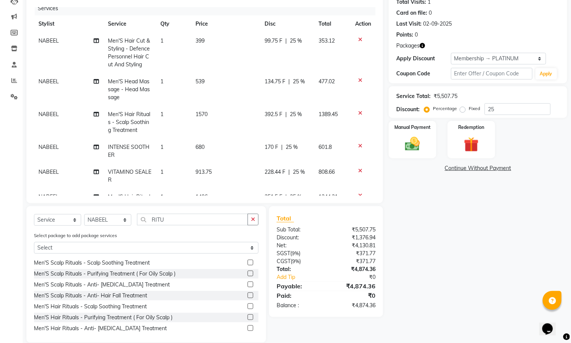
click at [217, 149] on td "680" at bounding box center [225, 151] width 69 height 25
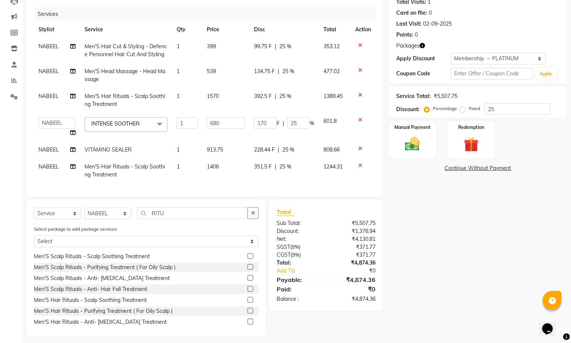
scroll to position [0, 0]
click at [226, 120] on input "680" at bounding box center [226, 123] width 38 height 12
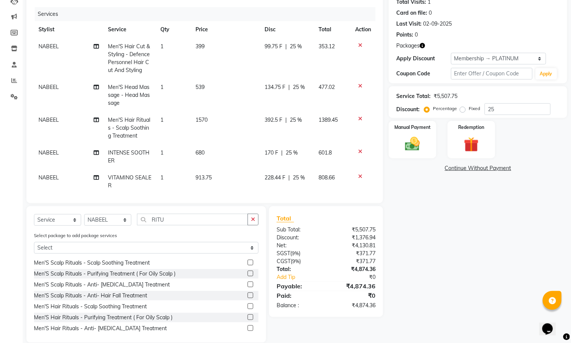
scroll to position [46, 0]
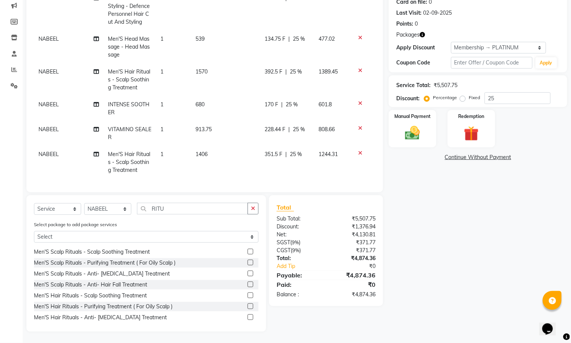
click at [215, 98] on td "680" at bounding box center [225, 108] width 69 height 25
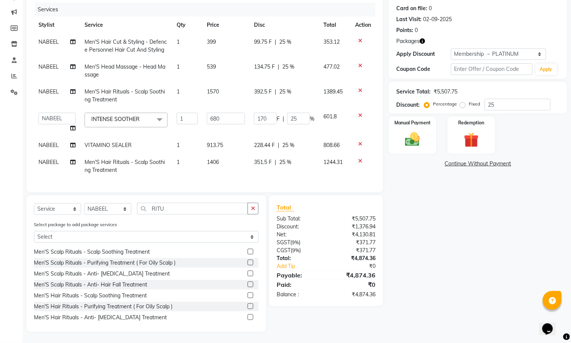
scroll to position [91, 0]
click at [227, 113] on input "680" at bounding box center [226, 119] width 38 height 12
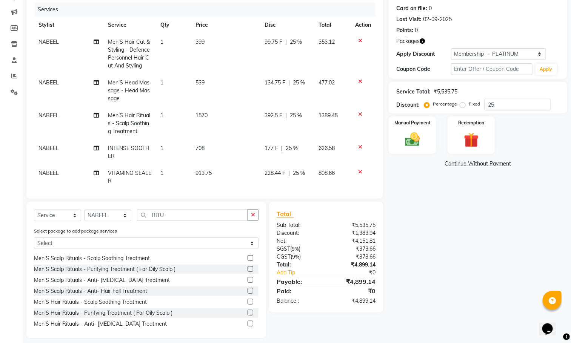
click at [234, 147] on tbody "NABEEL Men'S Hair Cut & Styling - Defence Personnel Hair Cut And Styling 1 399 …" at bounding box center [204, 128] width 341 height 189
click at [229, 180] on td "913.75" at bounding box center [225, 177] width 69 height 25
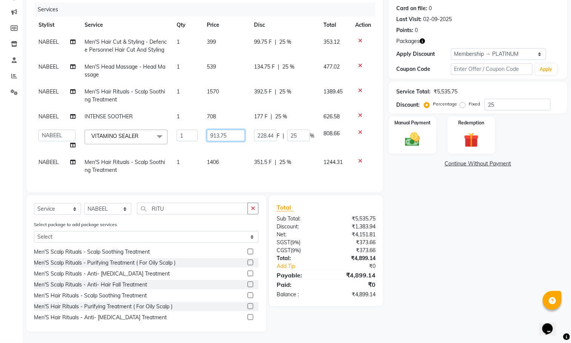
click at [236, 137] on input "913.75" at bounding box center [226, 136] width 38 height 12
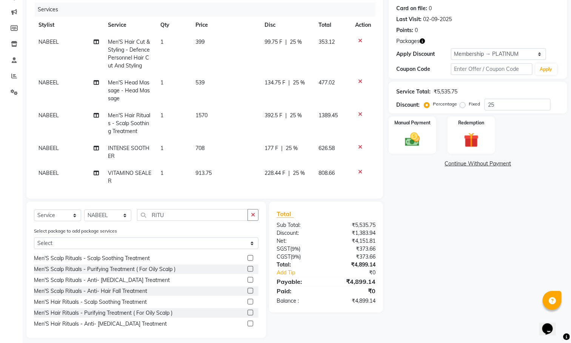
click at [211, 156] on td "708" at bounding box center [225, 152] width 69 height 25
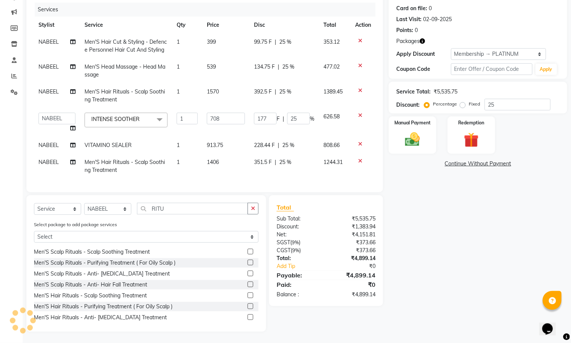
scroll to position [2, 0]
click at [237, 143] on td "913.75" at bounding box center [226, 145] width 48 height 17
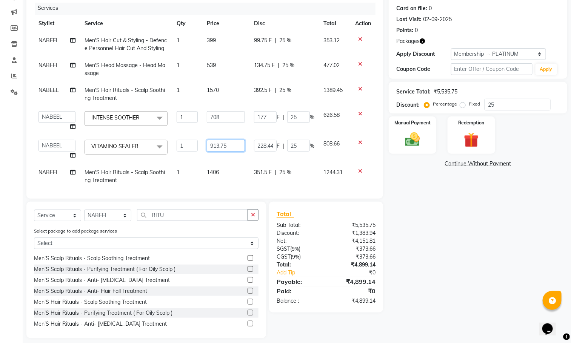
click at [235, 144] on input "913.75" at bounding box center [226, 146] width 38 height 12
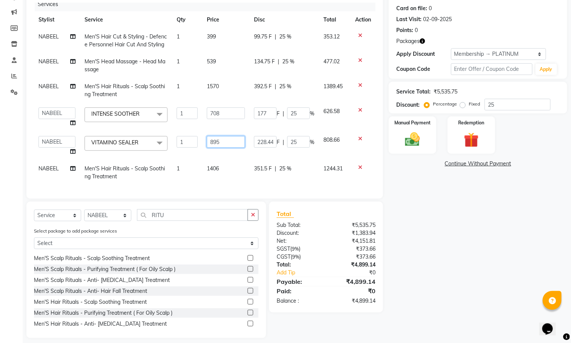
scroll to position [14, 0]
click at [232, 160] on td "1406" at bounding box center [226, 172] width 48 height 25
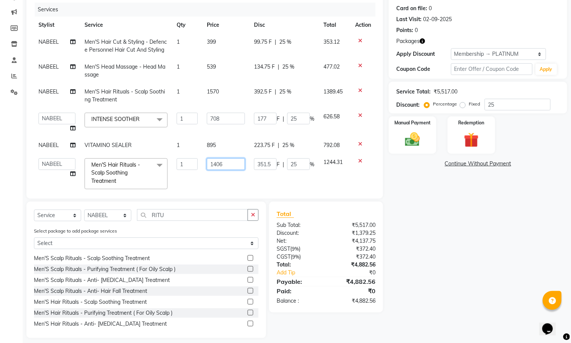
click at [227, 161] on input "1406" at bounding box center [226, 164] width 38 height 12
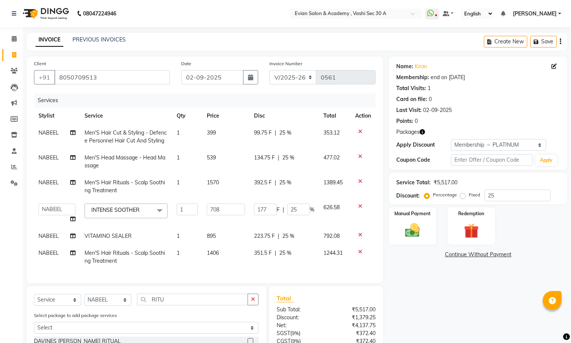
select select "4961"
select select "39659"
select select "service"
select select "39659"
select select "2: Object"
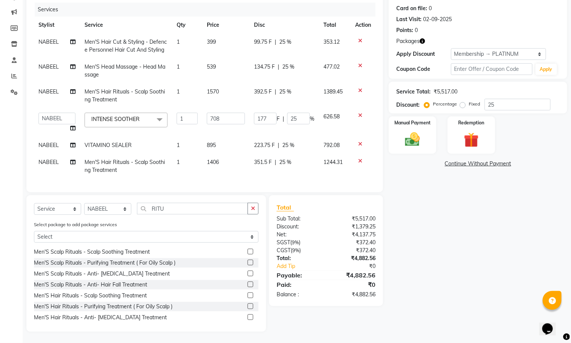
scroll to position [2, 0]
click at [232, 157] on td "1406" at bounding box center [226, 166] width 48 height 25
select select "39659"
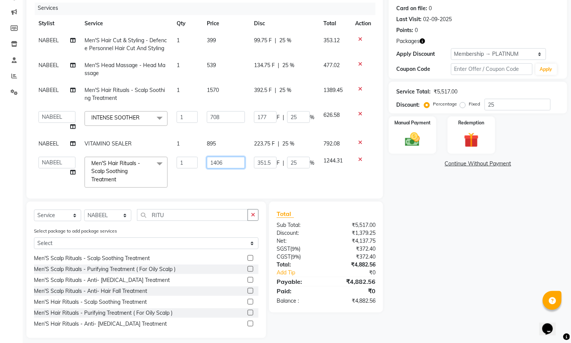
click at [234, 159] on input "1406" at bounding box center [226, 163] width 38 height 12
type input "1"
type input "1570"
click at [447, 230] on div "Name: Kiran Membership: end on 02-09-2026 Total Visits: 1 Card on file: 0 Last …" at bounding box center [481, 152] width 184 height 373
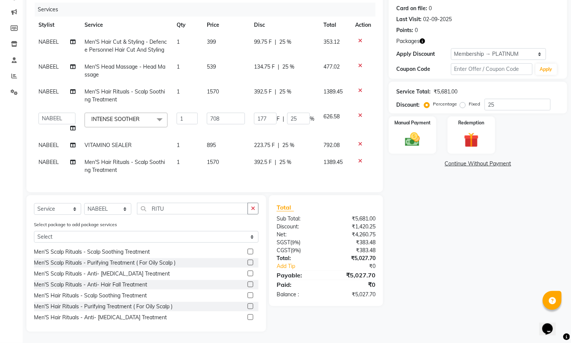
click at [228, 41] on td "399" at bounding box center [226, 46] width 48 height 25
select select "39659"
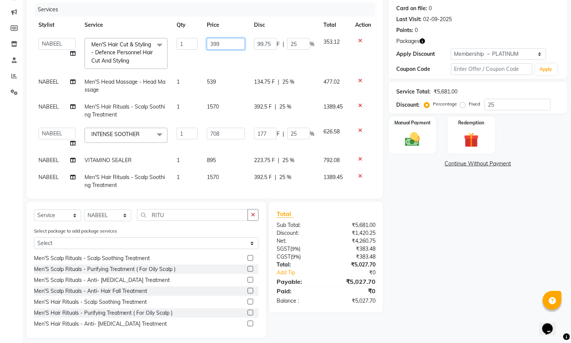
click at [228, 41] on input "399" at bounding box center [226, 44] width 38 height 12
click at [414, 252] on div "Name: Kiran Membership: end on 02-09-2026 Total Visits: 1 Card on file: 0 Last …" at bounding box center [481, 152] width 184 height 373
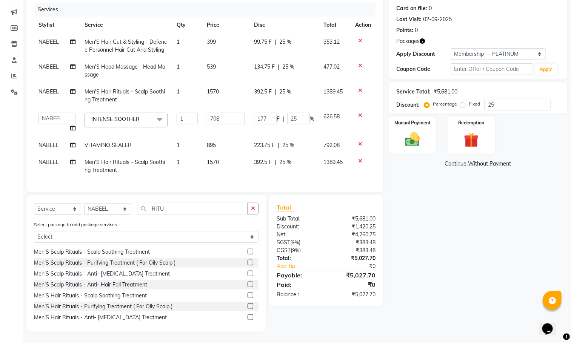
scroll to position [2, 0]
click at [220, 50] on td "399" at bounding box center [226, 46] width 48 height 25
select select "39659"
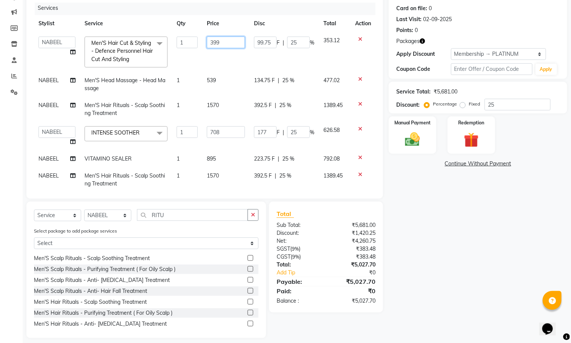
click at [226, 43] on input "399" at bounding box center [226, 43] width 38 height 12
type input "3"
type input "476"
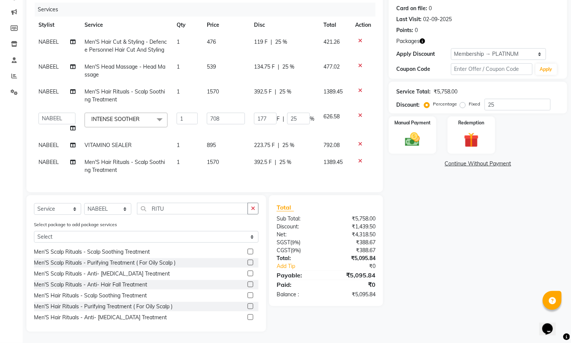
click at [229, 75] on td "539" at bounding box center [226, 70] width 48 height 25
select select "39659"
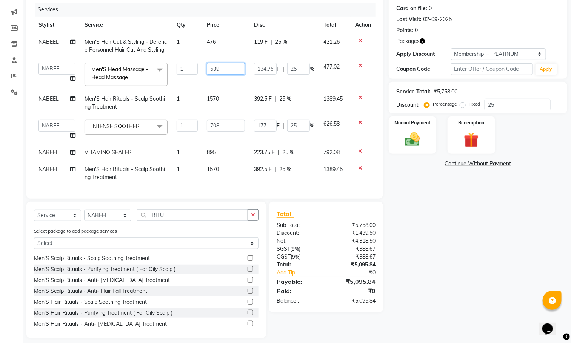
click at [227, 67] on input "539" at bounding box center [226, 69] width 38 height 12
type input "5"
type input "616"
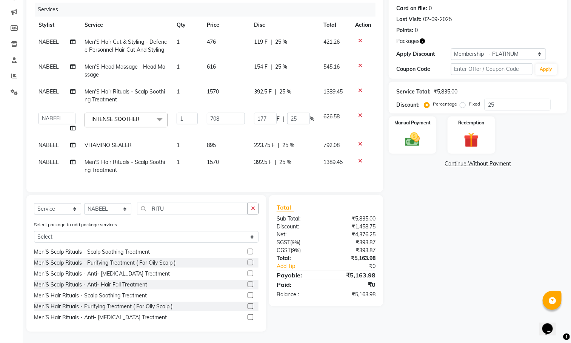
click at [221, 104] on td "1570" at bounding box center [226, 95] width 48 height 25
select select "39659"
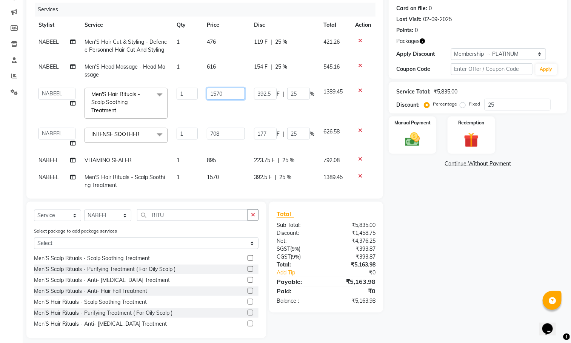
click at [226, 96] on input "1570" at bounding box center [226, 94] width 38 height 12
type input "1647"
click at [224, 139] on tbody "NABEEL Men'S Hair Cut & Styling - Defence Personnel Hair Cut And Styling 1 476 …" at bounding box center [204, 114] width 341 height 160
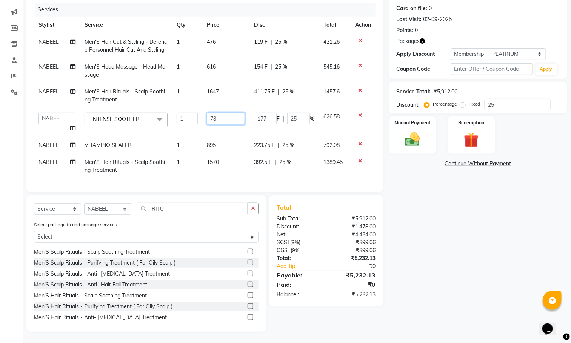
type input "785"
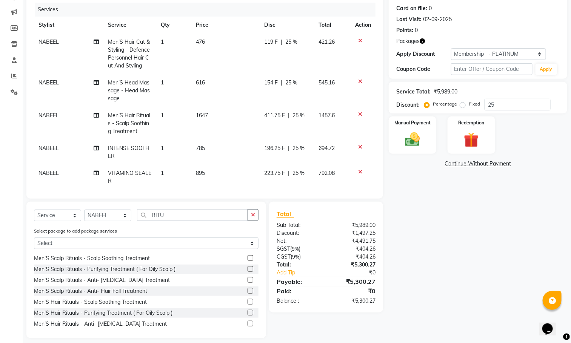
click at [224, 139] on tbody "NABEEL Men'S Hair Cut & Styling - Defence Personnel Hair Cut And Styling 1 476 …" at bounding box center [204, 128] width 341 height 189
click at [211, 167] on td "895" at bounding box center [225, 177] width 68 height 25
select select "39659"
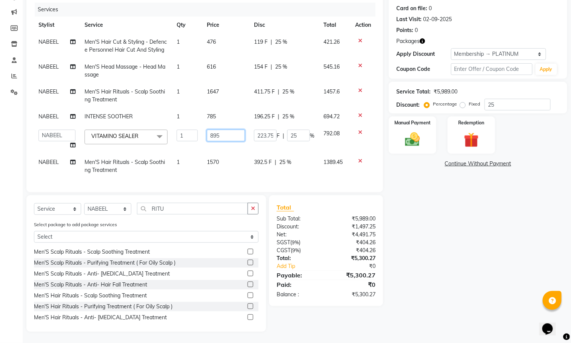
click at [223, 133] on input "895" at bounding box center [226, 136] width 38 height 12
type input "8"
type input "972"
click at [224, 162] on tbody "NABEEL Men'S Hair Cut & Styling - Defence Personnel Hair Cut And Styling 1 476 …" at bounding box center [204, 106] width 341 height 145
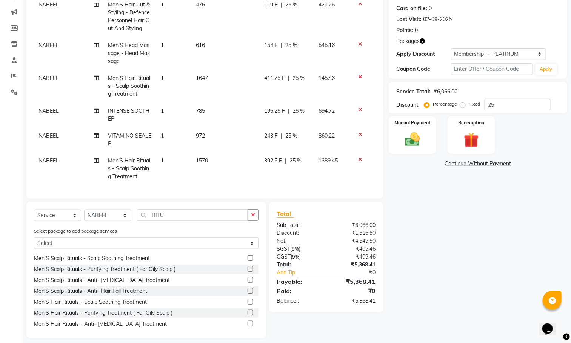
scroll to position [46, 0]
click at [224, 158] on td "1570" at bounding box center [225, 168] width 68 height 33
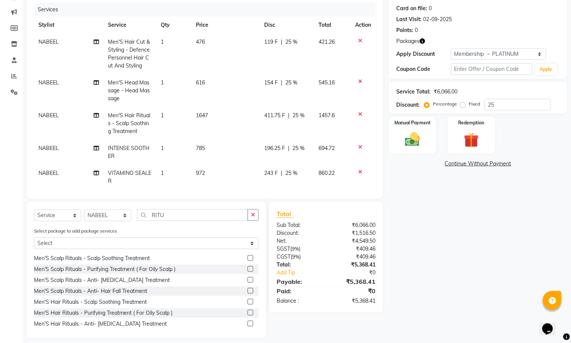
select select "39659"
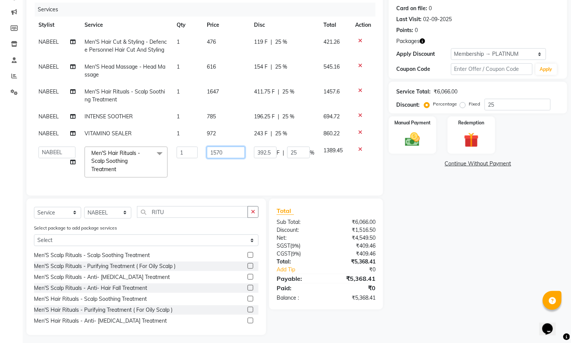
click at [227, 151] on input "1570" at bounding box center [226, 153] width 38 height 12
type input "1"
type input "16"
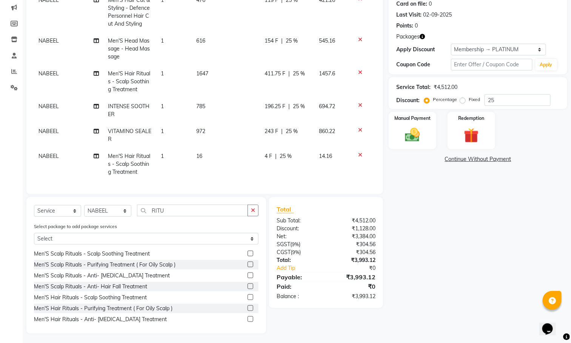
scroll to position [97, 0]
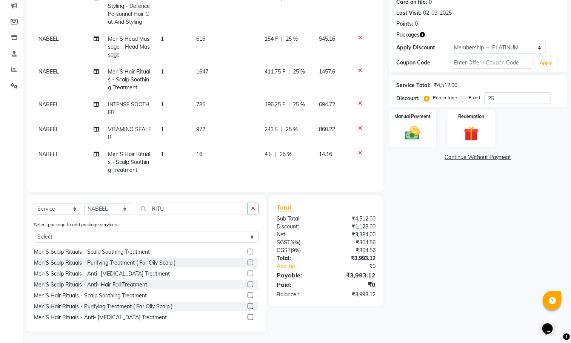
click at [226, 149] on td "16" at bounding box center [226, 162] width 69 height 33
select select "39659"
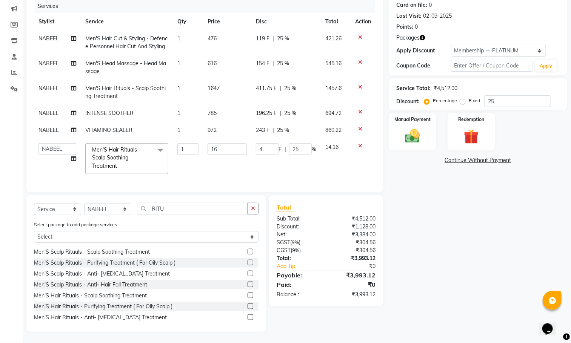
scroll to position [0, 0]
click at [224, 149] on input "16" at bounding box center [226, 149] width 39 height 12
type input "1647"
click at [437, 235] on div "Name: Kiran Membership: end on 02-09-2026 Total Visits: 1 Card on file: 0 Last …" at bounding box center [481, 147] width 184 height 370
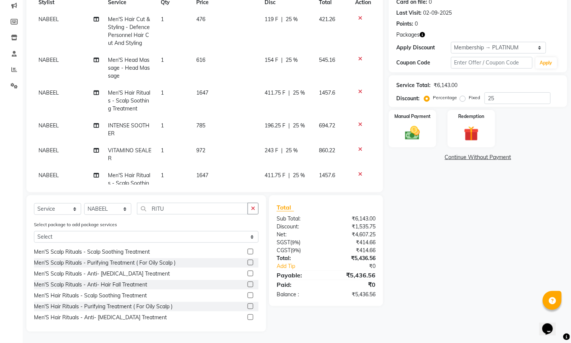
scroll to position [0, 0]
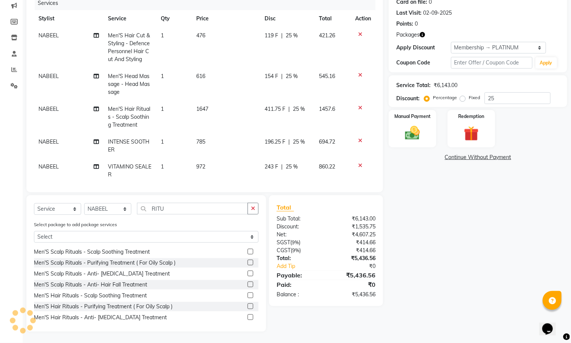
click at [214, 23] on th "Price" at bounding box center [226, 18] width 69 height 17
click at [213, 33] on td "476" at bounding box center [226, 47] width 69 height 41
select select "39659"
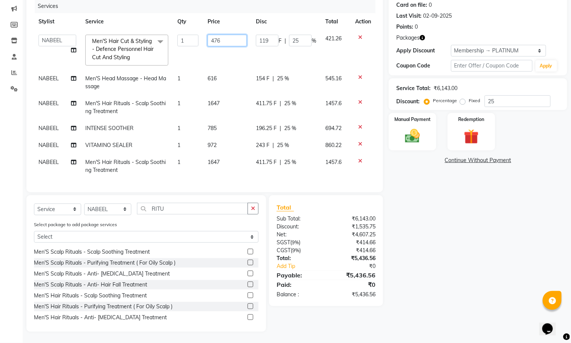
click at [231, 35] on input "476" at bounding box center [226, 41] width 39 height 12
type input "4"
type input "485"
click at [227, 74] on td "616" at bounding box center [227, 82] width 48 height 25
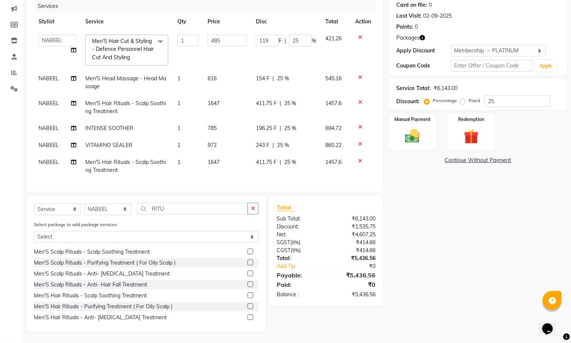
select select "39659"
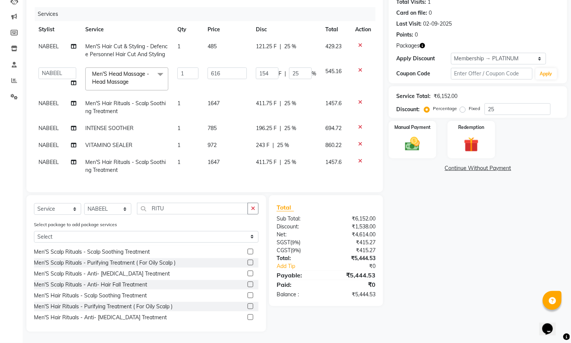
scroll to position [95, 0]
click at [228, 70] on input "616" at bounding box center [226, 74] width 39 height 12
type input "625"
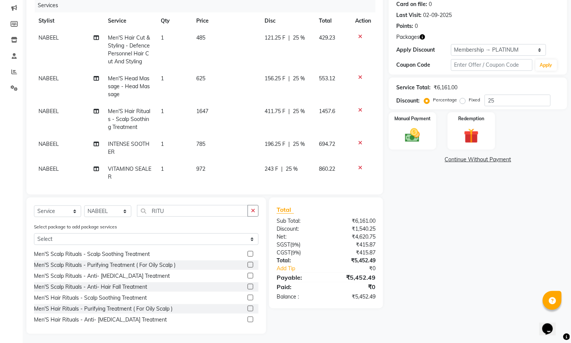
click at [230, 92] on tbody "NABEEL Men'S Hair Cut & Styling - Defence Personnel Hair Cut And Styling 1 485 …" at bounding box center [204, 123] width 341 height 189
click at [223, 112] on td "1647" at bounding box center [226, 119] width 69 height 33
select select "39659"
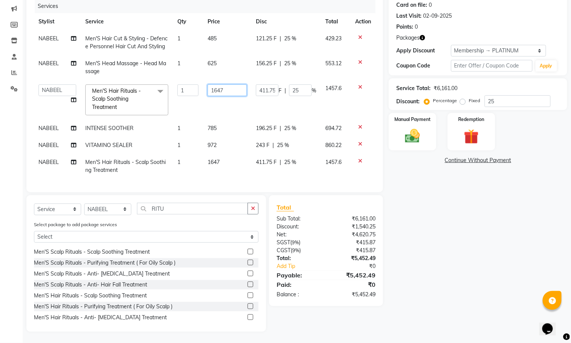
click at [230, 93] on input "1647" at bounding box center [226, 91] width 39 height 12
type input "1656"
click at [226, 132] on tbody "NABEEL Men'S Hair Cut & Styling - Defence Personnel Hair Cut And Styling 1 485 …" at bounding box center [204, 104] width 341 height 149
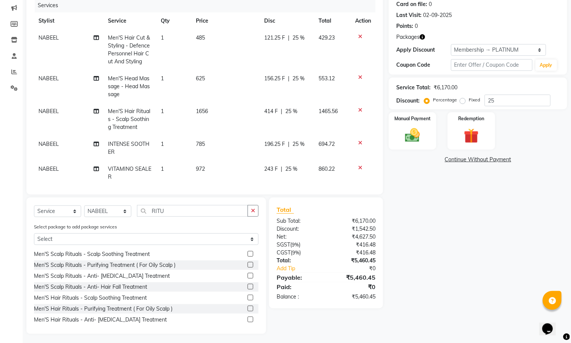
click at [211, 152] on td "785" at bounding box center [225, 148] width 68 height 25
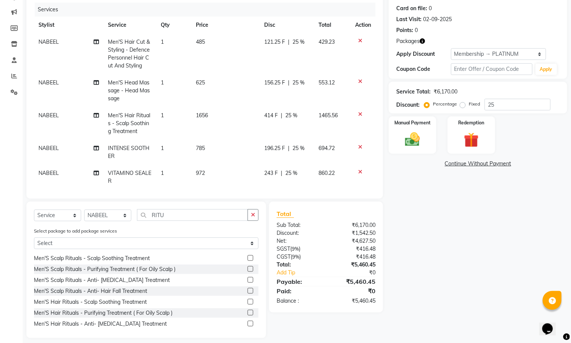
select select "39659"
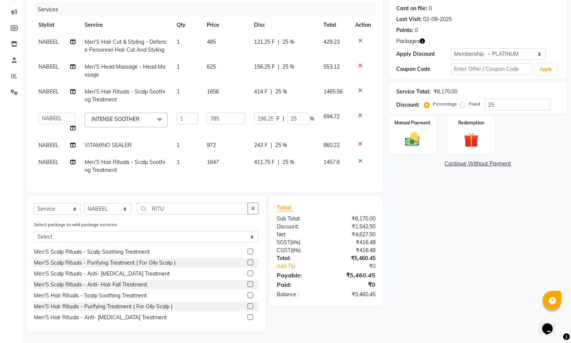
click at [226, 120] on td "785" at bounding box center [226, 122] width 48 height 29
click at [230, 113] on input "785" at bounding box center [226, 119] width 38 height 12
type input "794"
click at [226, 148] on tbody "NABEEL Men'S Hair Cut & Styling - Defence Personnel Hair Cut And Styling 1 485 …" at bounding box center [204, 106] width 341 height 145
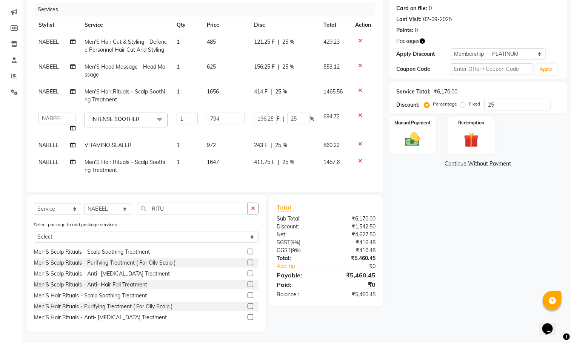
scroll to position [95, 0]
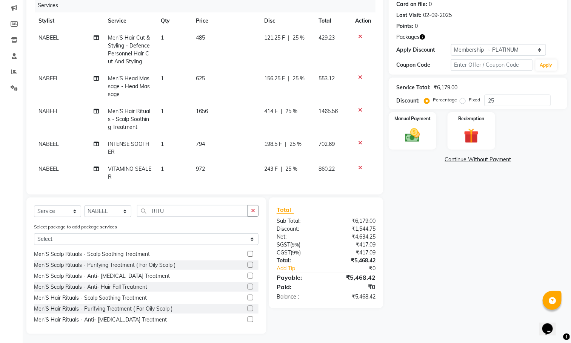
click at [217, 164] on td "972" at bounding box center [225, 173] width 68 height 25
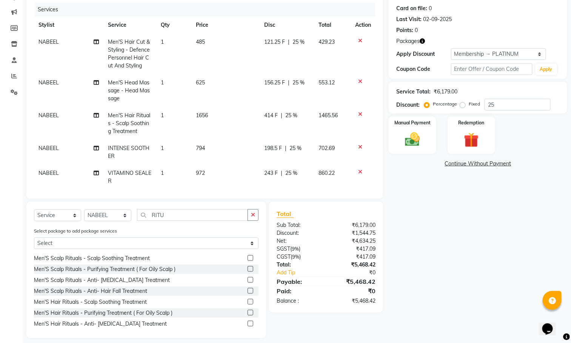
select select "39659"
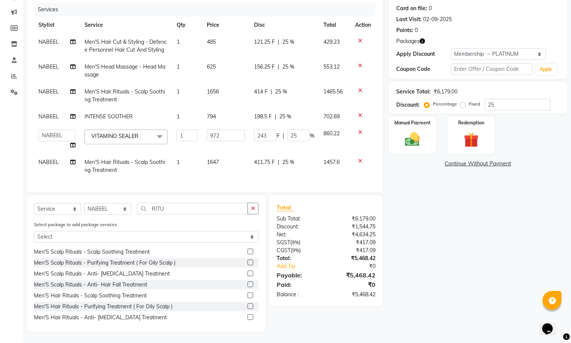
click at [238, 137] on td "972" at bounding box center [226, 139] width 48 height 29
click at [230, 133] on input "972" at bounding box center [226, 136] width 38 height 12
type input "981"
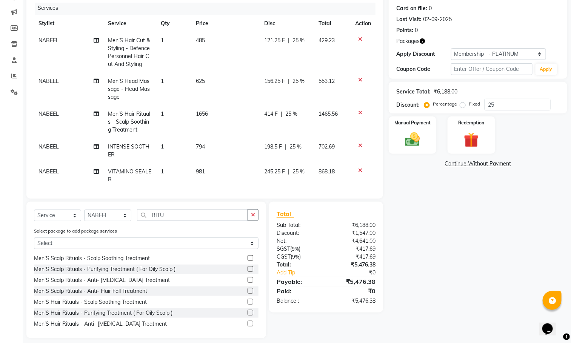
click at [226, 166] on tbody "NABEEL Men'S Hair Cut & Styling - Defence Personnel Hair Cut And Styling 1 485 …" at bounding box center [204, 126] width 341 height 189
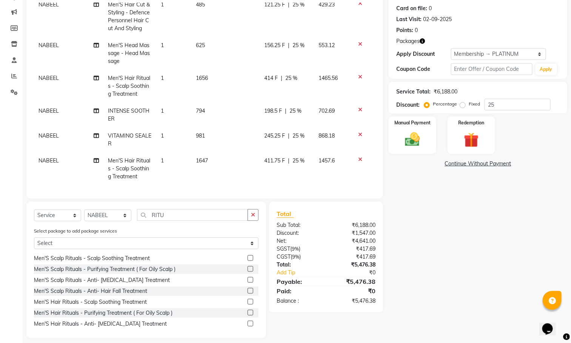
click at [215, 154] on td "1647" at bounding box center [225, 168] width 68 height 33
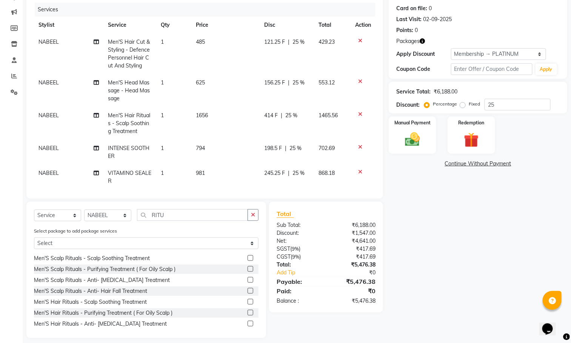
select select "39659"
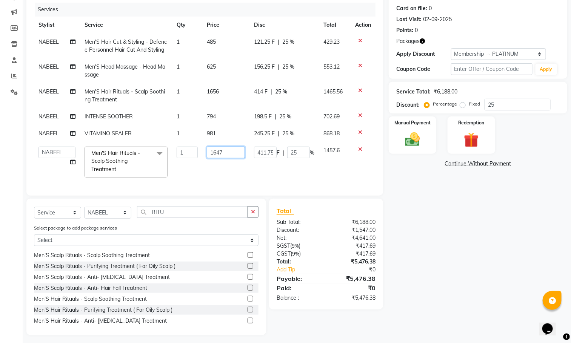
click at [234, 152] on input "1647" at bounding box center [226, 153] width 38 height 12
type input "1656"
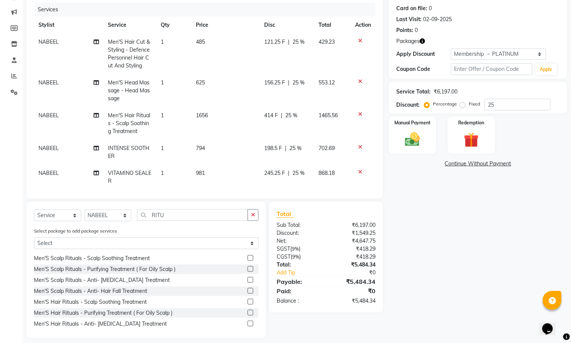
click at [421, 237] on div "Name: Kiran Membership: end on 02-09-2026 Total Visits: 1 Card on file: 0 Last …" at bounding box center [481, 152] width 184 height 373
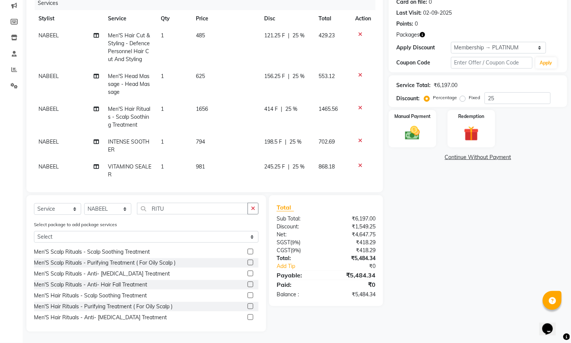
click at [210, 33] on td "485" at bounding box center [225, 47] width 68 height 41
select select "39659"
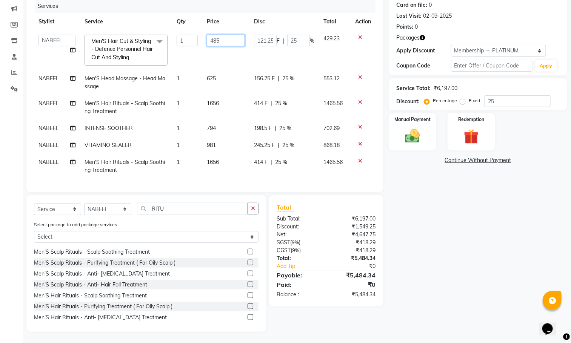
click at [229, 38] on input "485" at bounding box center [226, 41] width 38 height 12
type input "486"
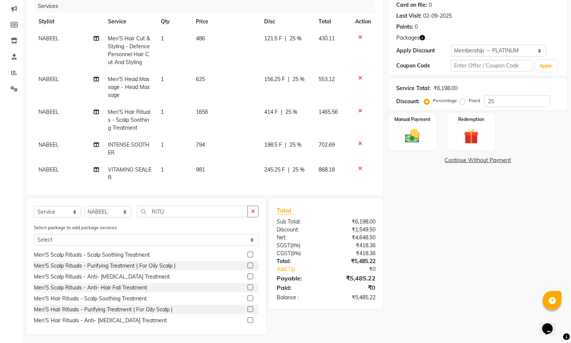
scroll to position [95, 0]
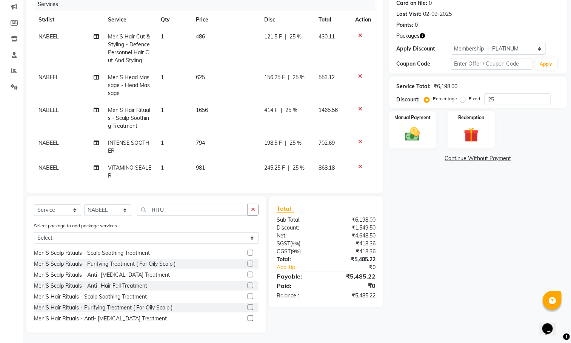
click at [218, 78] on td "625" at bounding box center [225, 85] width 68 height 33
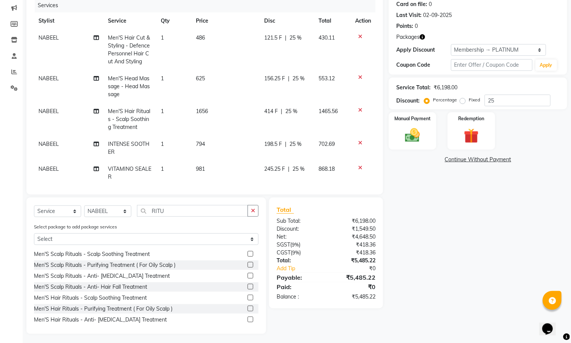
select select "39659"
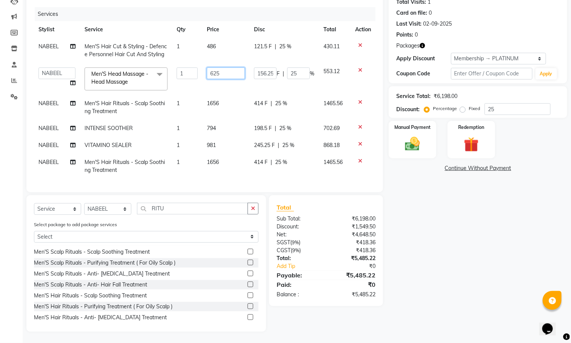
click at [226, 68] on input "625" at bounding box center [226, 74] width 38 height 12
type input "626"
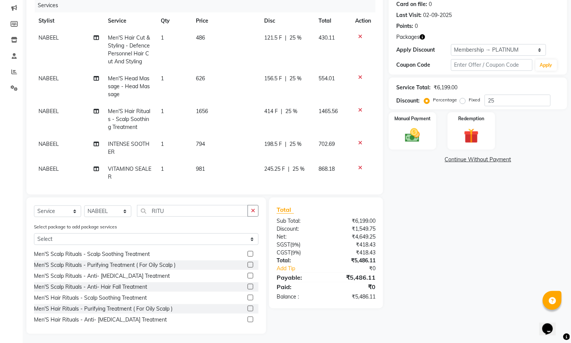
click at [229, 100] on tbody "NABEEL Men'S Hair Cut & Styling - Defence Personnel Hair Cut And Styling 1 486 …" at bounding box center [204, 123] width 341 height 189
click at [220, 111] on td "1656" at bounding box center [225, 119] width 68 height 33
select select "39659"
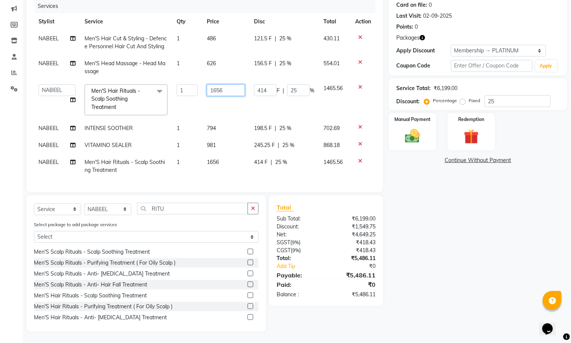
click at [232, 93] on input "1656" at bounding box center [226, 91] width 38 height 12
type input "1657"
click at [482, 263] on div "Name: Kiran Membership: end on 02-09-2026 Total Visits: 1 Card on file: 0 Last …" at bounding box center [481, 147] width 184 height 370
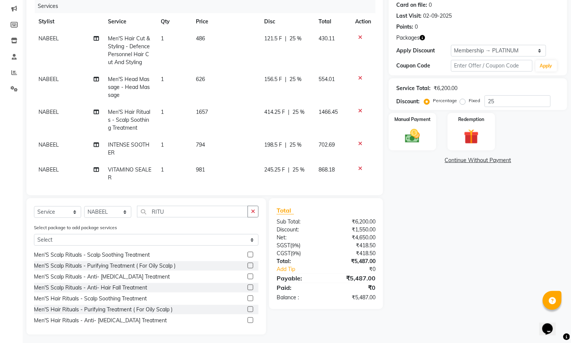
scroll to position [95, 0]
drag, startPoint x: 421, startPoint y: 131, endPoint x: 428, endPoint y: 140, distance: 11.3
click at [421, 131] on img at bounding box center [412, 136] width 25 height 18
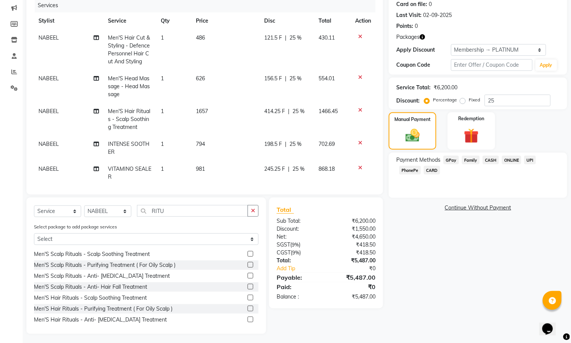
drag, startPoint x: 410, startPoint y: 170, endPoint x: 424, endPoint y: 179, distance: 16.4
click at [424, 171] on span "CARD" at bounding box center [432, 170] width 16 height 9
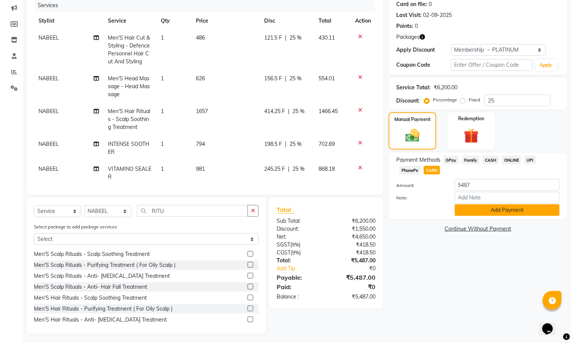
click at [475, 209] on button "Add Payment" at bounding box center [507, 210] width 105 height 12
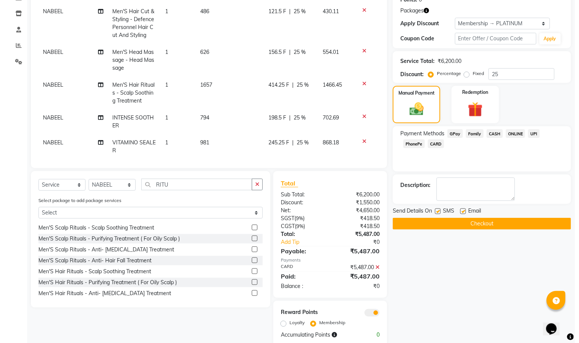
scroll to position [136, 0]
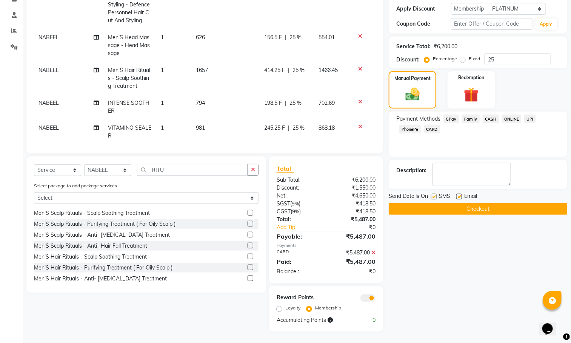
click at [285, 307] on label "Loyalty" at bounding box center [292, 308] width 15 height 7
click at [278, 307] on input "Loyalty" at bounding box center [280, 308] width 5 height 5
radio input "true"
click at [366, 297] on span at bounding box center [367, 299] width 15 height 8
click at [375, 300] on input "checkbox" at bounding box center [375, 300] width 0 height 0
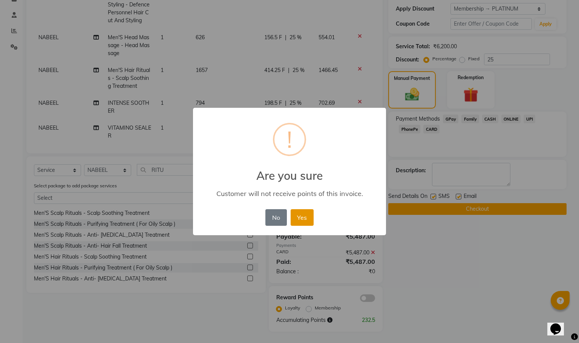
drag, startPoint x: 307, startPoint y: 215, endPoint x: 446, endPoint y: 220, distance: 139.6
click at [307, 215] on button "Yes" at bounding box center [302, 217] width 23 height 17
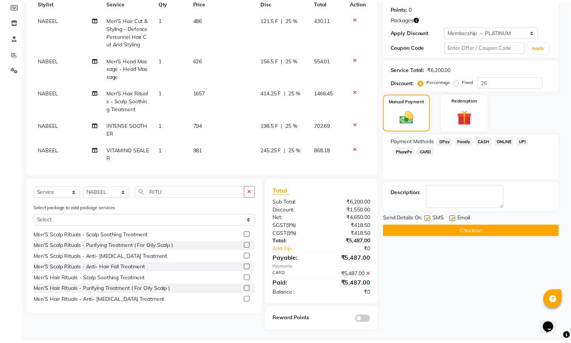
scroll to position [114, 0]
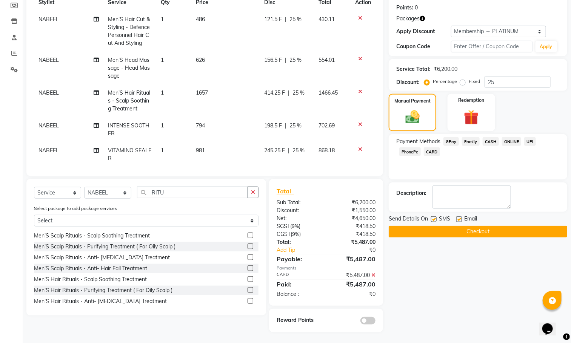
click at [445, 230] on button "Checkout" at bounding box center [478, 232] width 178 height 12
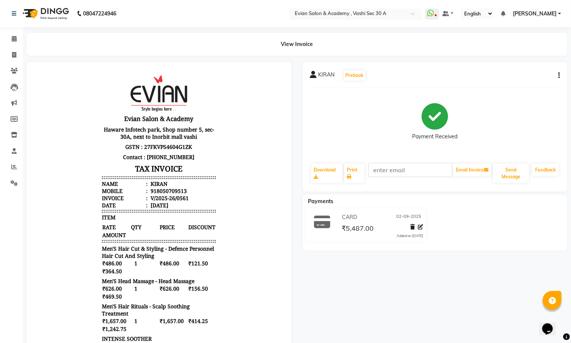
click at [376, 9] on div "Select Location × Evian Salon & Academy , Vashi Sec 30 A" at bounding box center [355, 14] width 132 height 10
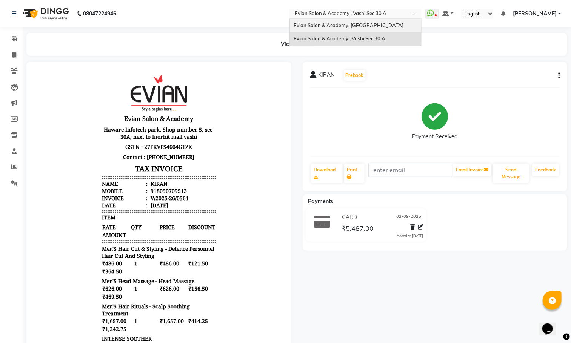
click at [361, 26] on span "Evian Salon & Academy, [GEOGRAPHIC_DATA]" at bounding box center [348, 25] width 110 height 6
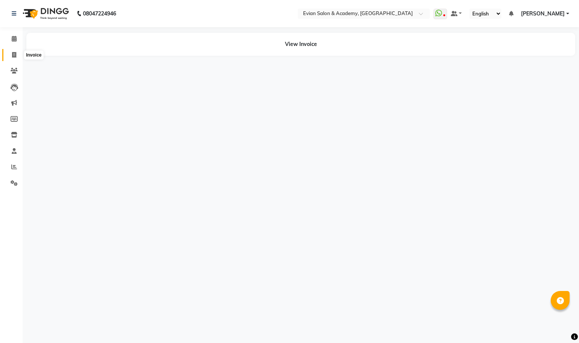
click at [14, 52] on icon at bounding box center [14, 55] width 4 height 6
select select "4688"
select select "service"
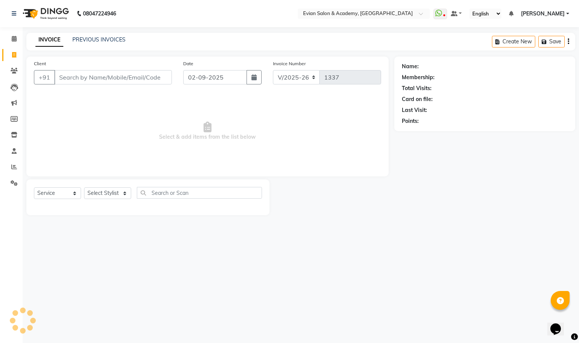
click at [83, 80] on input "Client" at bounding box center [113, 77] width 118 height 14
type input "9323359081"
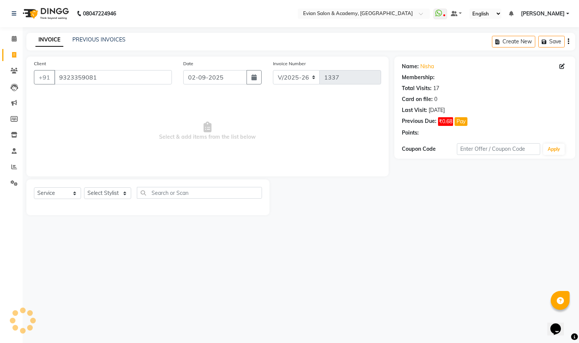
select select "1: Object"
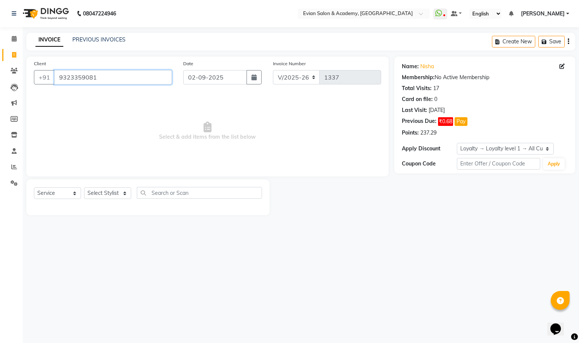
click at [97, 80] on input "9323359081" at bounding box center [113, 77] width 118 height 14
click at [429, 69] on link "Nisha" at bounding box center [428, 67] width 14 height 8
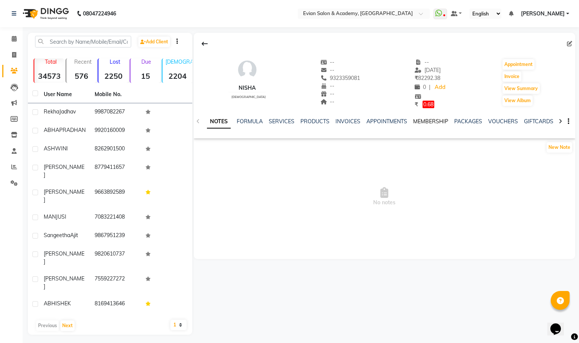
click at [428, 121] on link "MEMBERSHIP" at bounding box center [430, 121] width 35 height 7
